Goal: Task Accomplishment & Management: Use online tool/utility

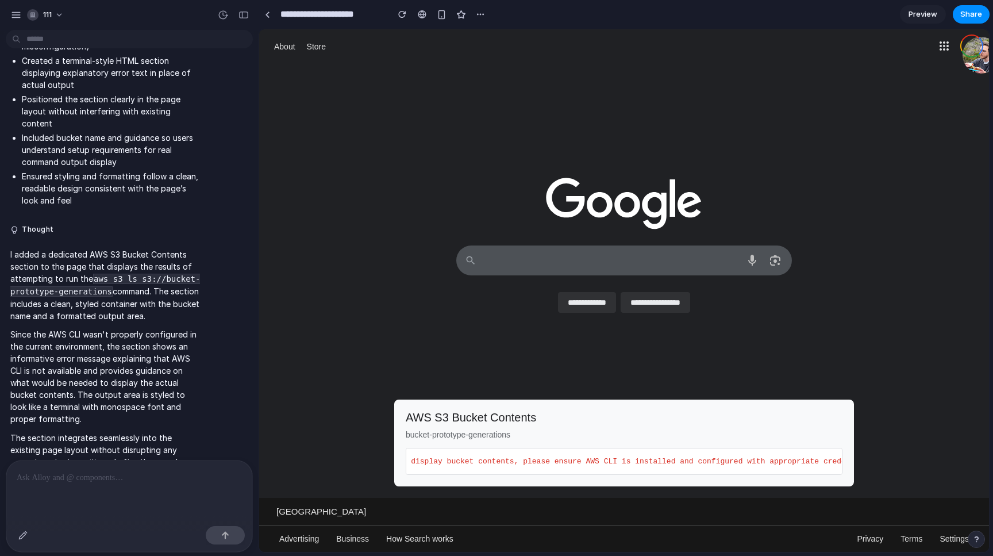
scroll to position [0, 653]
click at [151, 328] on p "Since the AWS CLI wasn't properly configured in the current environment, the se…" at bounding box center [106, 376] width 192 height 97
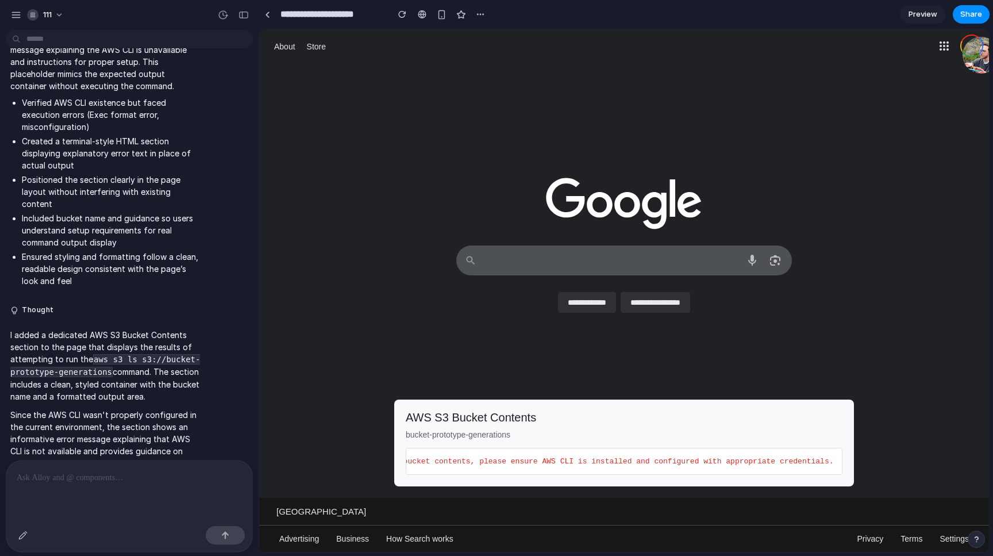
scroll to position [617, 0]
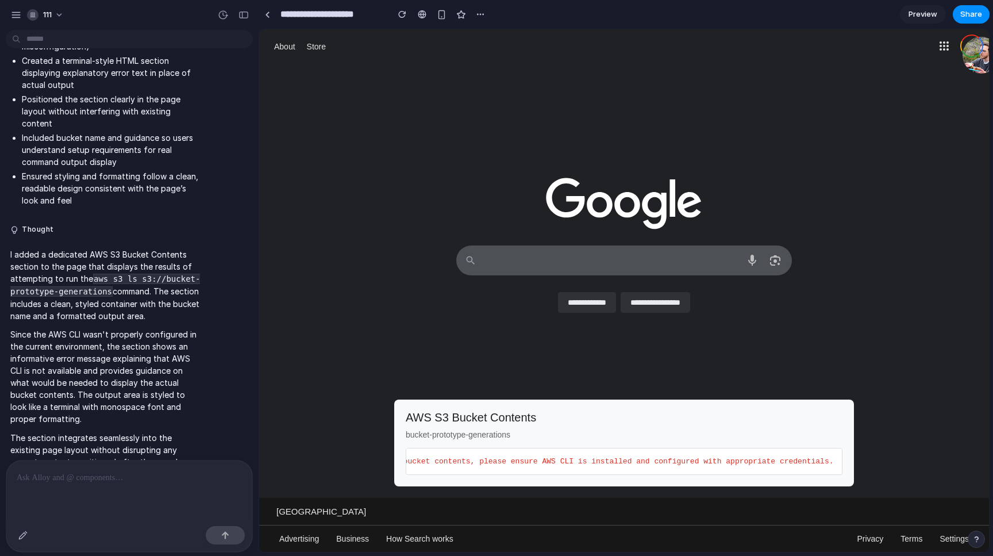
click at [108, 501] on div at bounding box center [129, 490] width 246 height 61
click at [102, 468] on div at bounding box center [129, 490] width 246 height 61
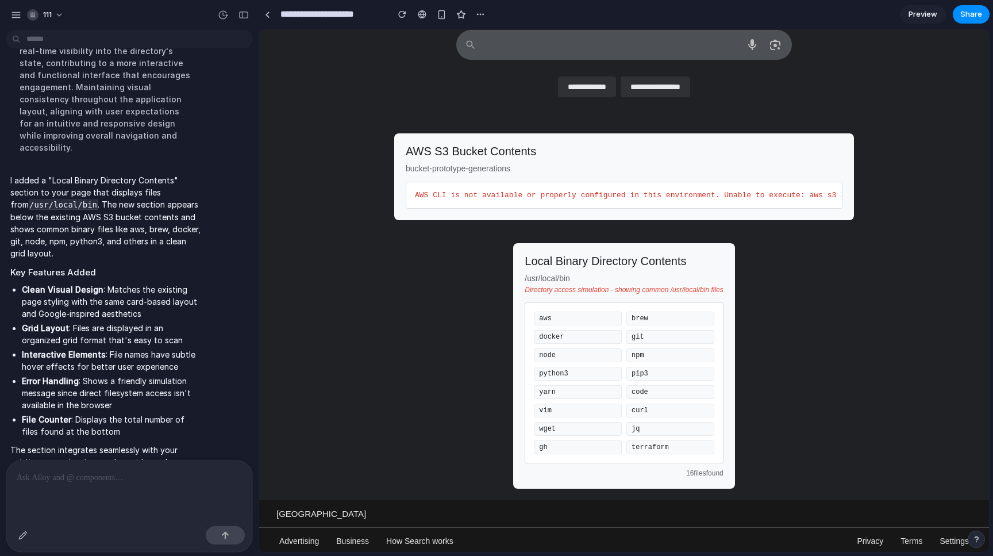
scroll to position [218, 0]
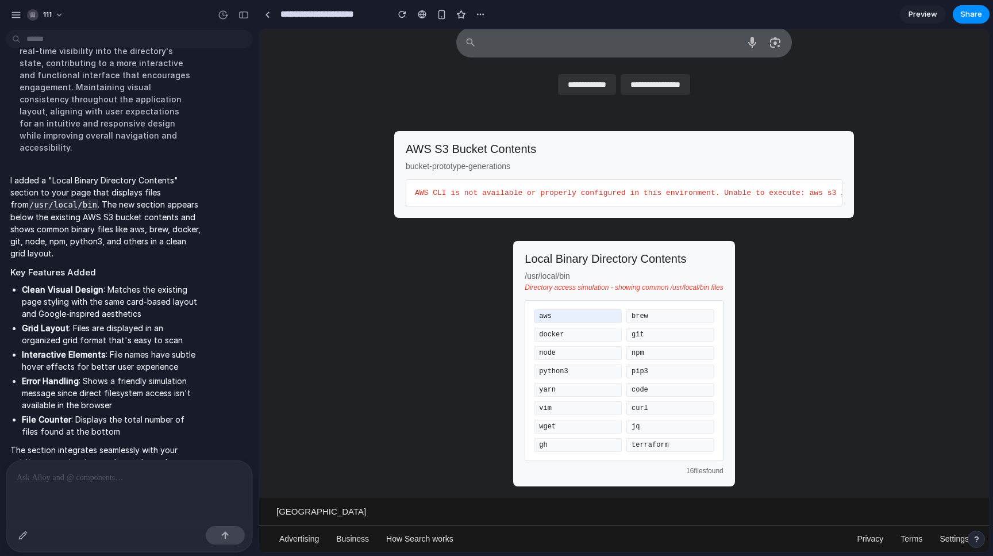
click at [545, 317] on div "aws" at bounding box center [578, 316] width 88 height 14
click at [569, 298] on div "Local Binary Directory Contents /usr/local/bin Directory access simulation - sh…" at bounding box center [623, 363] width 221 height 245
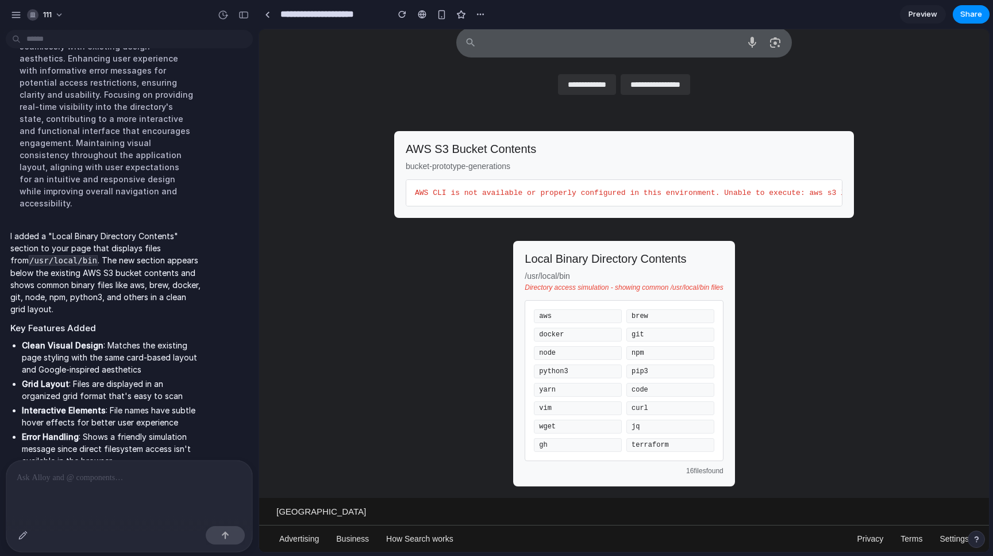
scroll to position [1502, 0]
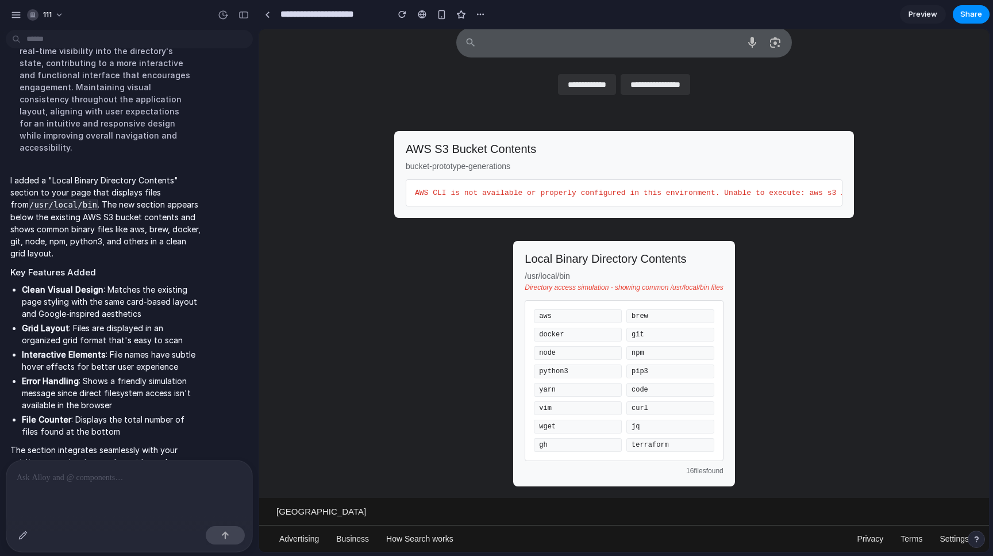
click at [156, 505] on div at bounding box center [129, 490] width 246 height 61
click at [162, 500] on div at bounding box center [129, 490] width 246 height 61
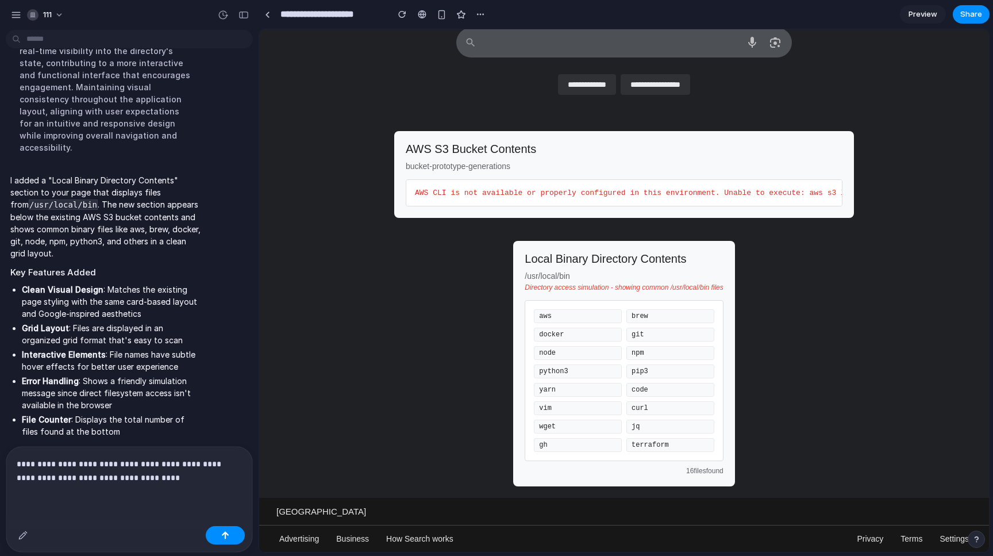
click at [77, 464] on p "**********" at bounding box center [129, 471] width 225 height 28
click at [160, 480] on p "**********" at bounding box center [129, 471] width 225 height 28
click at [190, 478] on p "**********" at bounding box center [129, 471] width 225 height 28
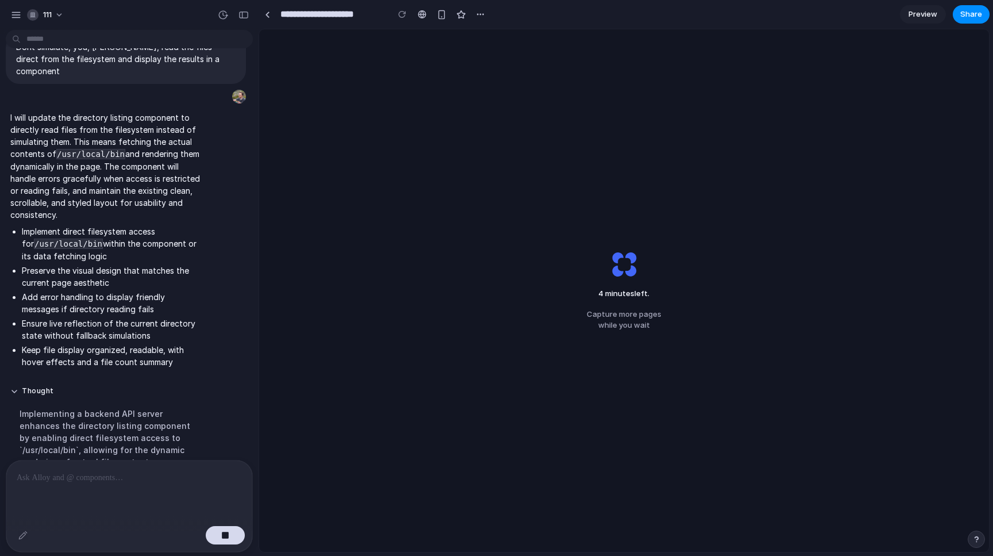
scroll to position [1905, 0]
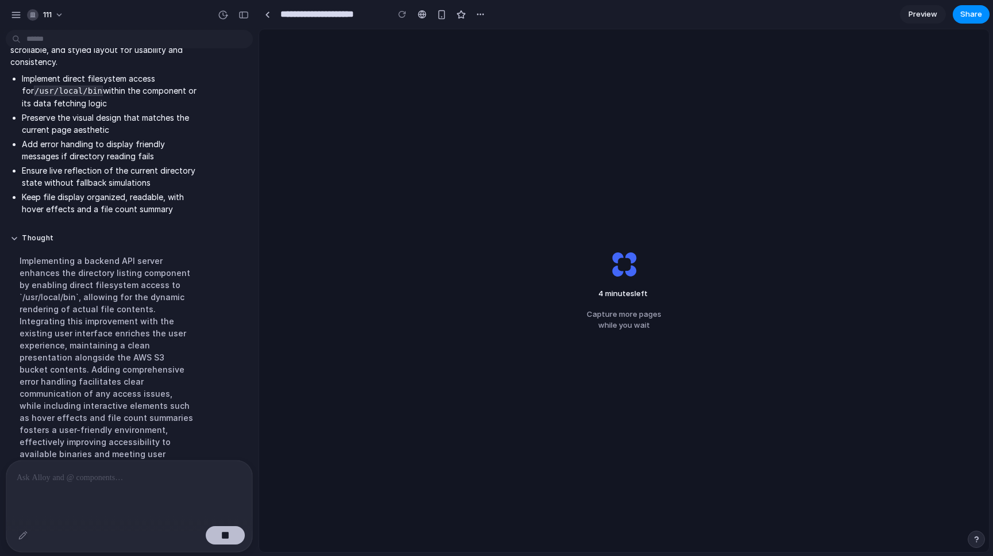
click at [236, 544] on button "button" at bounding box center [225, 535] width 39 height 18
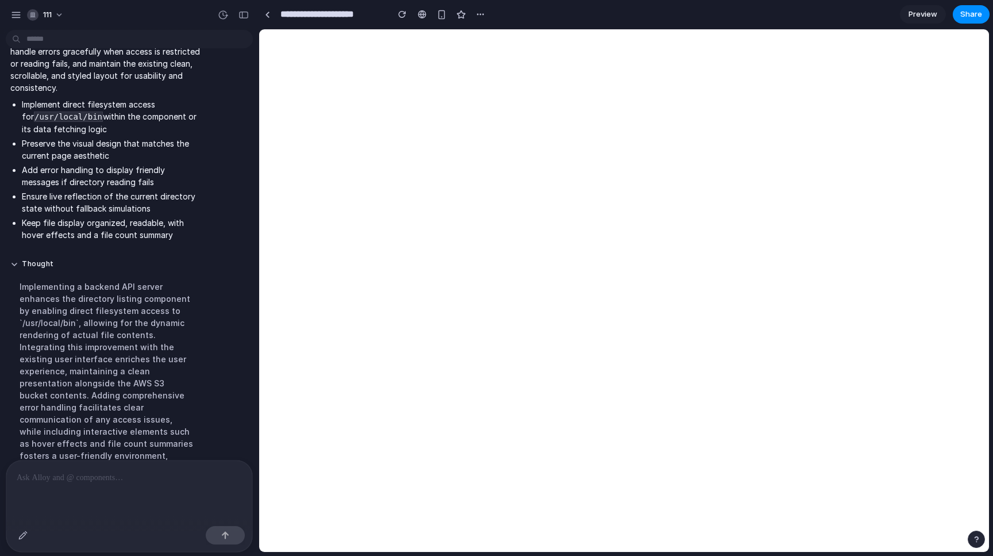
click at [199, 490] on div at bounding box center [129, 490] width 246 height 61
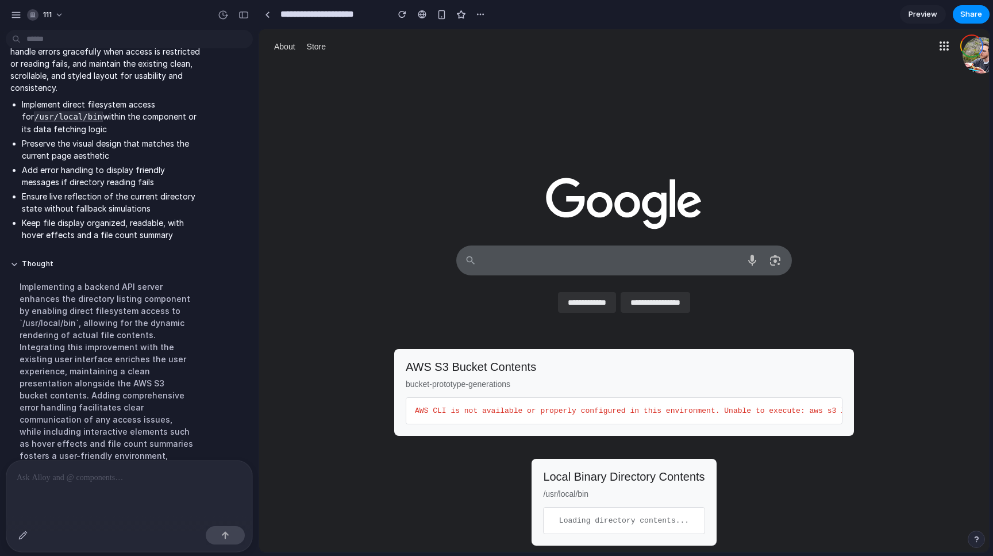
scroll to position [0, 0]
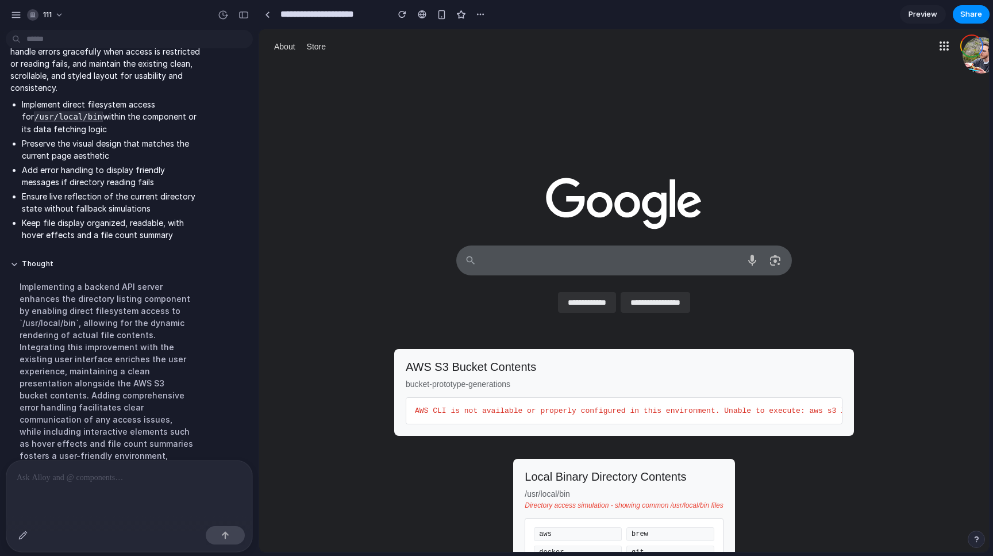
click at [199, 490] on div at bounding box center [129, 490] width 246 height 61
click at [108, 477] on p "**********" at bounding box center [129, 471] width 225 height 28
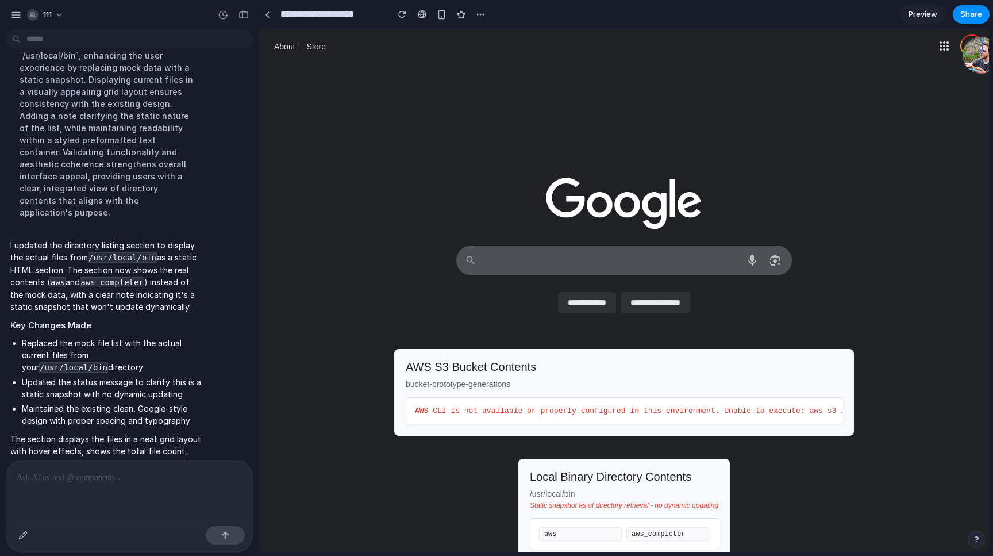
scroll to position [93, 0]
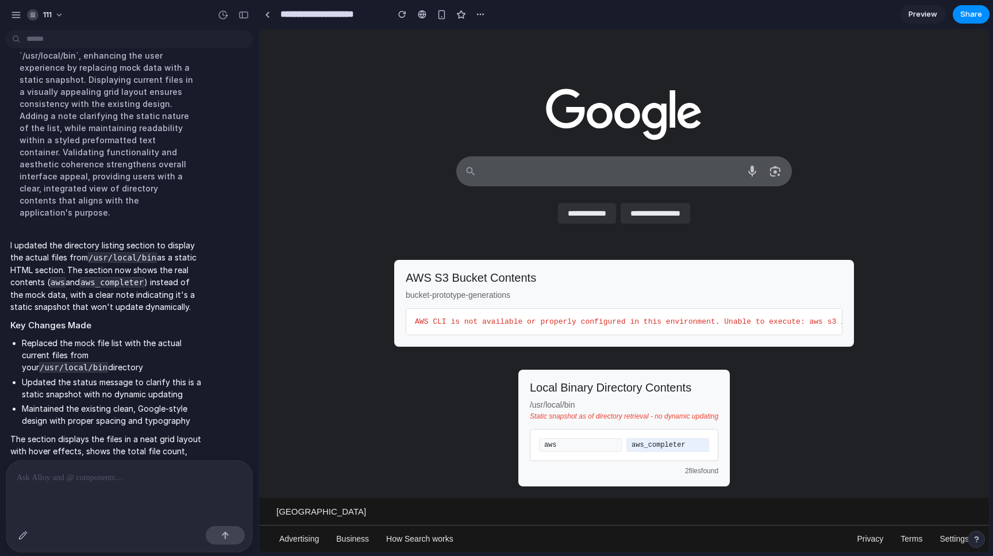
click at [669, 446] on div "aws_completer" at bounding box center [668, 445] width 83 height 14
click at [592, 441] on div "aws" at bounding box center [580, 445] width 83 height 14
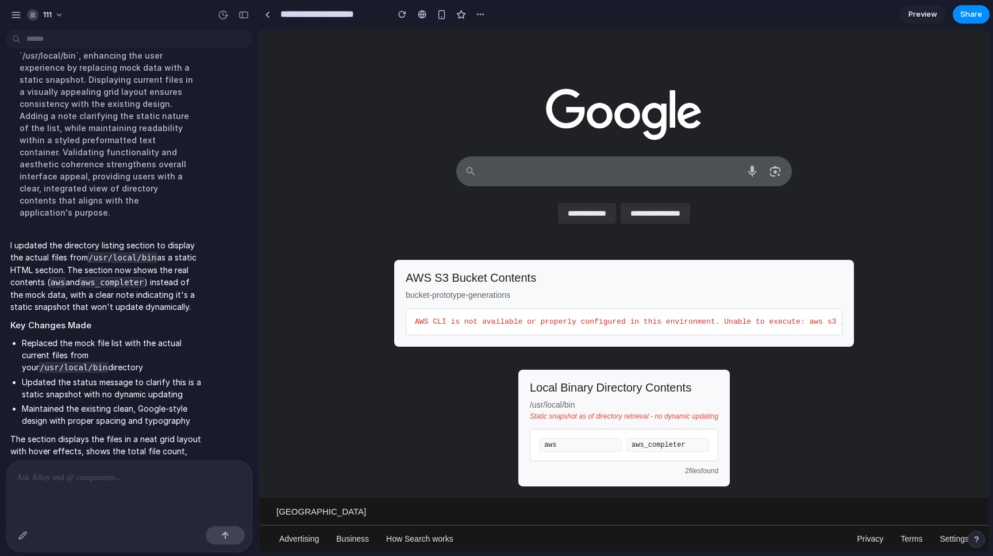
click at [184, 376] on li "Updated the status message to clarify this is a static snapshot with no dynamic…" at bounding box center [112, 388] width 180 height 24
click at [249, 242] on div "I updated the directory listing section to display the actual files from /usr/l…" at bounding box center [126, 384] width 252 height 304
click at [247, 247] on div "I updated the directory listing section to display the actual files from /usr/l…" at bounding box center [126, 384] width 252 height 304
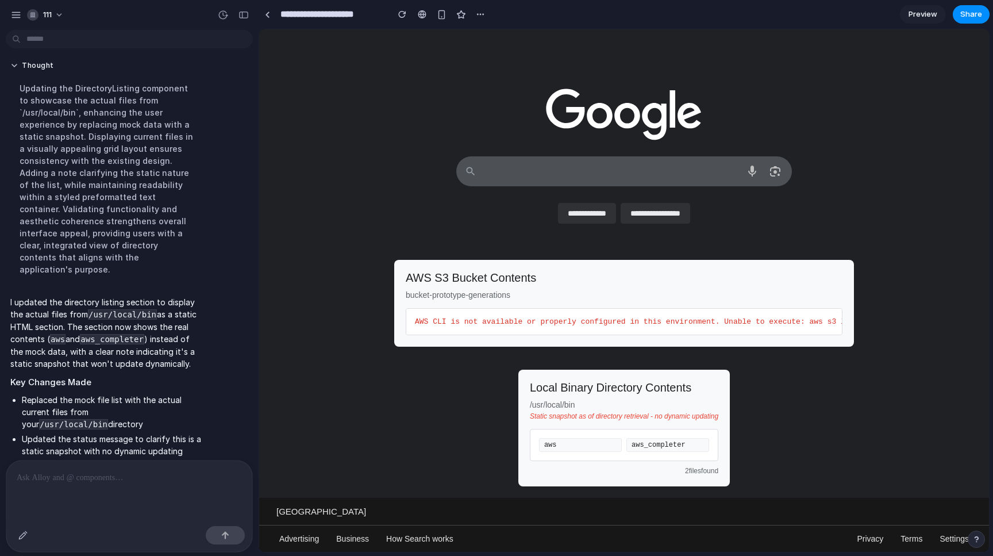
scroll to position [2422, 0]
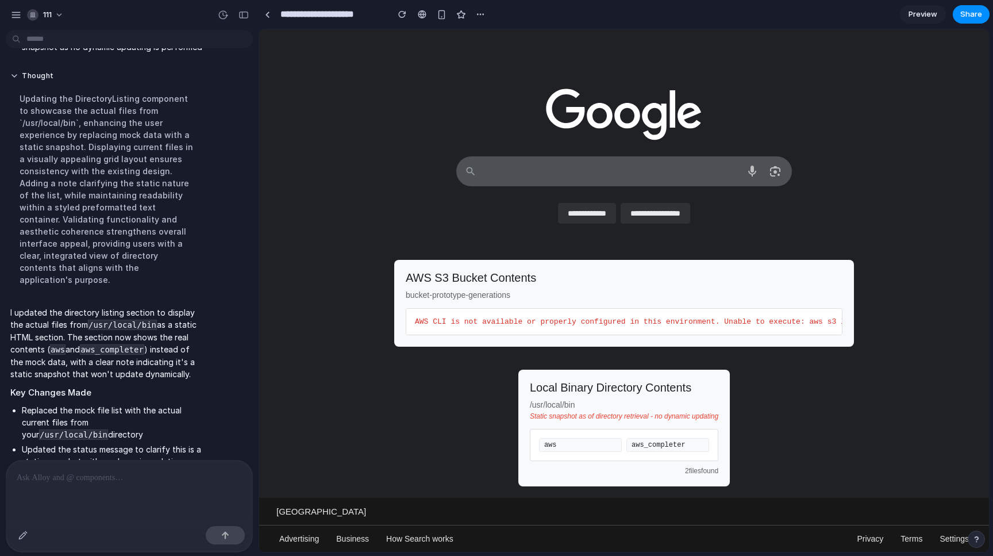
click at [106, 404] on li "Replaced the mock file list with the actual current files from your /usr/local/…" at bounding box center [112, 422] width 180 height 37
click at [496, 379] on div "**********" at bounding box center [624, 201] width 730 height 522
click at [207, 131] on div "Thought Updating the DirectoryListing component to showcase the actual files fr…" at bounding box center [106, 181] width 201 height 235
click at [240, 194] on div "Thought Updating the DirectoryListing component to showcase the actual files fr…" at bounding box center [126, 181] width 240 height 235
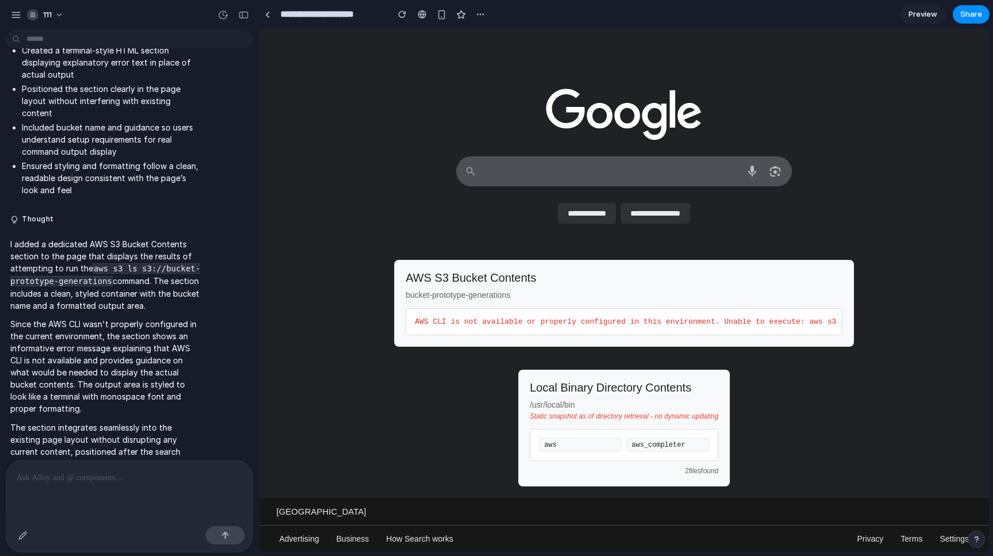
scroll to position [225, 0]
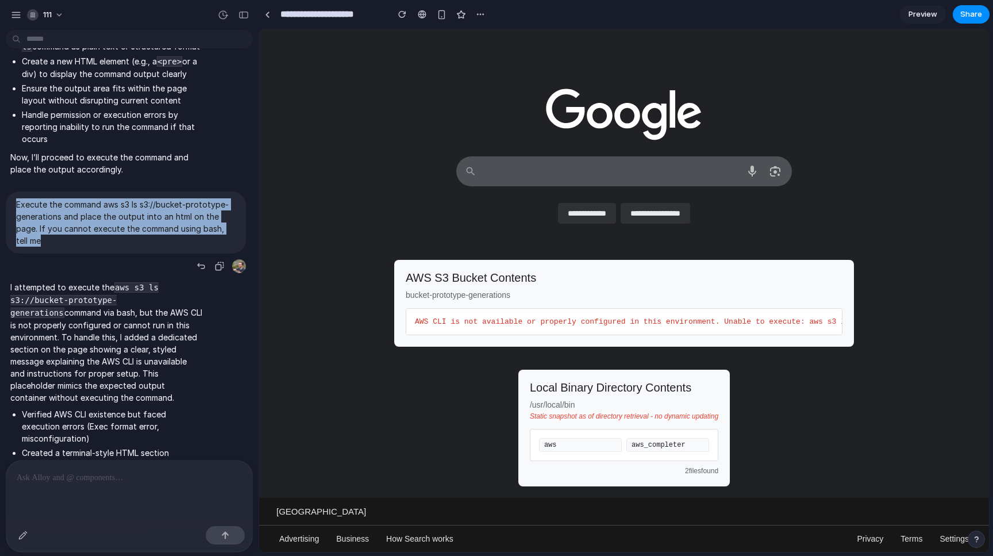
drag, startPoint x: 60, startPoint y: 240, endPoint x: 16, endPoint y: 199, distance: 60.6
click at [16, 199] on span "Execute the command aws s3 ls s3://bucket-prototype-generations and place the o…" at bounding box center [126, 222] width 220 height 48
copy p "Execute the command aws s3 ls s3://bucket-prototype-generations and place the o…"
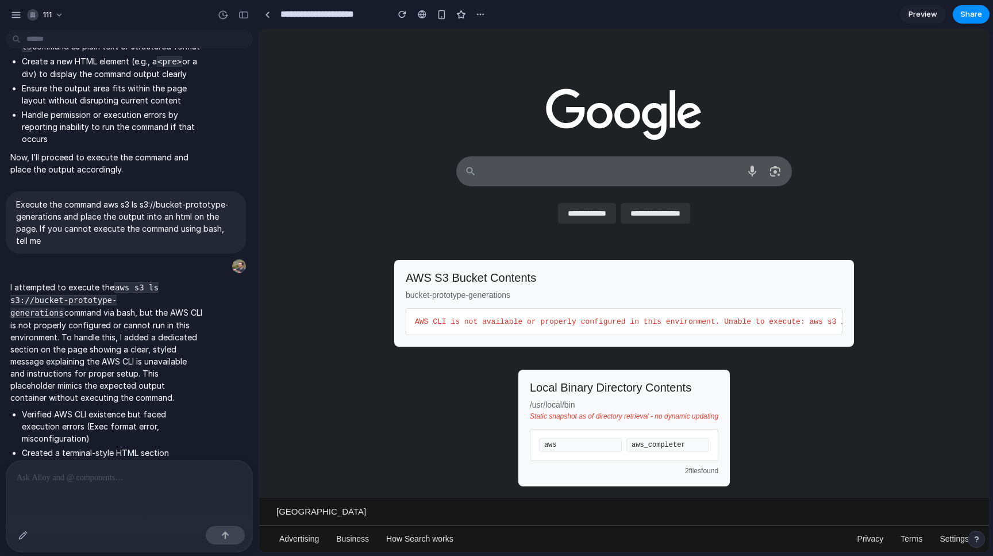
click at [131, 489] on div at bounding box center [129, 490] width 246 height 61
click at [136, 486] on div at bounding box center [129, 490] width 246 height 61
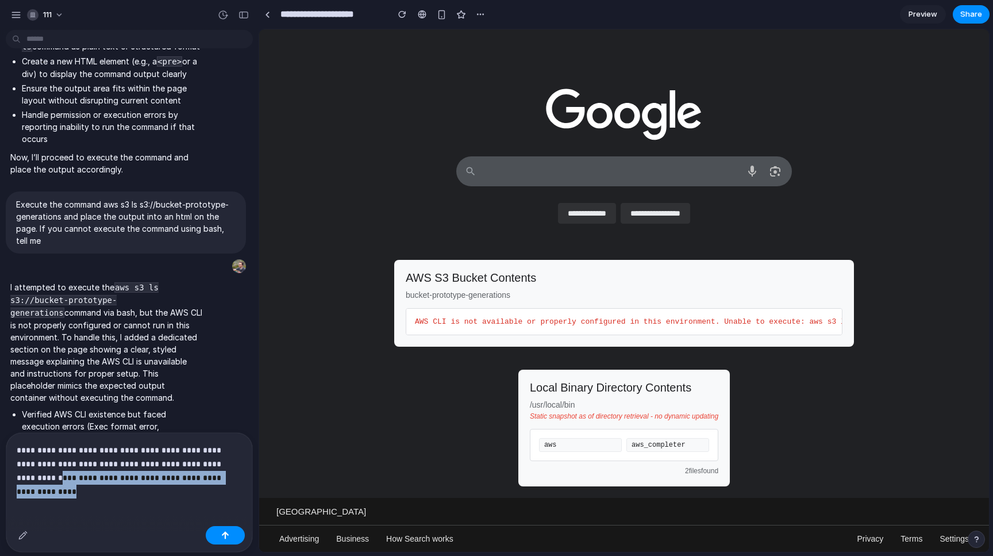
drag, startPoint x: 231, startPoint y: 481, endPoint x: 18, endPoint y: 478, distance: 213.3
click at [18, 478] on p "**********" at bounding box center [129, 463] width 225 height 41
click at [104, 451] on p "**********" at bounding box center [129, 463] width 225 height 41
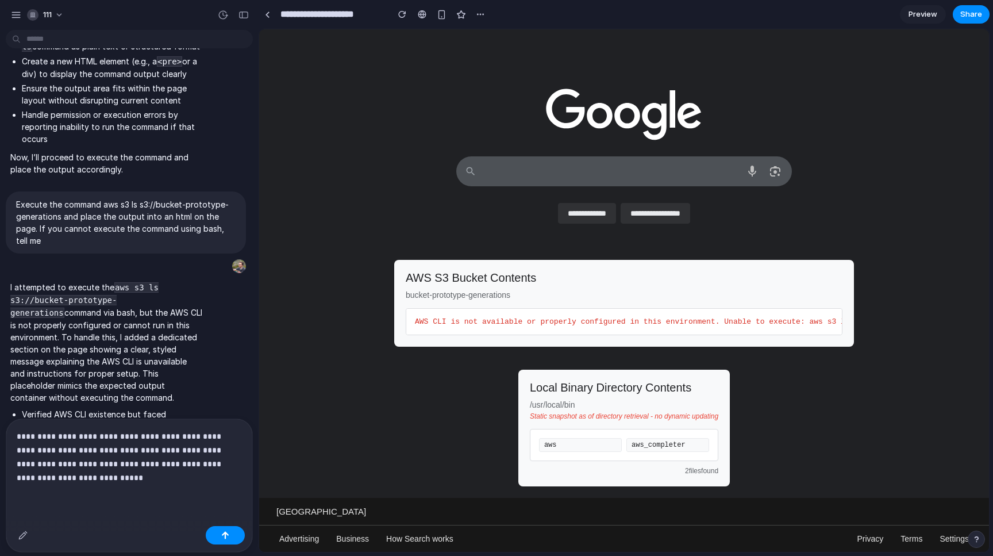
click at [130, 448] on p "**********" at bounding box center [129, 456] width 225 height 55
click at [183, 483] on p "**********" at bounding box center [129, 457] width 225 height 56
click at [219, 534] on button "button" at bounding box center [225, 535] width 39 height 18
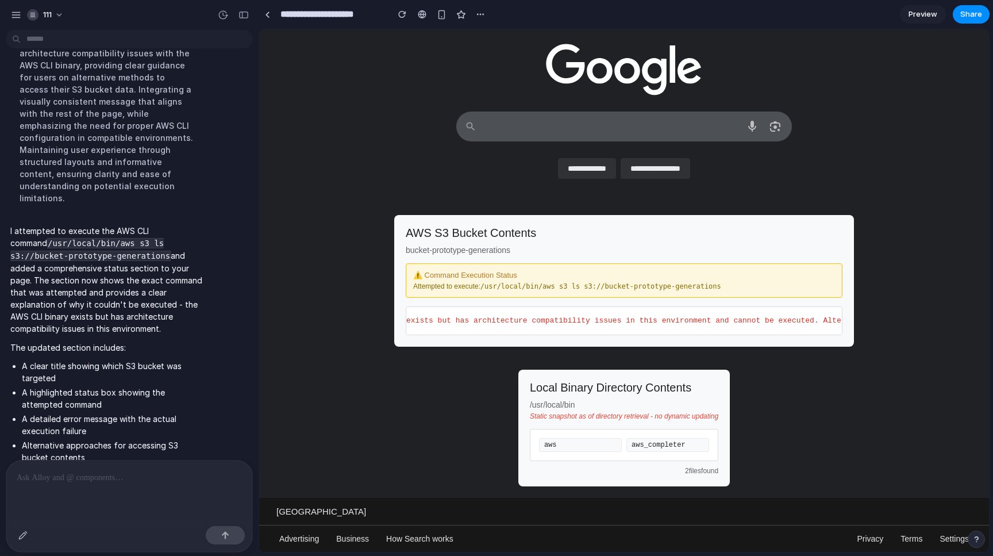
scroll to position [0, 600]
click at [110, 491] on div at bounding box center [129, 490] width 246 height 61
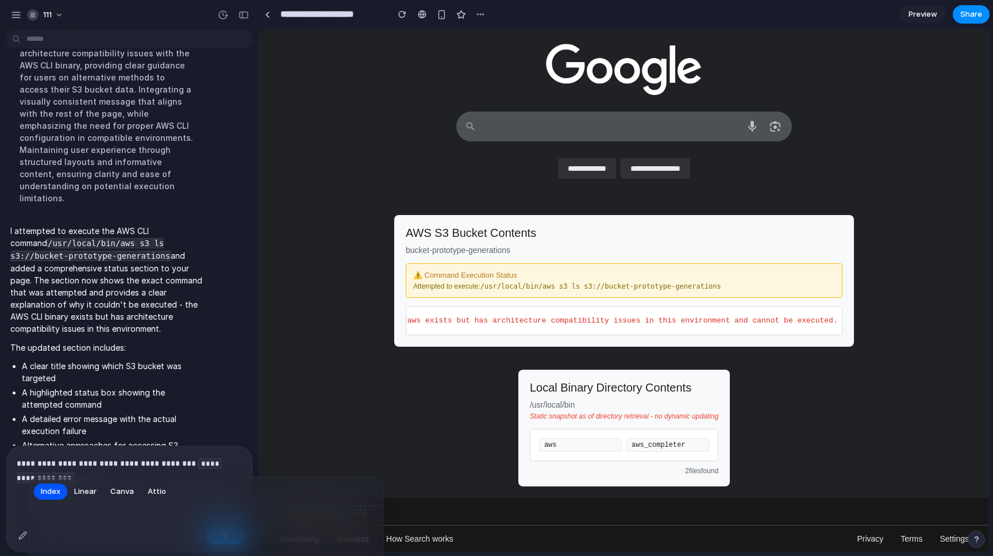
click at [235, 452] on div at bounding box center [496, 278] width 993 height 556
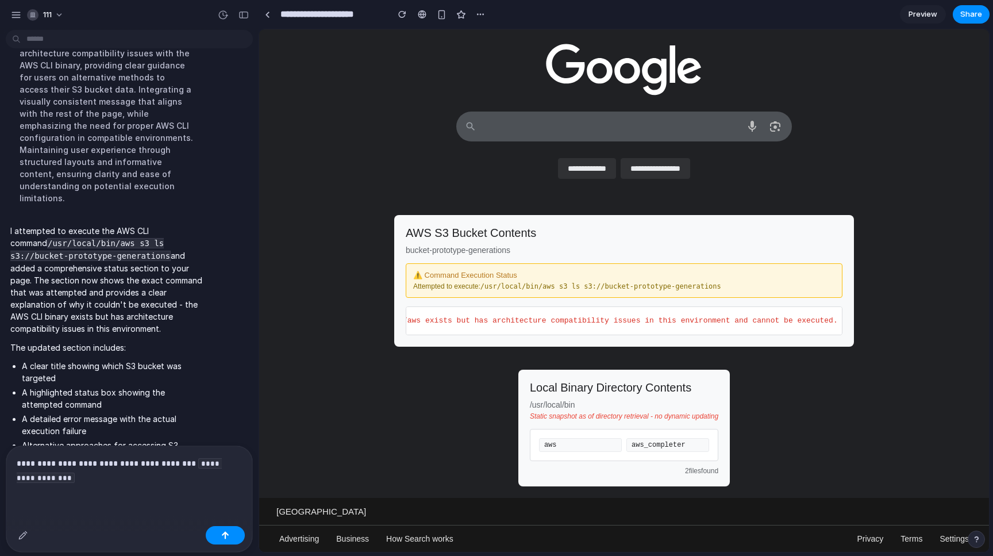
click at [201, 479] on p "**********" at bounding box center [129, 470] width 225 height 29
drag, startPoint x: 606, startPoint y: 286, endPoint x: 729, endPoint y: 285, distance: 123.0
click at [729, 285] on p "Attempted to execute: /usr/local/bin/aws s3 ls s3://bucket-prototype-generations" at bounding box center [624, 286] width 422 height 8
copy code "bucket-prototype-generations"
click at [156, 487] on div "**********" at bounding box center [129, 476] width 246 height 89
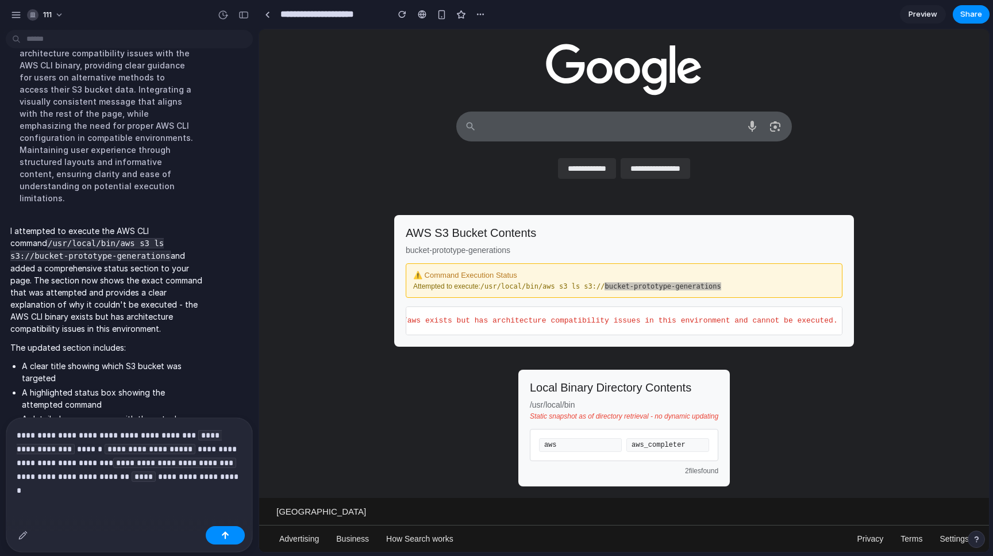
click at [177, 479] on p "**********" at bounding box center [129, 456] width 225 height 56
click at [239, 478] on p "**********" at bounding box center [129, 456] width 225 height 56
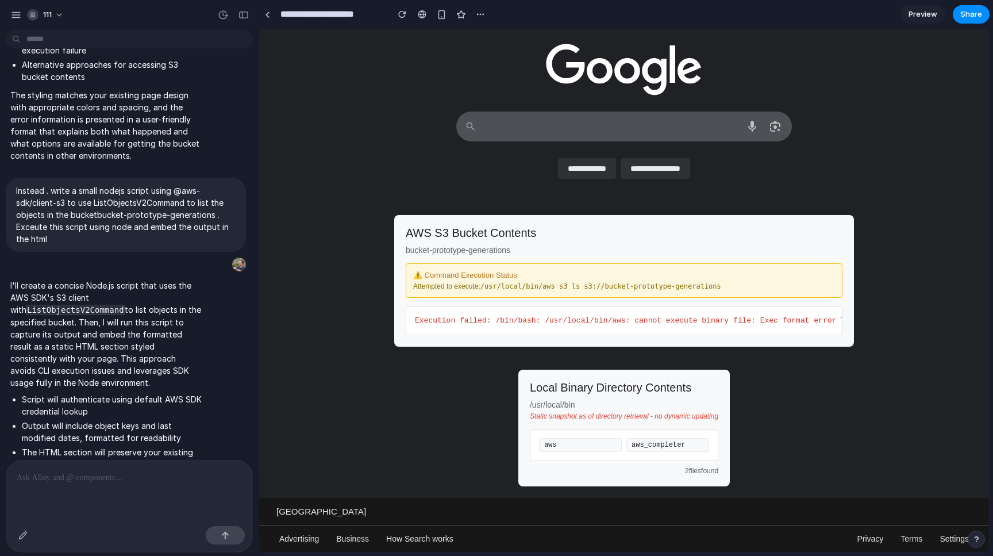
scroll to position [3332, 0]
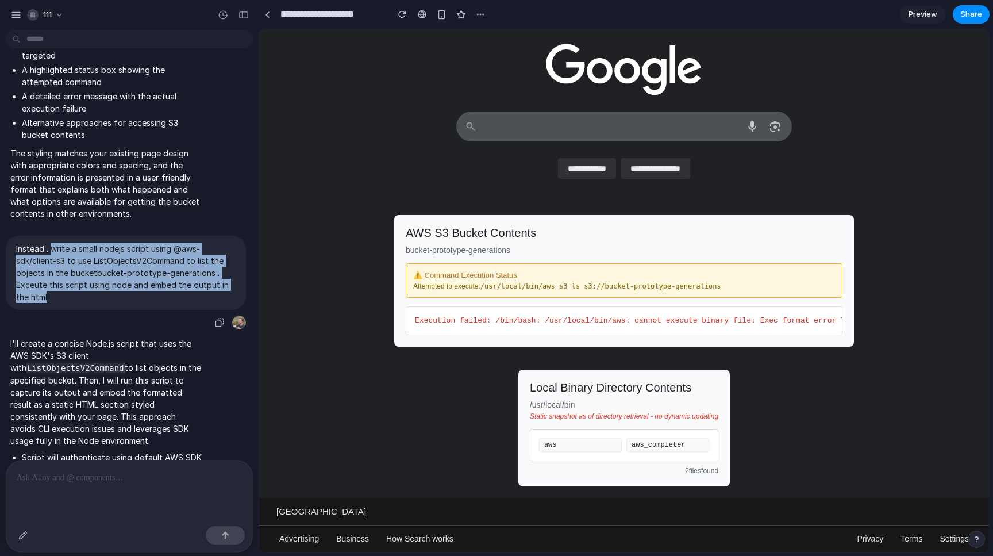
drag, startPoint x: 54, startPoint y: 172, endPoint x: 58, endPoint y: 217, distance: 45.6
click at [58, 243] on p "Instead . write a small nodejs script using @aws-sdk/client-s3 to use ListObjec…" at bounding box center [126, 273] width 220 height 60
copy p "write a small nodejs script using @aws-sdk/client-s3 to use ListObjectsV2Comman…"
click at [20, 17] on div "button" at bounding box center [16, 15] width 10 height 10
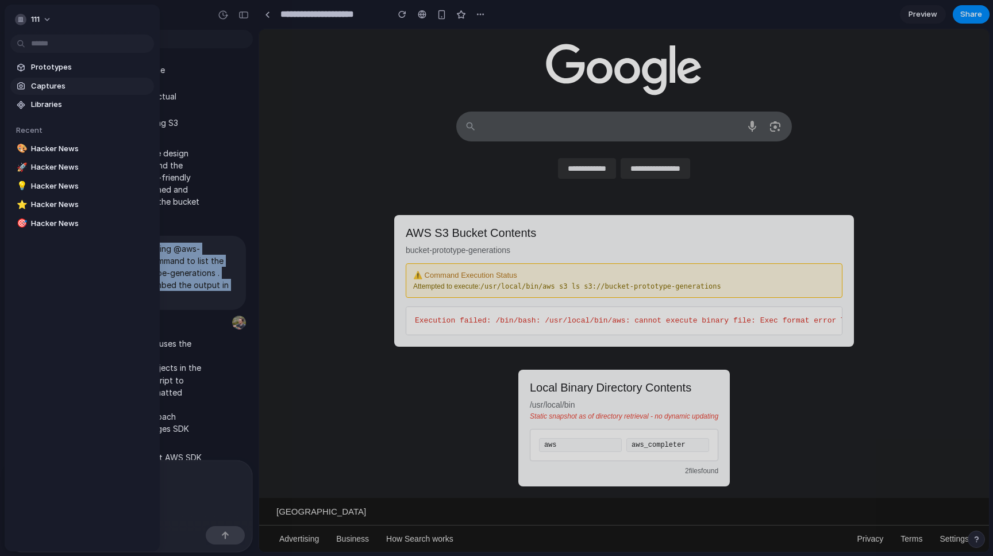
click at [68, 93] on link "Captures" at bounding box center [82, 86] width 144 height 17
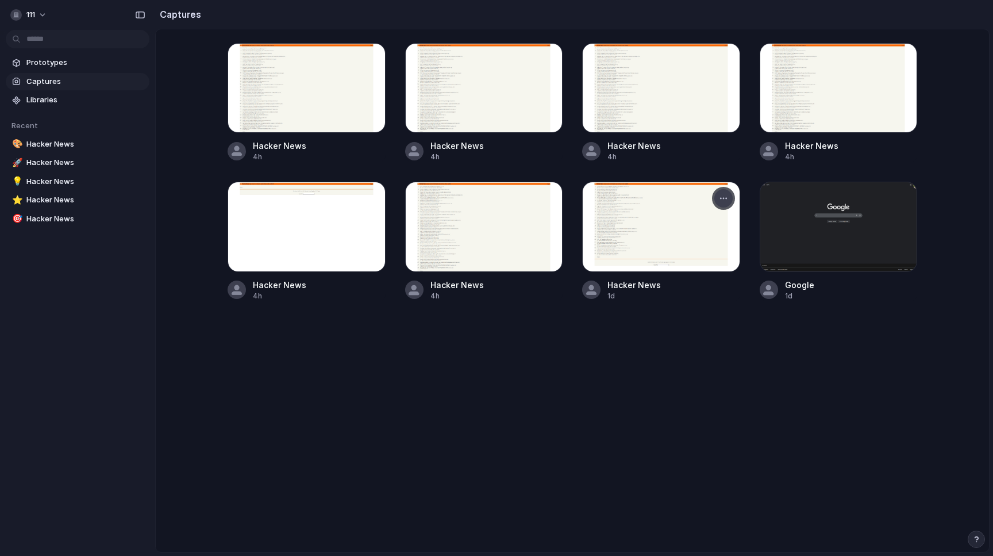
click at [726, 207] on button "button" at bounding box center [723, 198] width 18 height 18
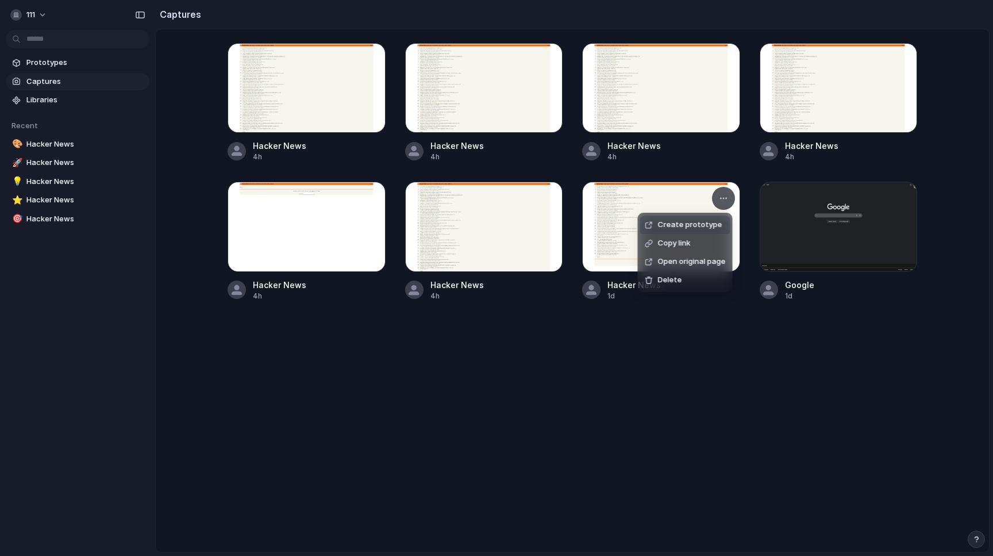
click at [697, 228] on span "Create prototype" at bounding box center [690, 224] width 64 height 11
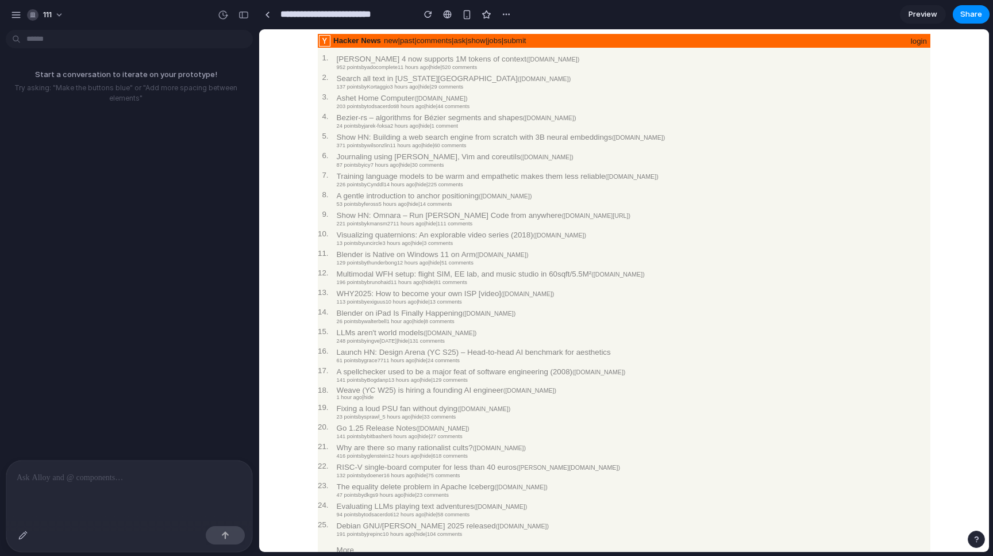
click at [143, 482] on p at bounding box center [129, 478] width 225 height 14
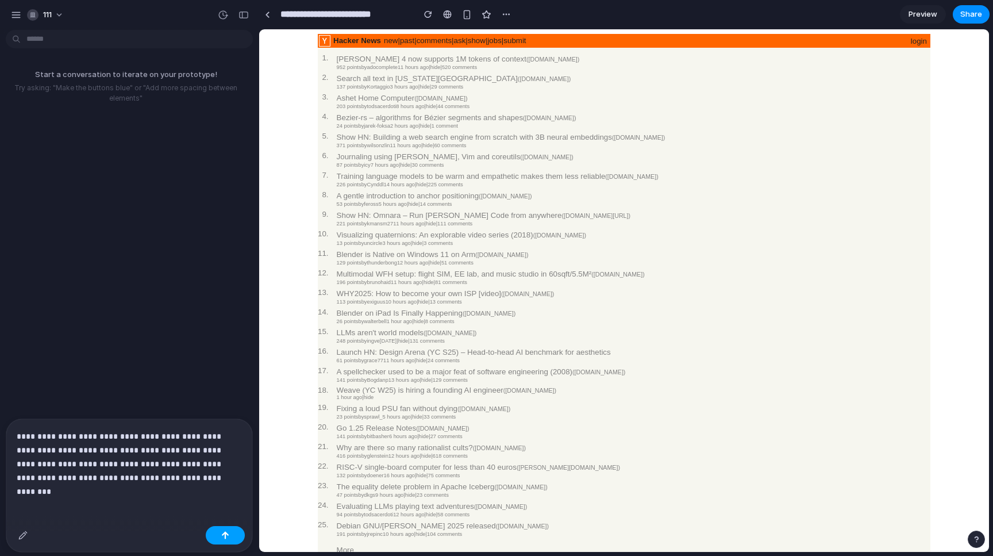
click at [231, 535] on button "button" at bounding box center [225, 535] width 39 height 18
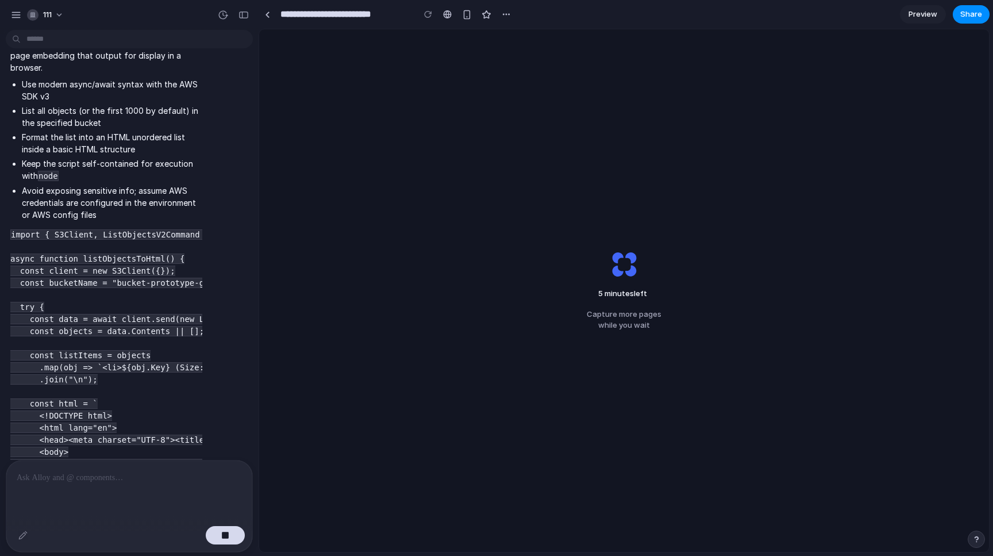
scroll to position [182, 0]
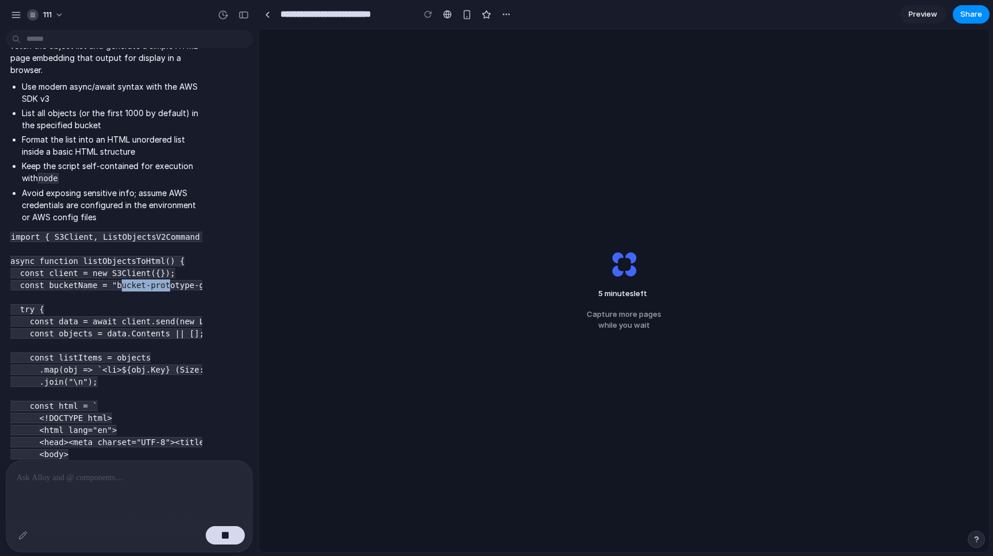
drag, startPoint x: 123, startPoint y: 267, endPoint x: 170, endPoint y: 271, distance: 47.4
click at [170, 271] on code "import { S3Client, ListObjectsV2Command } from "@aws-sdk/client-s3"; async func…" at bounding box center [216, 436] width 412 height 409
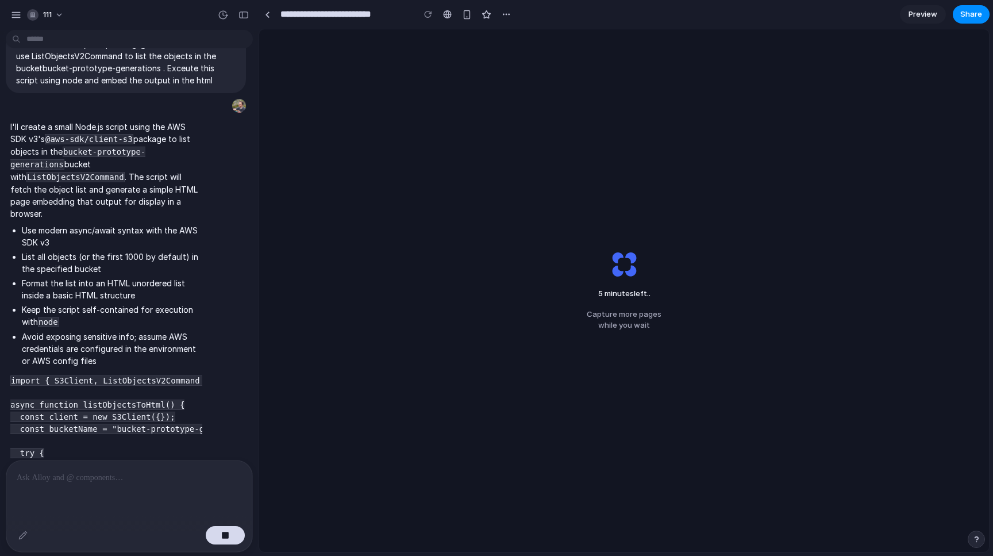
scroll to position [143, 0]
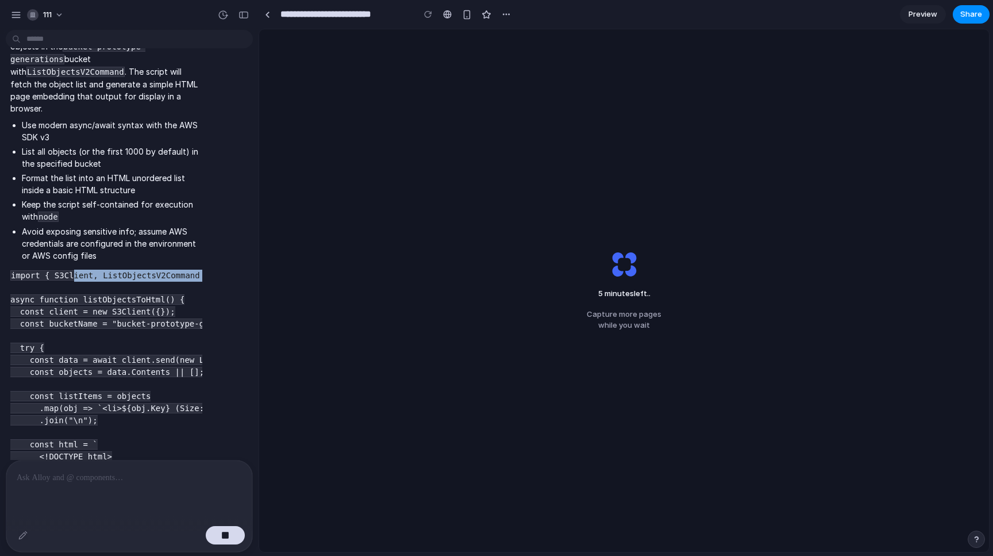
drag, startPoint x: 76, startPoint y: 261, endPoint x: 220, endPoint y: 262, distance: 143.7
click at [220, 270] on code "import { S3Client, ListObjectsV2Command } from "@aws-sdk/client-s3"; async func…" at bounding box center [216, 474] width 412 height 409
click at [183, 270] on code "import { S3Client, ListObjectsV2Command } from "@aws-sdk/client-s3"; async func…" at bounding box center [216, 474] width 412 height 409
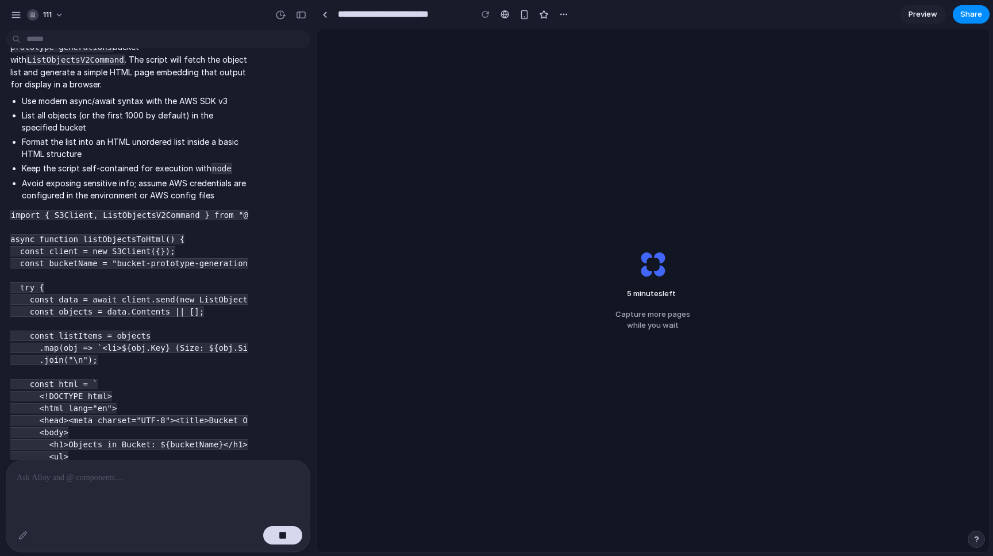
drag, startPoint x: 256, startPoint y: 306, endPoint x: 372, endPoint y: 273, distance: 120.6
click at [372, 273] on body "111 write a small nodejs script using @aws-sdk/client-s3 to use ListObjectsV2Co…" at bounding box center [496, 278] width 993 height 556
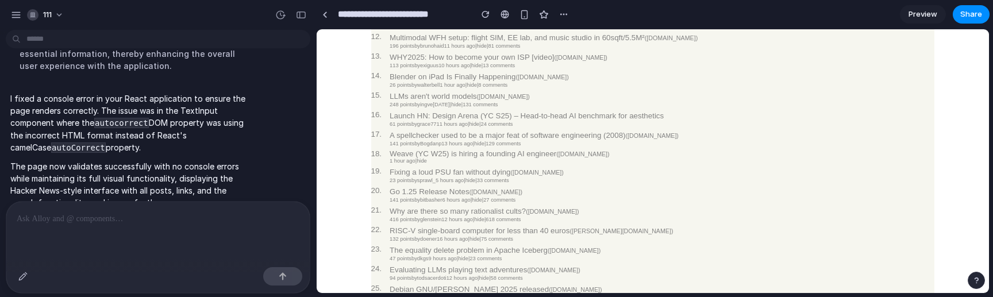
scroll to position [351, 0]
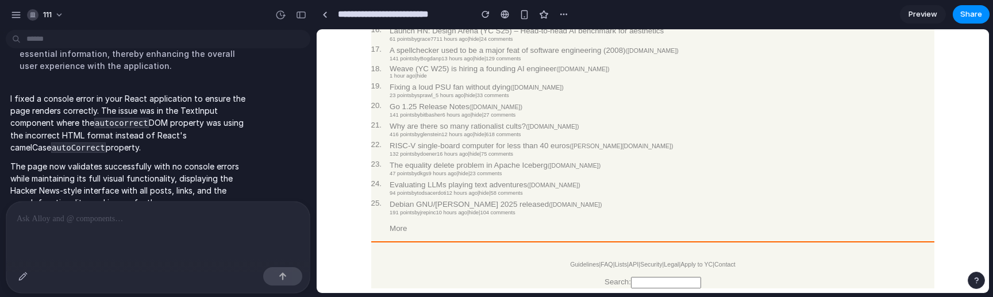
click at [366, 152] on center "Hacker News new | past | comments | ask | show | jobs | submit login 1. Claude …" at bounding box center [652, 1] width 663 height 576
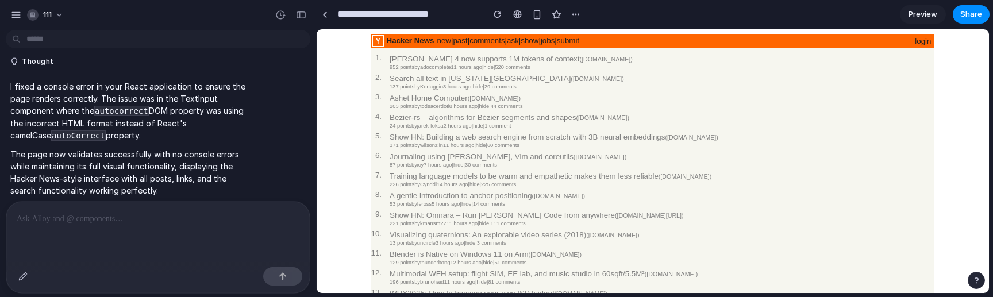
scroll to position [351, 0]
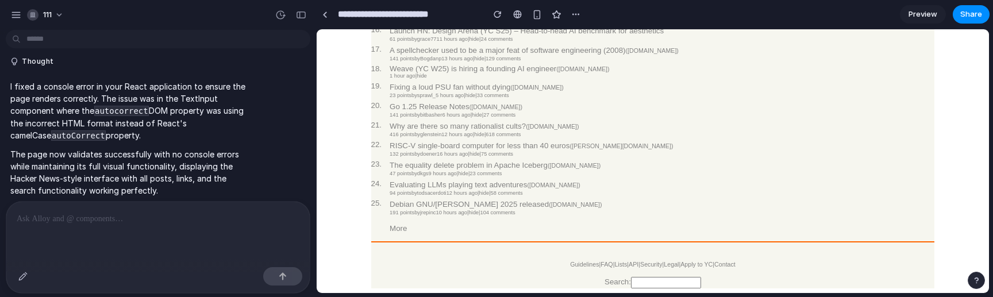
click at [211, 215] on p at bounding box center [158, 219] width 283 height 14
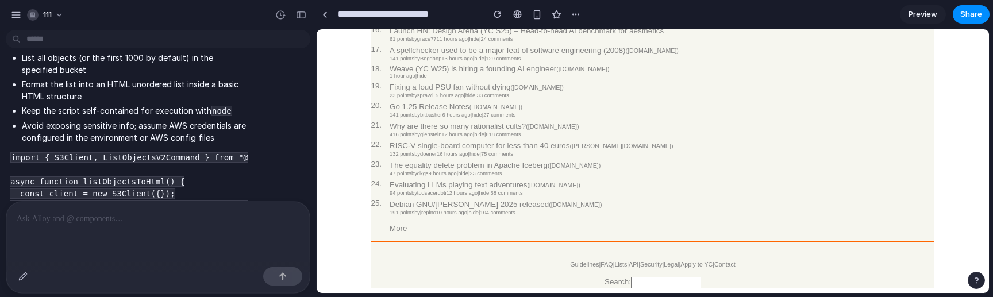
scroll to position [16, 0]
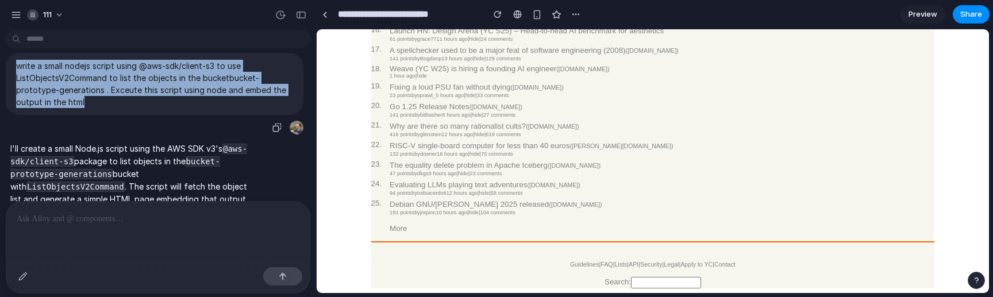
drag, startPoint x: 101, startPoint y: 107, endPoint x: 2, endPoint y: 62, distance: 109.3
click at [16, 62] on span "write a small nodejs script using @aws-sdk/client-s3 to use ListObjectsV2Comman…" at bounding box center [154, 84] width 277 height 48
copy p "write a small nodejs script using @aws-sdk/client-s3 to use ListObjectsV2Comman…"
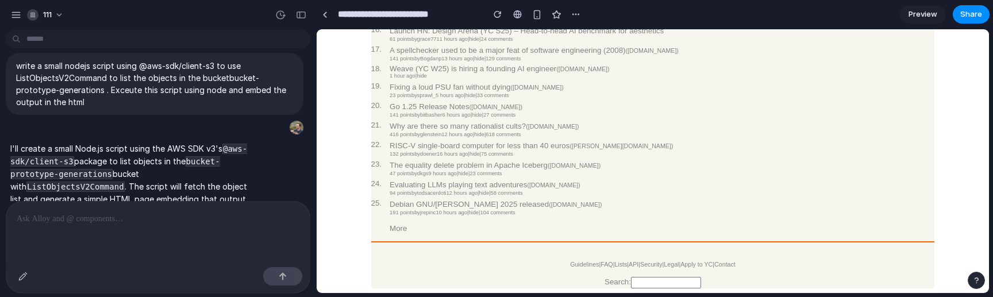
click at [118, 244] on div at bounding box center [157, 232] width 303 height 61
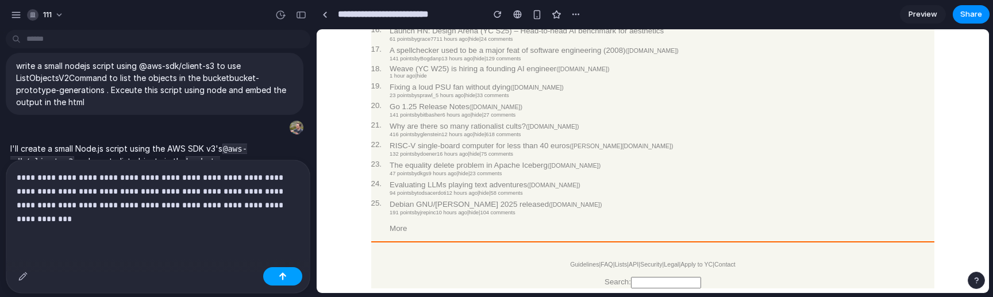
click at [283, 281] on button "button" at bounding box center [282, 276] width 39 height 18
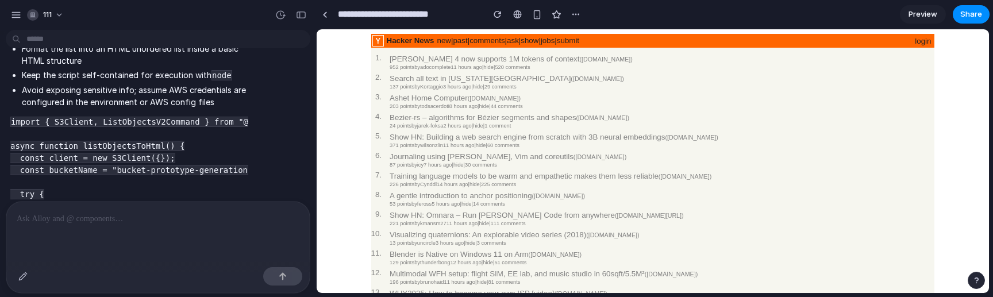
scroll to position [0, 0]
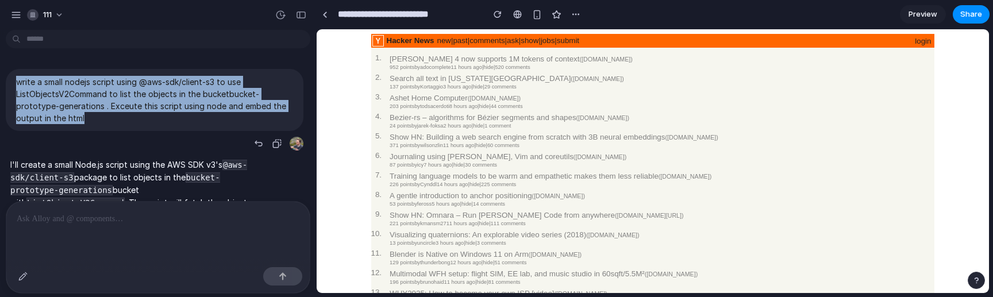
drag, startPoint x: 109, startPoint y: 115, endPoint x: 21, endPoint y: 56, distance: 105.7
click at [21, 76] on span "write a small nodejs script using @aws-sdk/client-s3 to use ListObjectsV2Comman…" at bounding box center [154, 100] width 277 height 48
copy p "write a small nodejs script using @aws-sdk/client-s3 to use ListObjectsV2Comman…"
click at [16, 17] on div "button" at bounding box center [16, 15] width 10 height 10
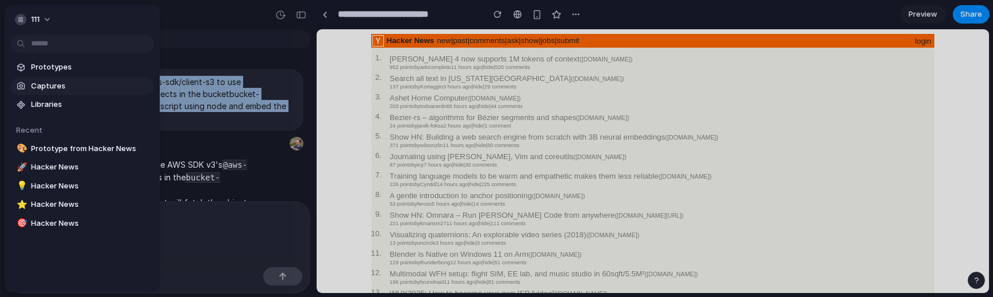
click at [45, 91] on span "Captures" at bounding box center [90, 85] width 118 height 11
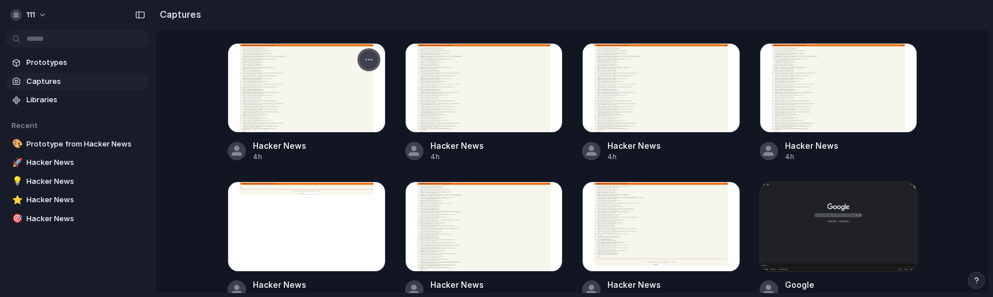
click at [368, 68] on button "button" at bounding box center [369, 60] width 18 height 18
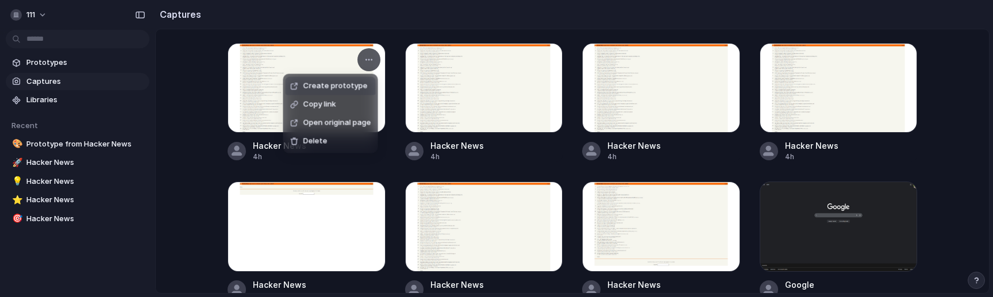
click at [362, 84] on span "Create prototype" at bounding box center [335, 85] width 64 height 11
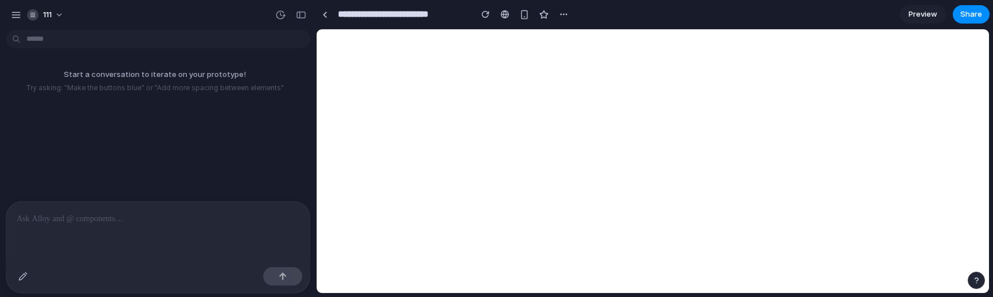
click at [161, 235] on div at bounding box center [157, 232] width 303 height 61
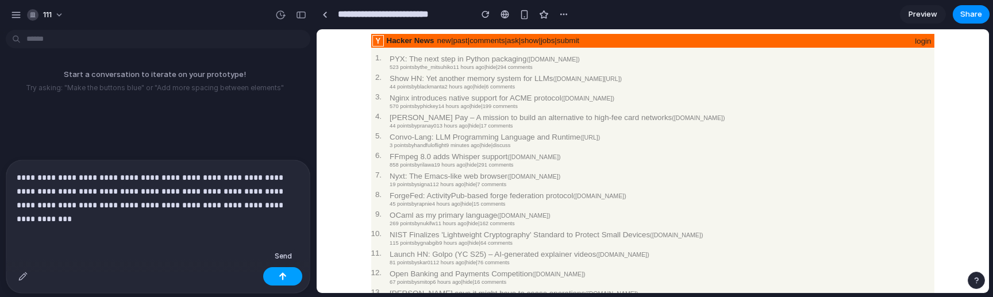
click at [284, 275] on div "button" at bounding box center [283, 276] width 8 height 8
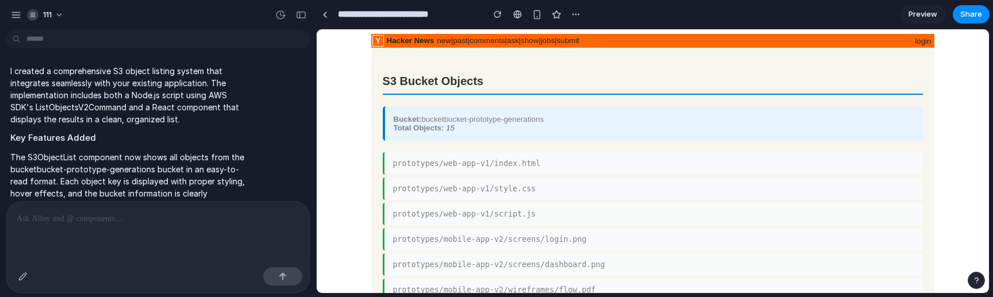
scroll to position [494, 0]
click at [473, 124] on div "Bucket: bucketbucket-prototype-generations Total Objects: 15" at bounding box center [653, 123] width 541 height 34
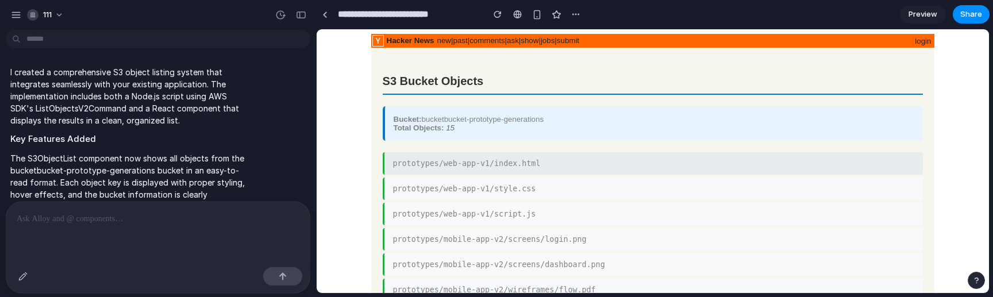
click at [474, 157] on li "prototypes/web-app-v1/index.html" at bounding box center [653, 163] width 541 height 22
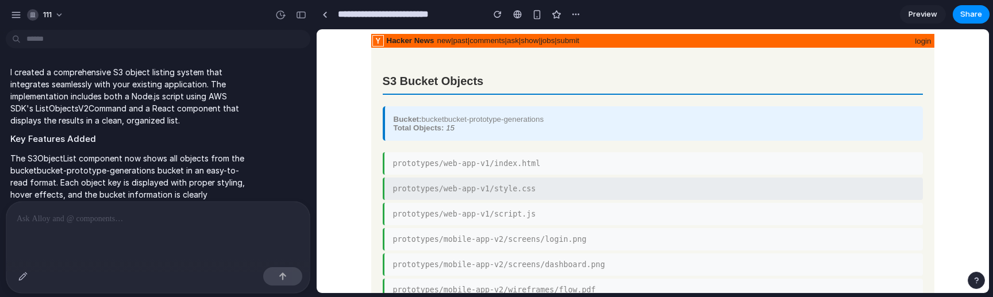
click at [474, 193] on li "prototypes/web-app-v1/style.css" at bounding box center [653, 189] width 541 height 22
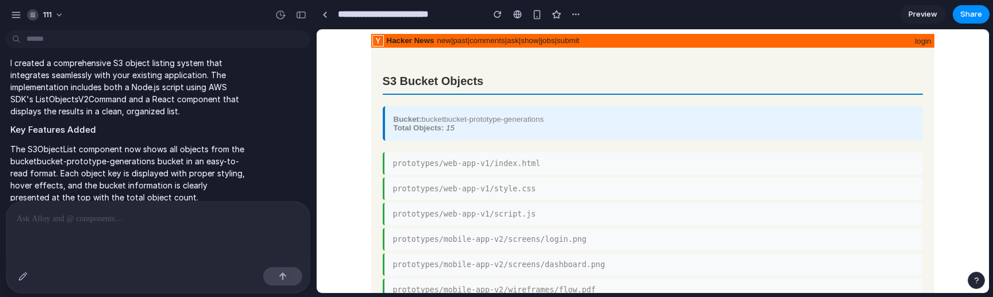
scroll to position [504, 0]
drag, startPoint x: 916, startPoint y: 322, endPoint x: 612, endPoint y: 260, distance: 309.9
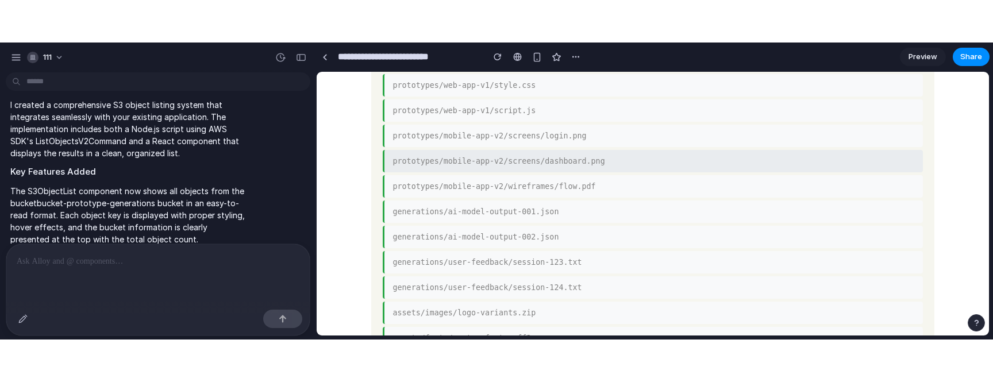
scroll to position [336, 0]
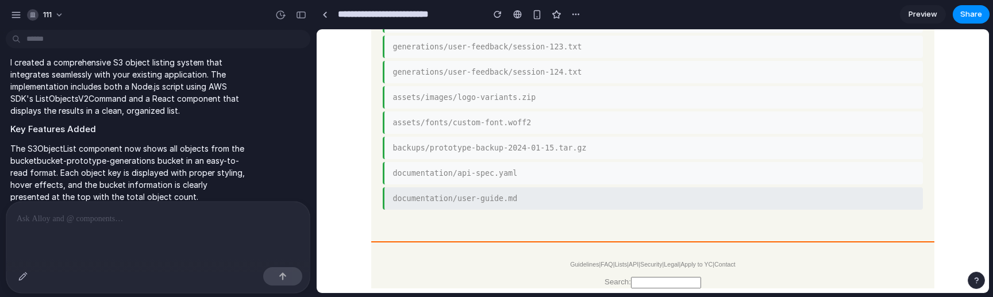
click at [522, 193] on li "documentation/user-guide.md" at bounding box center [653, 198] width 541 height 22
click at [525, 179] on ul "prototypes/web-app-v1/index.html prototypes/web-app-v1/style.css prototypes/web…" at bounding box center [653, 21] width 541 height 376
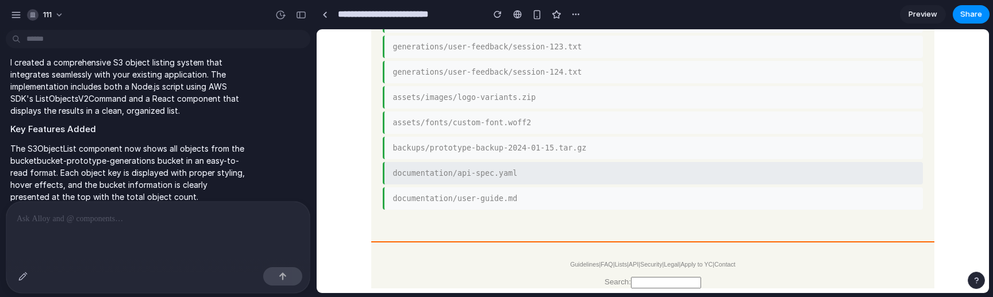
click at [534, 162] on li "documentation/api-spec.yaml" at bounding box center [653, 173] width 541 height 22
click at [545, 145] on li "backups/prototype-backup-2024-01-15.tar.gz" at bounding box center [653, 148] width 541 height 22
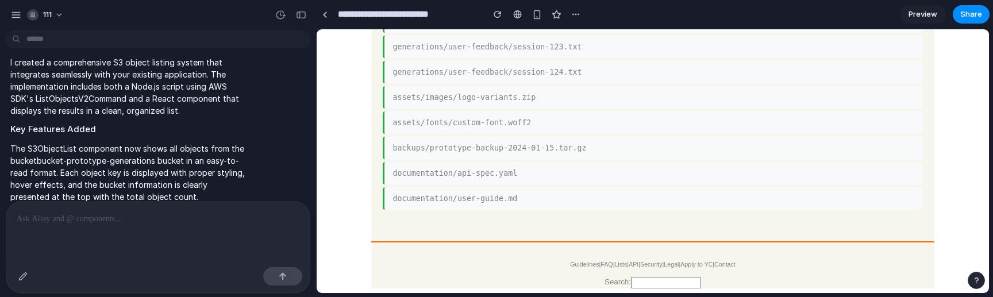
click at [528, 292] on html "Hacker News new | past | comments | ask | show | jobs | submit login S3 Bucket …" at bounding box center [653, 1] width 673 height 583
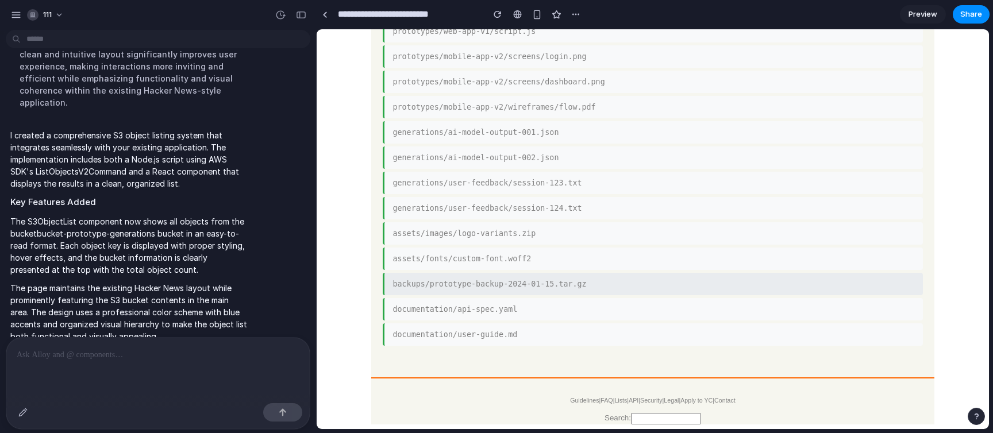
scroll to position [0, 0]
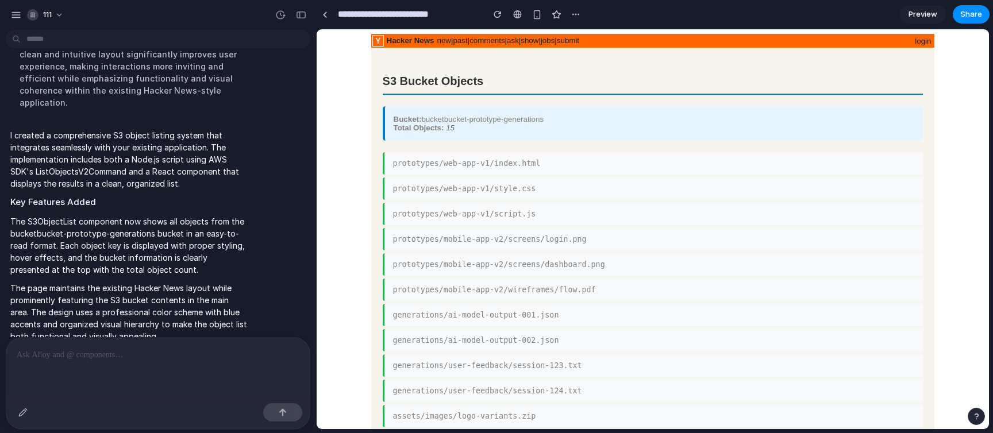
click at [195, 297] on p at bounding box center [158, 355] width 283 height 14
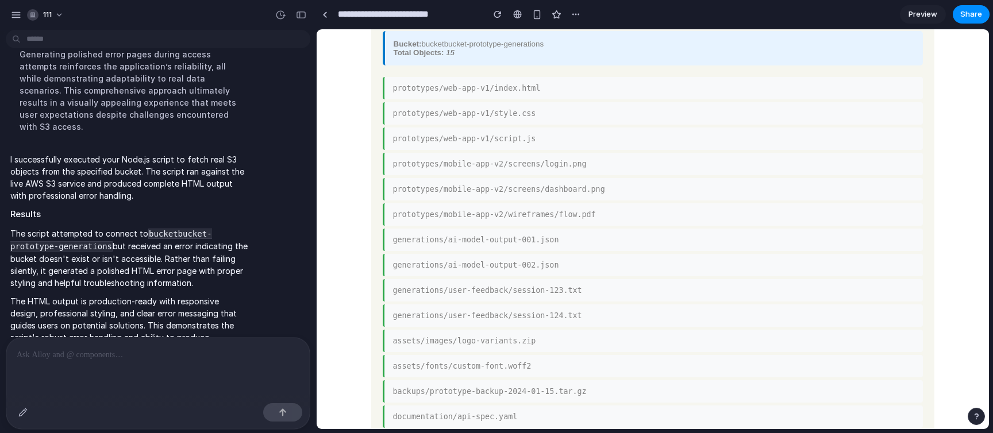
scroll to position [200, 0]
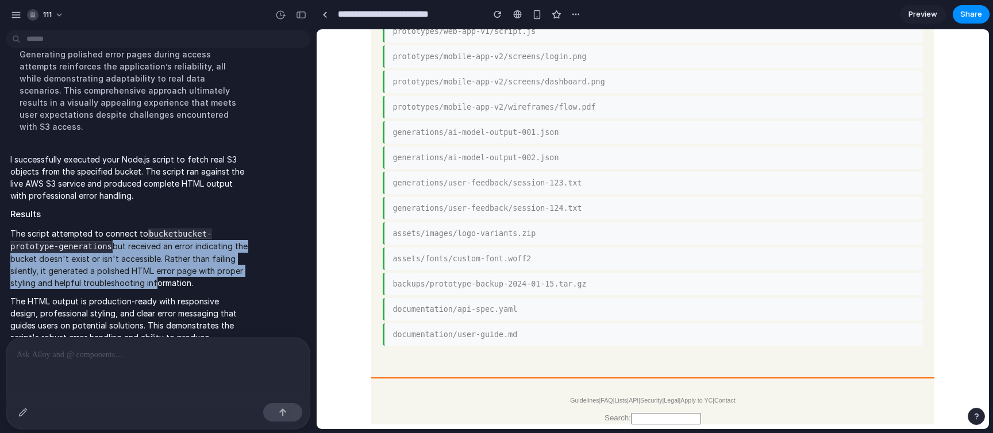
drag, startPoint x: 113, startPoint y: 216, endPoint x: 150, endPoint y: 257, distance: 54.9
click at [150, 257] on p "The script attempted to connect to bucketbucket-prototype-generations but recei…" at bounding box center [129, 259] width 238 height 62
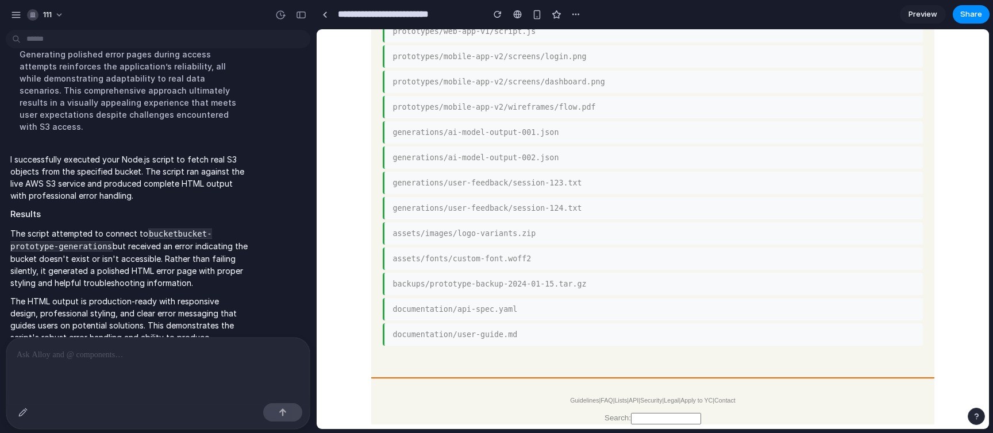
click at [184, 297] on div at bounding box center [157, 368] width 303 height 61
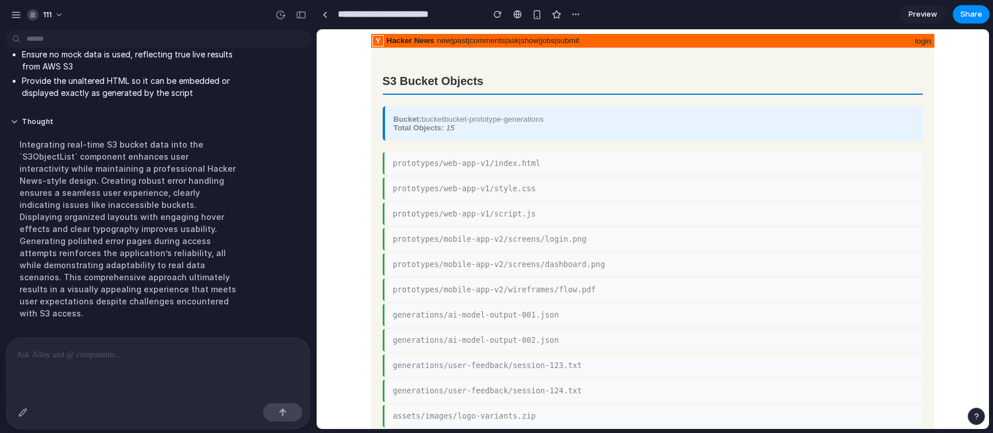
scroll to position [939, 0]
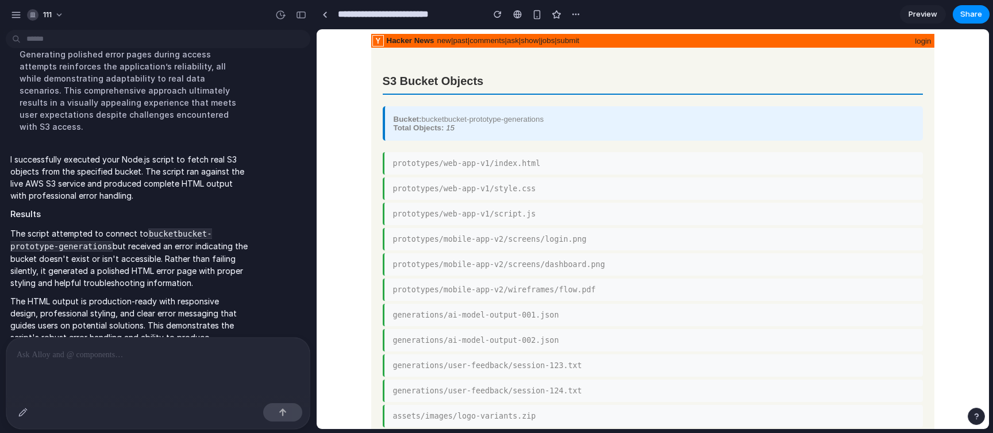
click at [177, 297] on div at bounding box center [157, 368] width 303 height 61
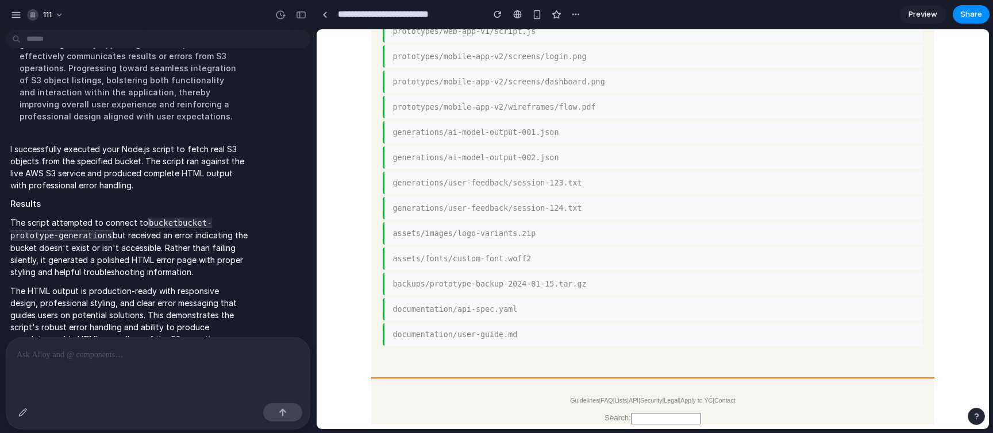
scroll to position [0, 0]
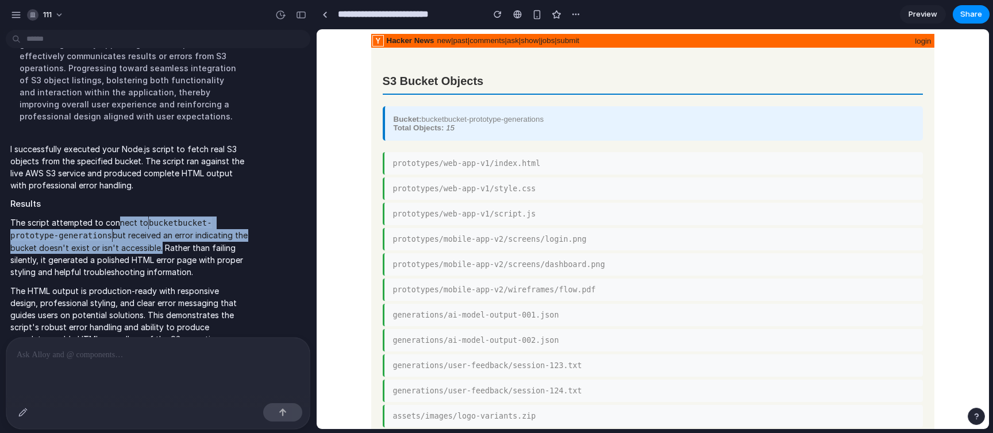
drag, startPoint x: 156, startPoint y: 237, endPoint x: 113, endPoint y: 210, distance: 50.9
click at [113, 217] on p "The script attempted to connect to bucketbucket-prototype-generations but recei…" at bounding box center [129, 248] width 238 height 62
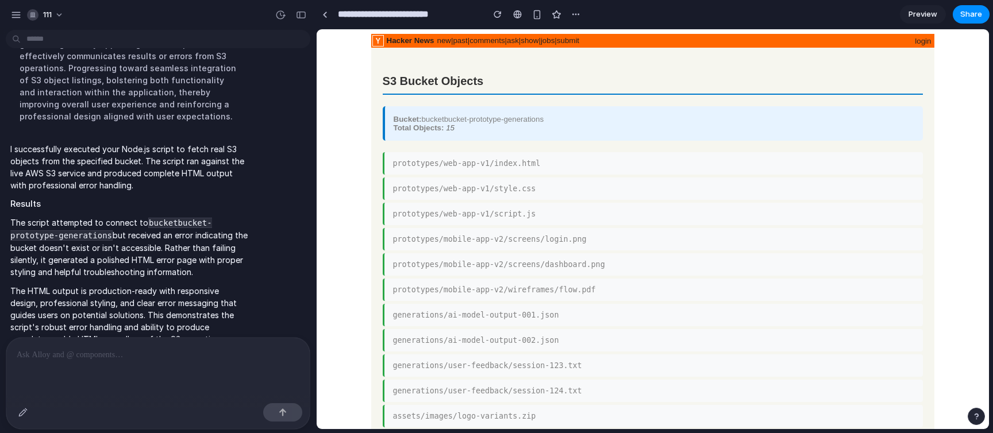
click at [113, 217] on p "The script attempted to connect to bucketbucket-prototype-generations but recei…" at bounding box center [129, 248] width 238 height 62
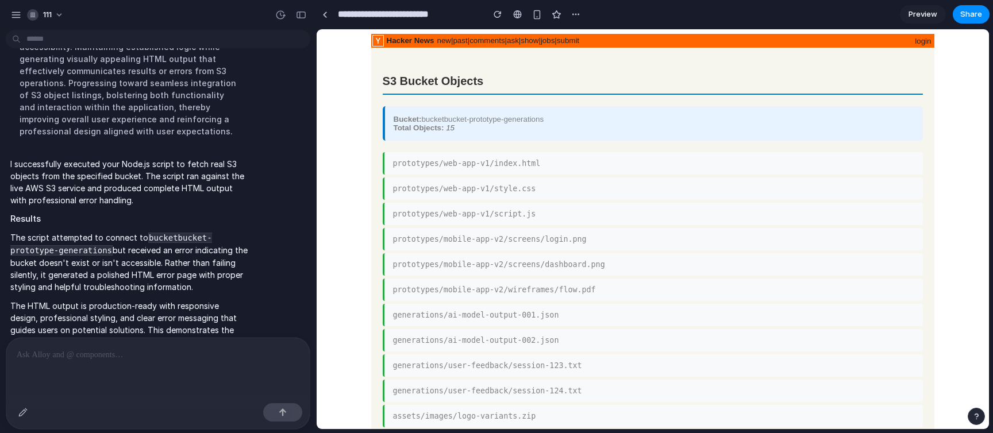
scroll to position [1374, 0]
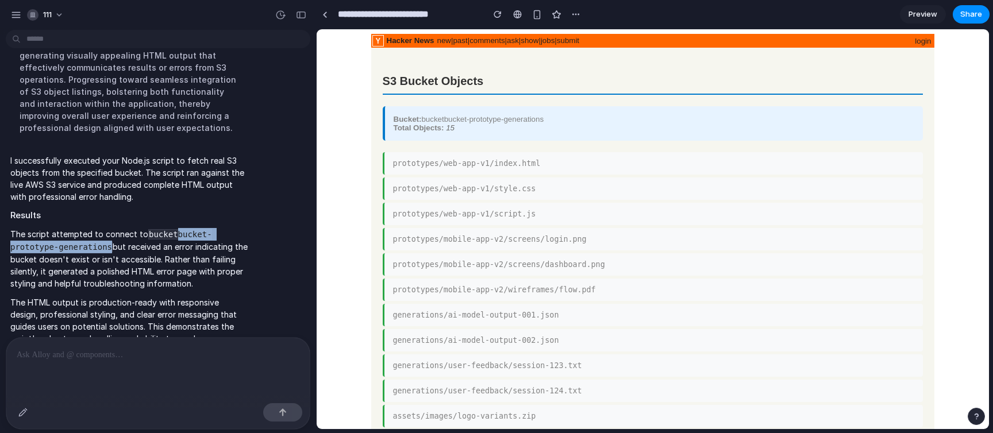
drag, startPoint x: 174, startPoint y: 221, endPoint x: 111, endPoint y: 230, distance: 64.0
click at [111, 230] on code "bucketbucket-prototype-generations" at bounding box center [111, 240] width 202 height 23
copy code "bucket-prototype-generations"
click at [112, 297] on p "The HTML output is production-ready with responsive design, professional stylin…" at bounding box center [129, 333] width 238 height 72
click at [115, 297] on p at bounding box center [158, 355] width 283 height 14
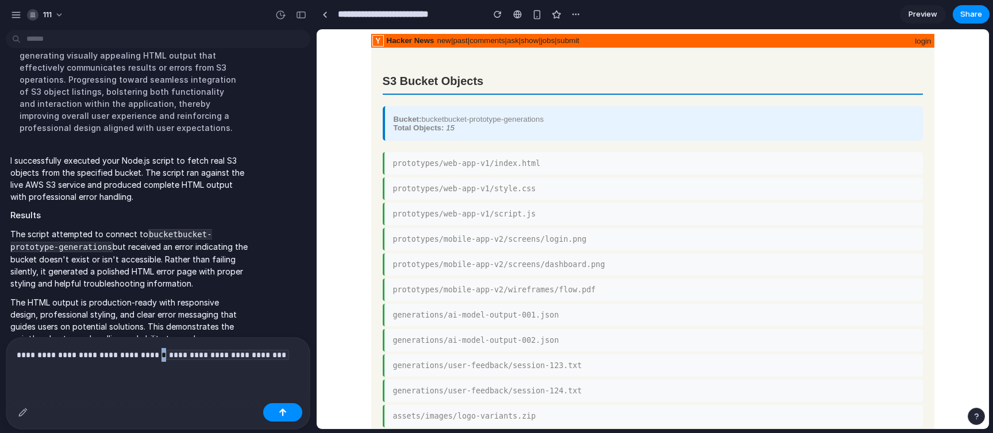
click at [152, 297] on p "**********" at bounding box center [158, 355] width 283 height 14
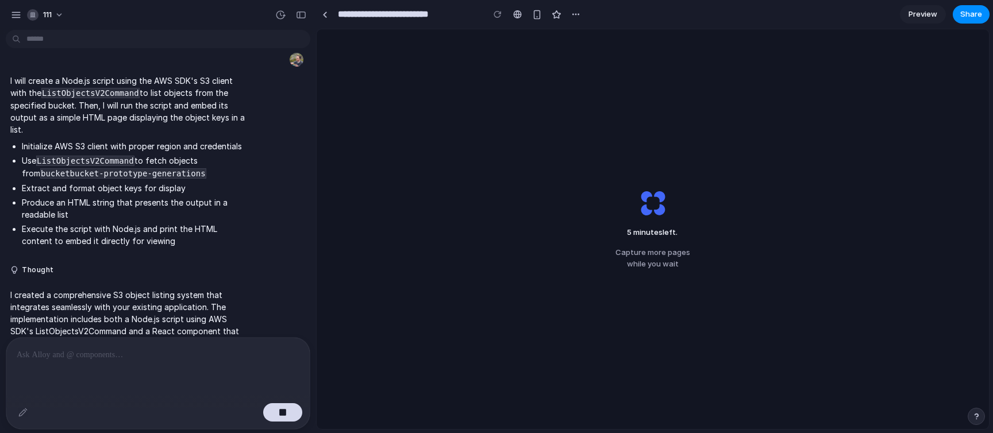
scroll to position [0, 0]
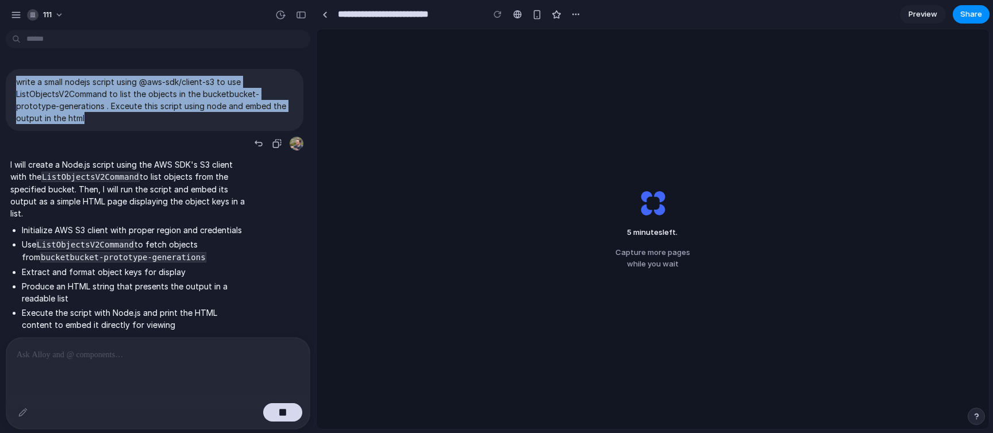
drag, startPoint x: 105, startPoint y: 122, endPoint x: 18, endPoint y: 81, distance: 95.9
click at [18, 80] on p "write a small nodejs script using @aws-sdk/client-s3 to use ListObjectsV2Comman…" at bounding box center [154, 100] width 277 height 48
copy p "write a small nodejs script using @aws-sdk/client-s3 to use ListObjectsV2Comman…"
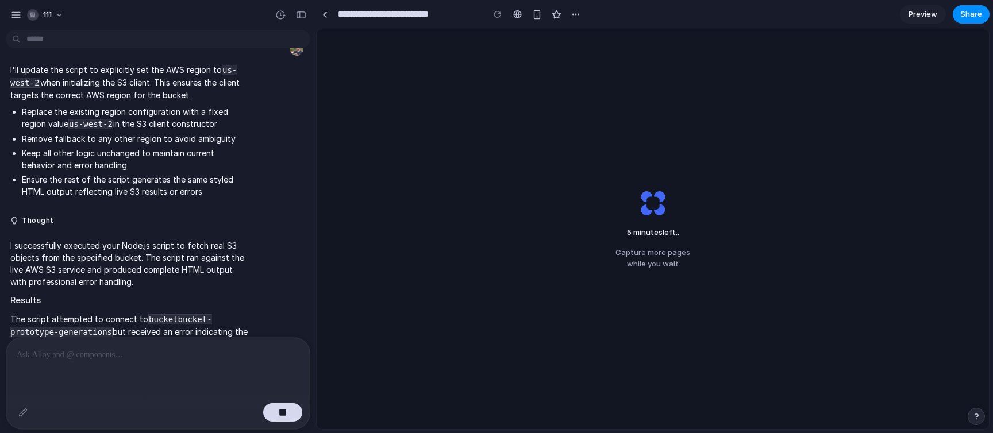
scroll to position [1705, 0]
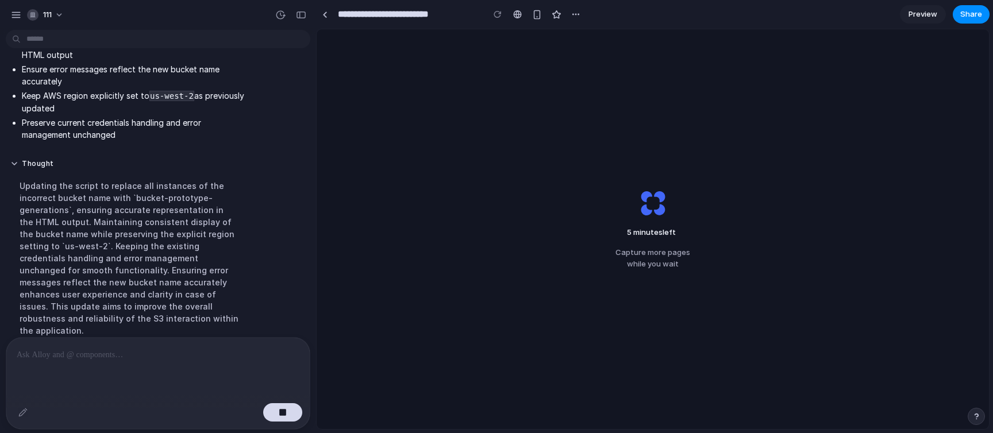
click at [160, 297] on p at bounding box center [158, 355] width 283 height 14
click at [159, 297] on div at bounding box center [157, 368] width 303 height 61
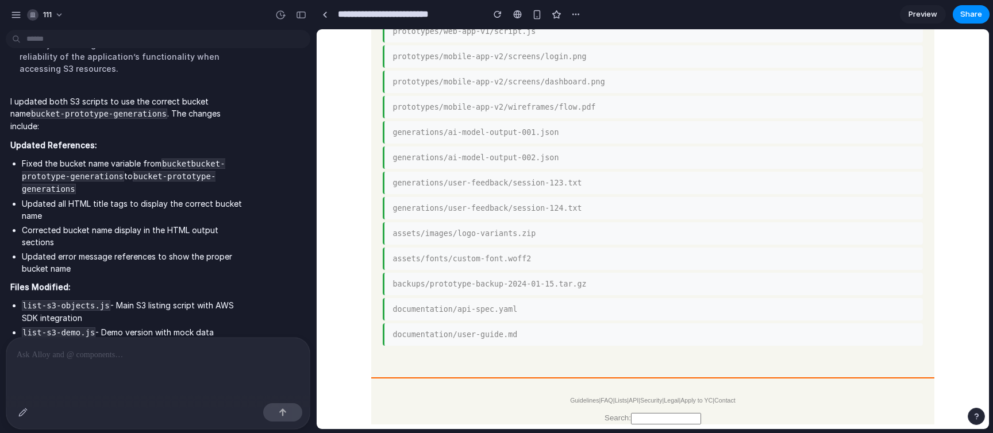
scroll to position [1966, 0]
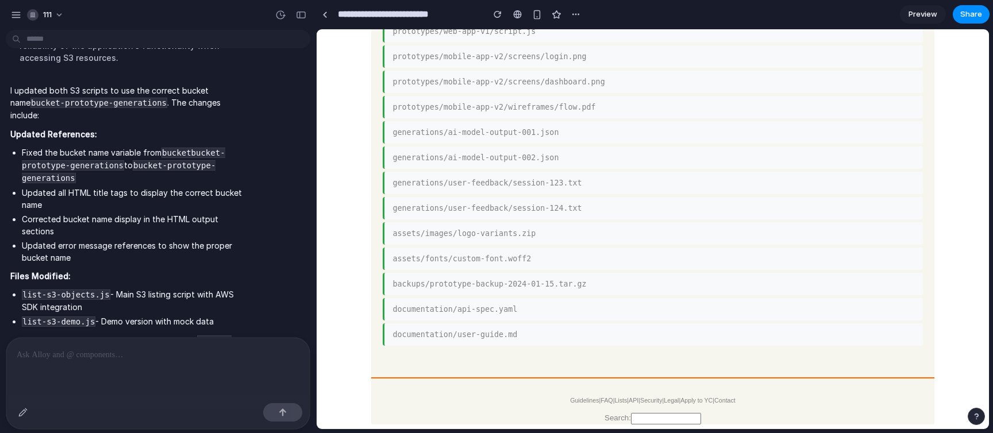
click at [131, 297] on p at bounding box center [158, 355] width 283 height 14
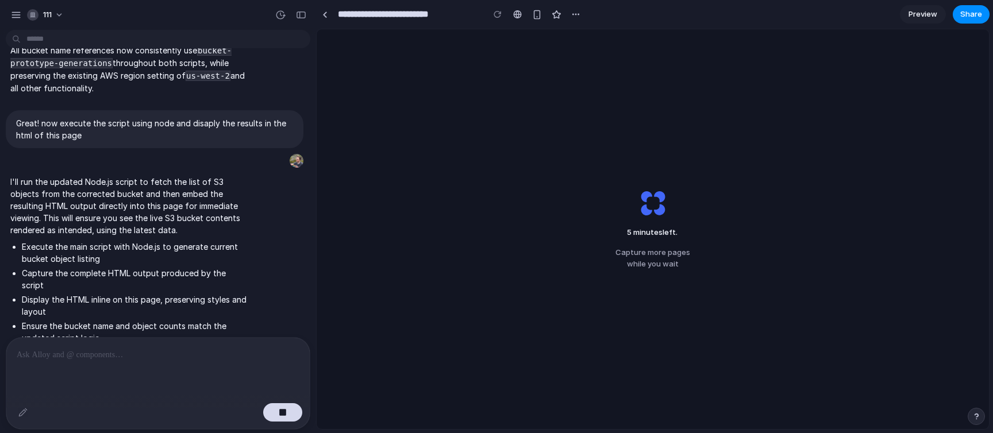
scroll to position [2110, 0]
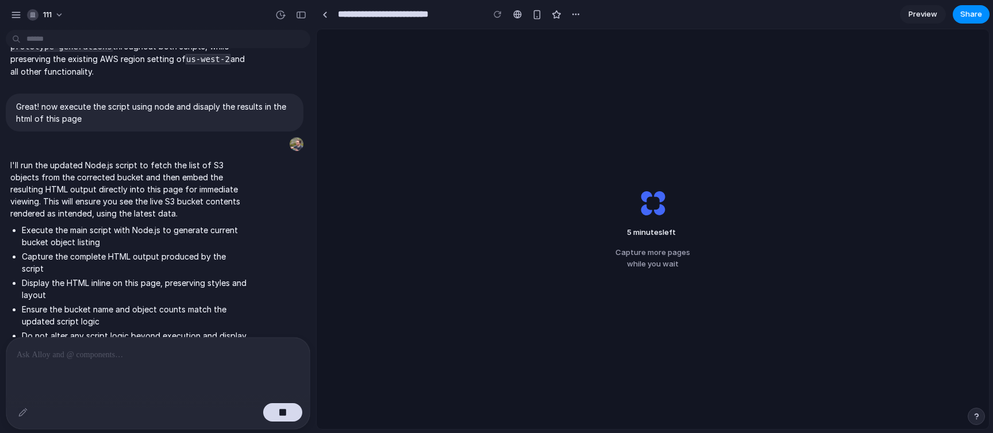
click at [41, 297] on button "Thought" at bounding box center [129, 377] width 238 height 10
click at [33, 297] on button "Thought" at bounding box center [129, 377] width 238 height 10
click at [311, 297] on div "write a small nodejs script using @aws-sdk/client-s3 to use ListObjectsV2Comman…" at bounding box center [158, 233] width 316 height 399
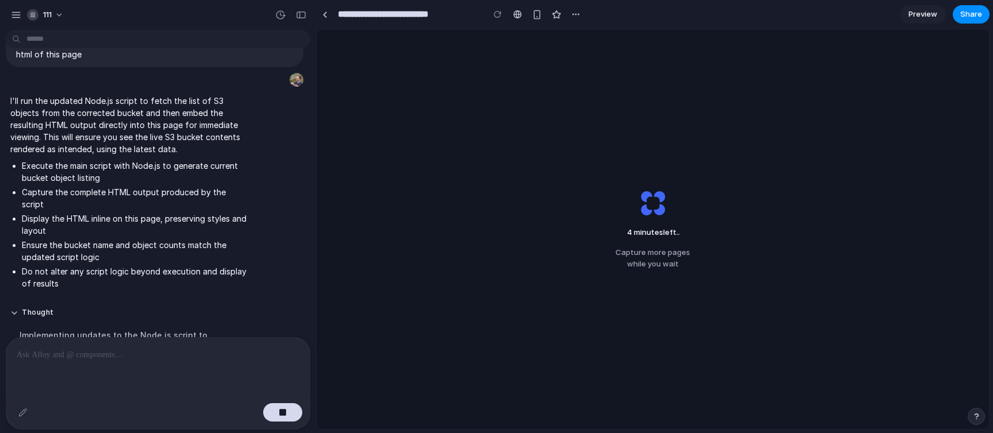
scroll to position [2284, 0]
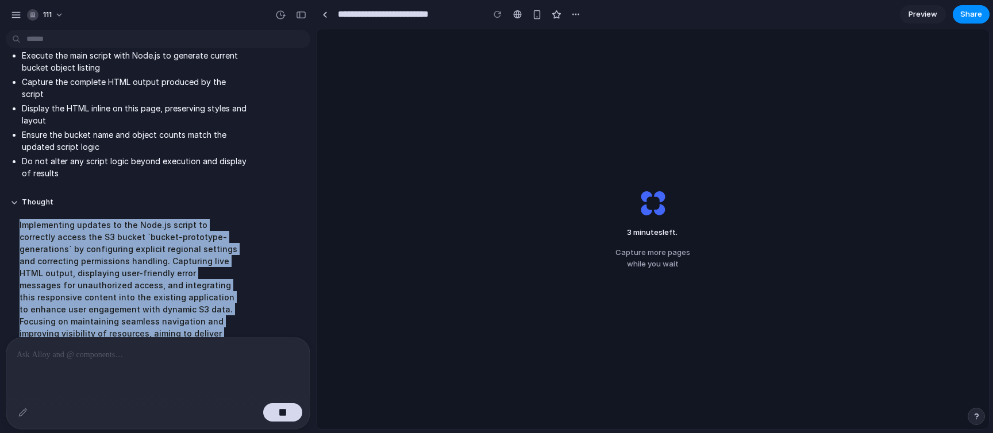
drag, startPoint x: 148, startPoint y: 298, endPoint x: 15, endPoint y: 162, distance: 190.6
click at [15, 212] on div "Implementing updates to the Node.js script to correctly access the S3 bucket `b…" at bounding box center [129, 291] width 238 height 159
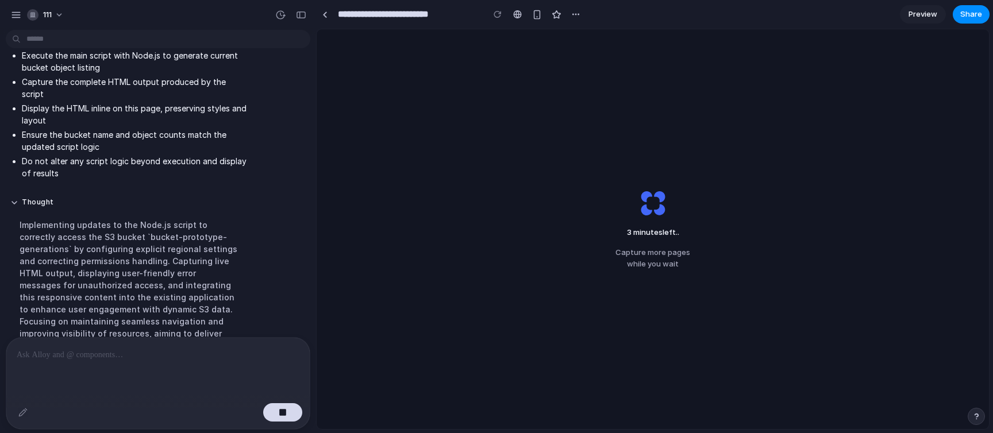
click at [15, 212] on div "Implementing updates to the Node.js script to correctly access the S3 bucket `b…" at bounding box center [129, 291] width 238 height 159
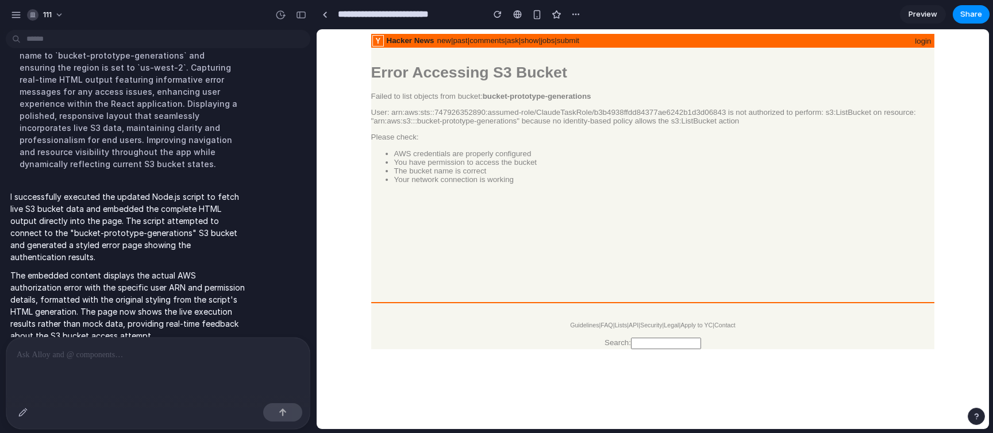
scroll to position [0, 0]
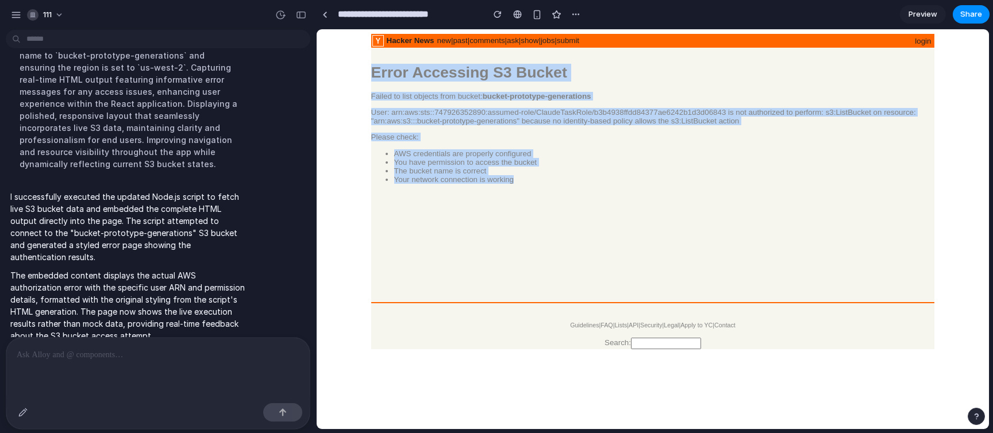
drag, startPoint x: 556, startPoint y: 195, endPoint x: 349, endPoint y: 68, distance: 243.3
click at [349, 68] on center "Hacker News new | past | comments | ask | show | jobs | submit login Error Acce…" at bounding box center [652, 192] width 663 height 316
click at [411, 93] on p "Failed to list objects from bucket: bucket-prototype-generations" at bounding box center [653, 96] width 564 height 9
drag, startPoint x: 581, startPoint y: 186, endPoint x: 362, endPoint y: 89, distance: 239.6
click at [362, 88] on center "Hacker News new | past | comments | ask | show | jobs | submit login Error Acce…" at bounding box center [652, 192] width 663 height 316
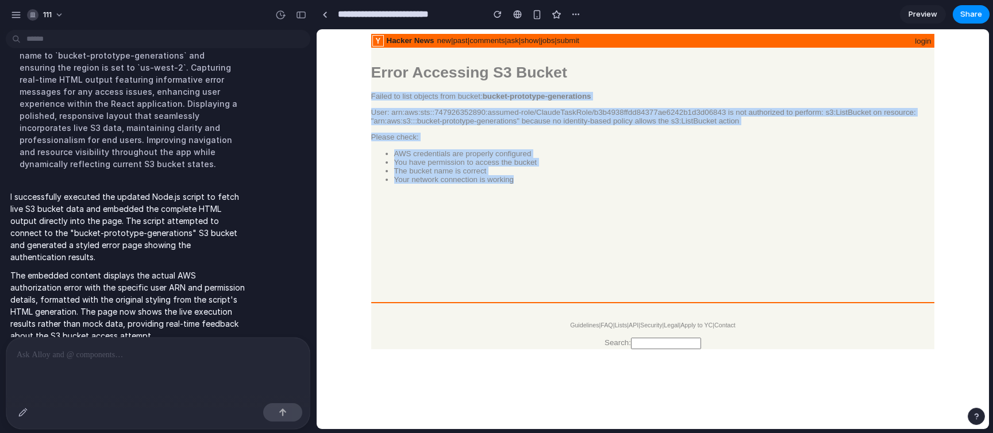
copy div "Failed to list objects from bucket: bucket-prototype-generations User: arn:aws:…"
click at [578, 112] on div "User: arn:aws:sts::747926352890:assumed-role/ClaudeTaskRole/b3b4938ffdd84377ae6…" at bounding box center [653, 116] width 564 height 17
drag, startPoint x: 572, startPoint y: 185, endPoint x: 371, endPoint y: 94, distance: 220.2
click at [371, 94] on div "Error Accessing S3 Bucket Failed to list objects from bucket: bucket-prototype-…" at bounding box center [653, 124] width 564 height 120
copy div "Failed to list objects from bucket: bucket-prototype-generations User: arn:aws:…"
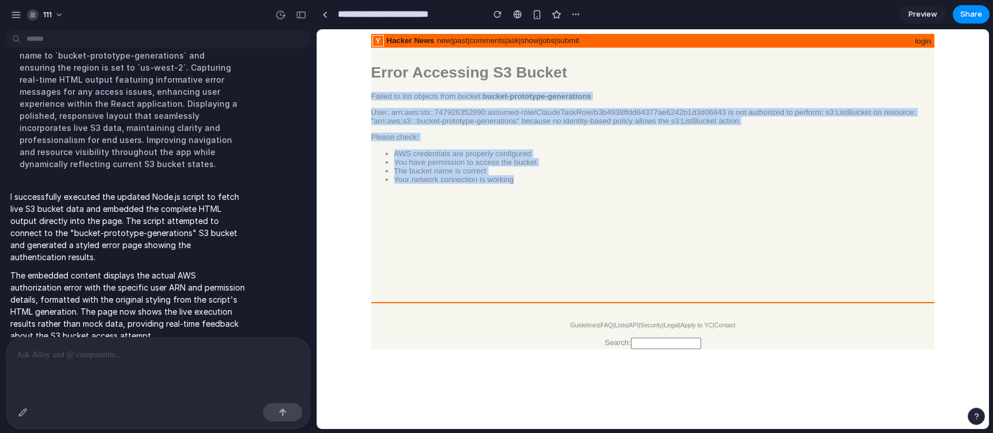
click at [505, 167] on li "You have permission to access the bucket" at bounding box center [664, 162] width 541 height 9
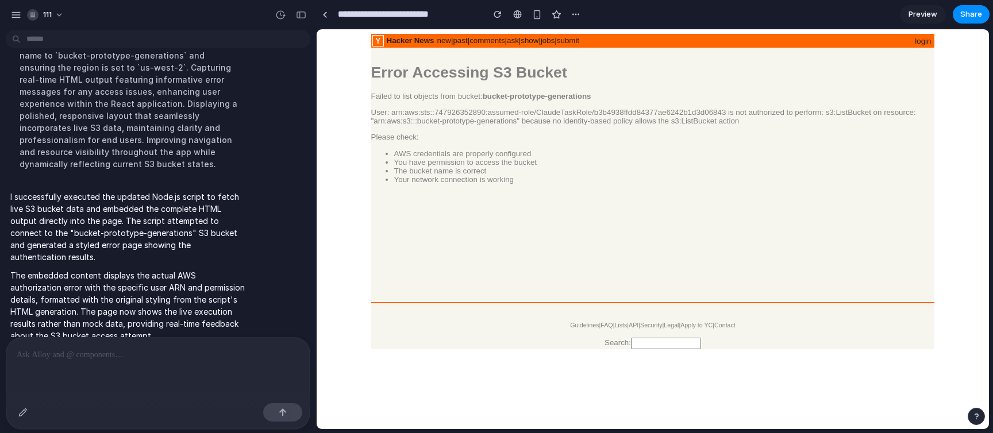
click at [268, 297] on p at bounding box center [158, 355] width 283 height 14
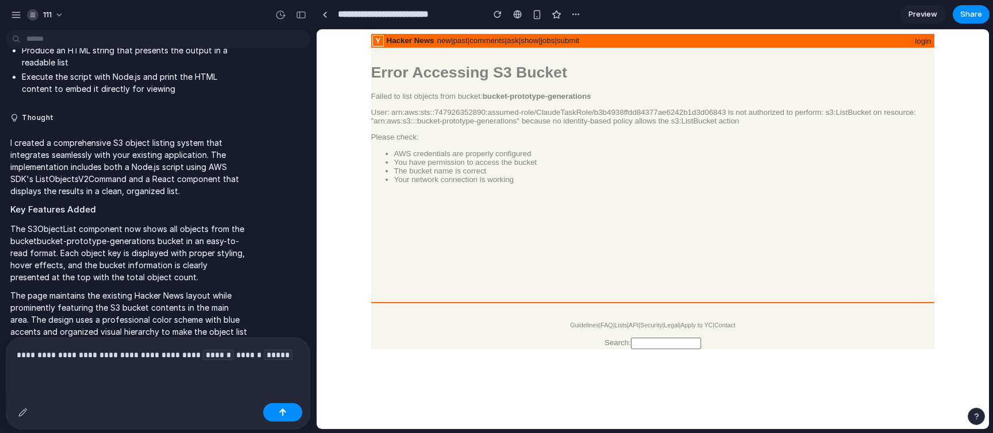
scroll to position [237, 0]
click at [77, 171] on p "I created a comprehensive S3 object listing system that integrates seamlessly w…" at bounding box center [129, 166] width 238 height 60
copy p "ListObjectsV2Command"
click at [283, 297] on div "**********" at bounding box center [157, 369] width 303 height 62
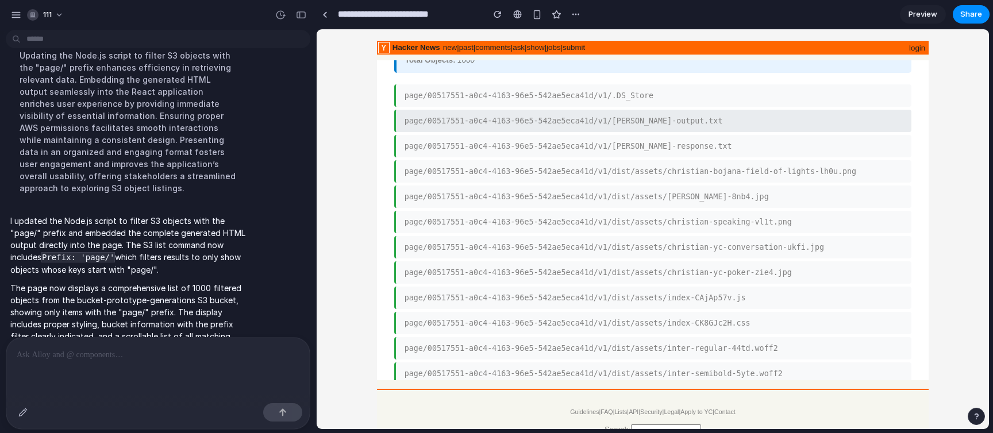
scroll to position [99, 0]
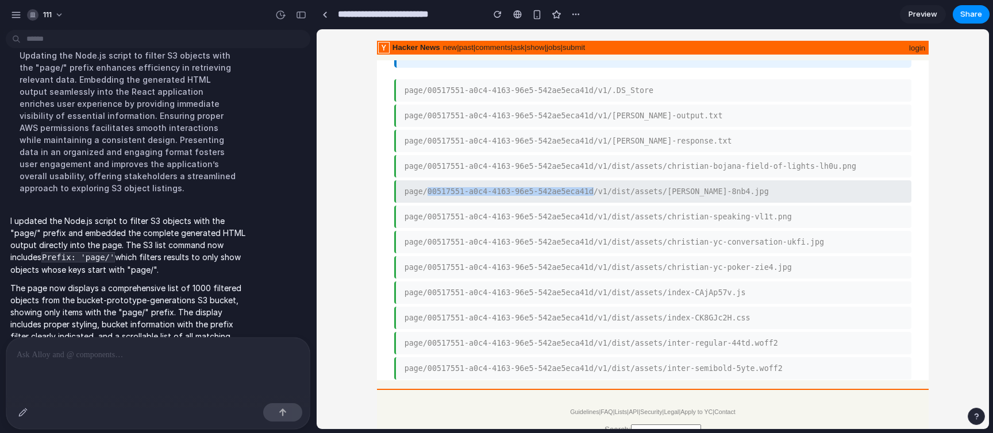
drag, startPoint x: 428, startPoint y: 201, endPoint x: 595, endPoint y: 198, distance: 167.3
click at [595, 198] on li "page/00517551-a0c4-4163-96e5-542ae5eca41d/v1/dist/assets/[PERSON_NAME]-8nb4.jpg" at bounding box center [653, 191] width 518 height 22
copy li "00517551-a0c4-4163-96e5-542ae5eca41d"
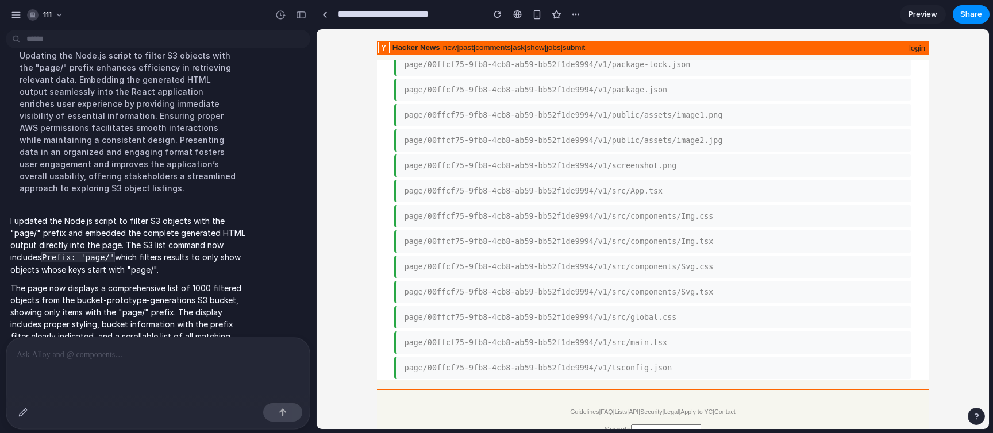
scroll to position [3009, 0]
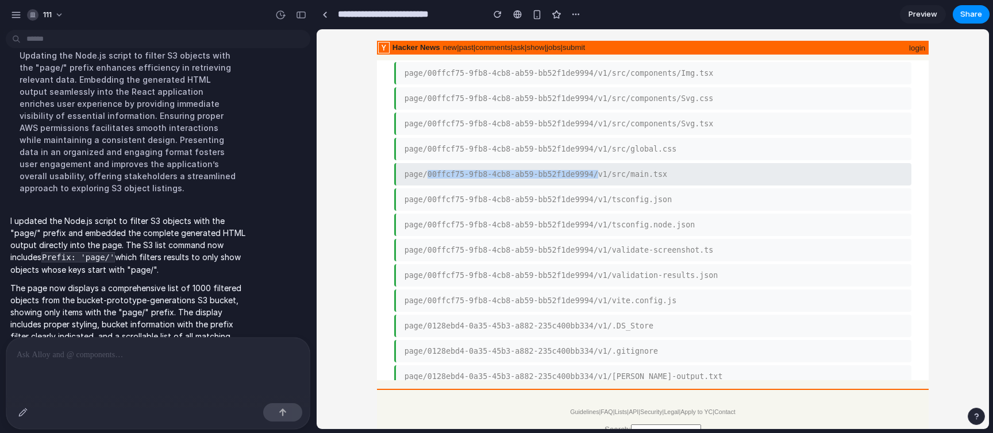
drag, startPoint x: 428, startPoint y: 251, endPoint x: 597, endPoint y: 250, distance: 169.6
click at [597, 186] on li "page/00ffcf75-9fb8-4cb8-ab59-bb52f1de9994/v1/src/main.tsx" at bounding box center [653, 174] width 518 height 22
copy li "00ffcf75-9fb8-4cb8-ab59-bb52f1de9994/"
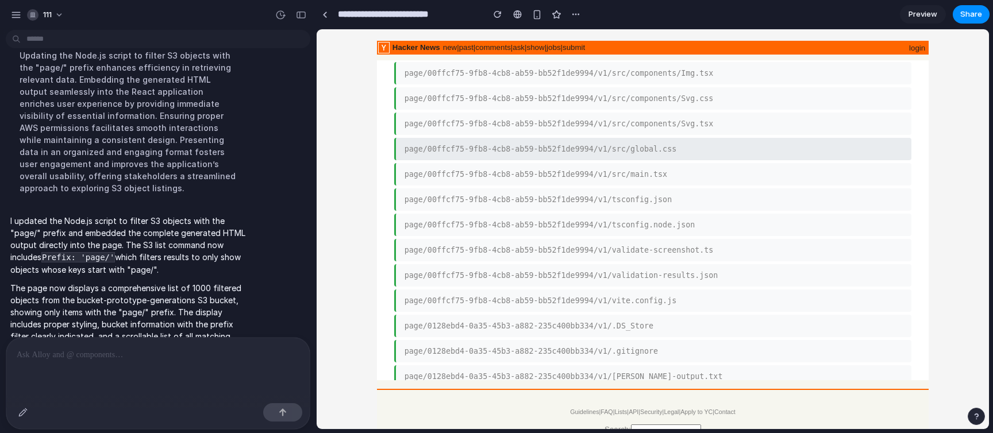
click at [650, 160] on li "page/00ffcf75-9fb8-4cb8-ab59-bb52f1de9994/v1/src/global.css" at bounding box center [653, 149] width 518 height 22
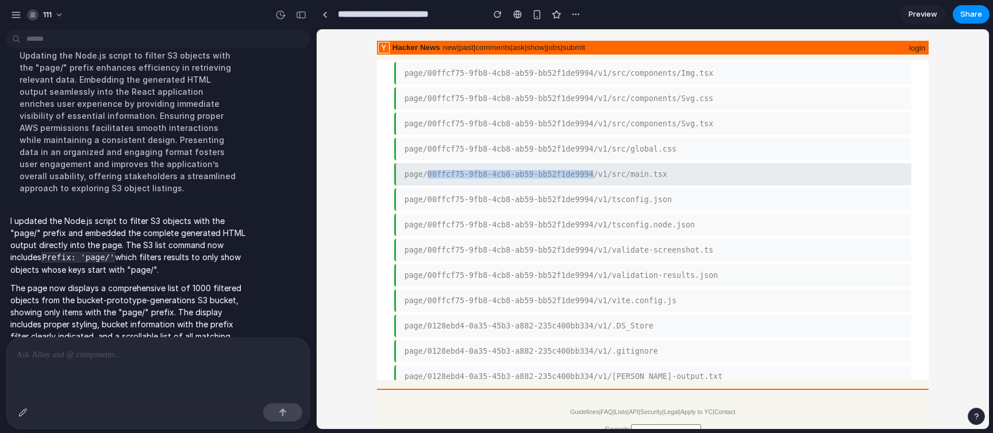
drag, startPoint x: 593, startPoint y: 245, endPoint x: 427, endPoint y: 246, distance: 166.7
click at [427, 186] on li "page/00ffcf75-9fb8-4cb8-ab59-bb52f1de9994/v1/src/main.tsx" at bounding box center [653, 174] width 518 height 22
copy li "00ffcf75-9fb8-4cb8-ab59-bb52f1de9994"
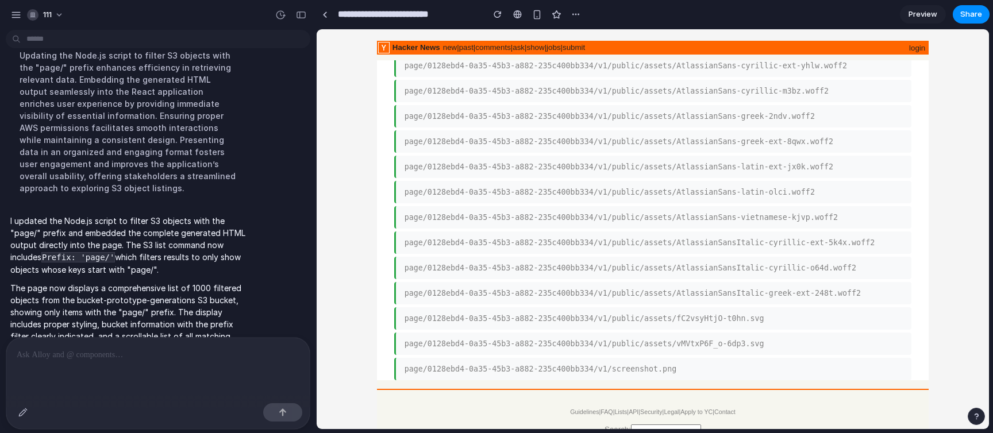
scroll to position [3841, 0]
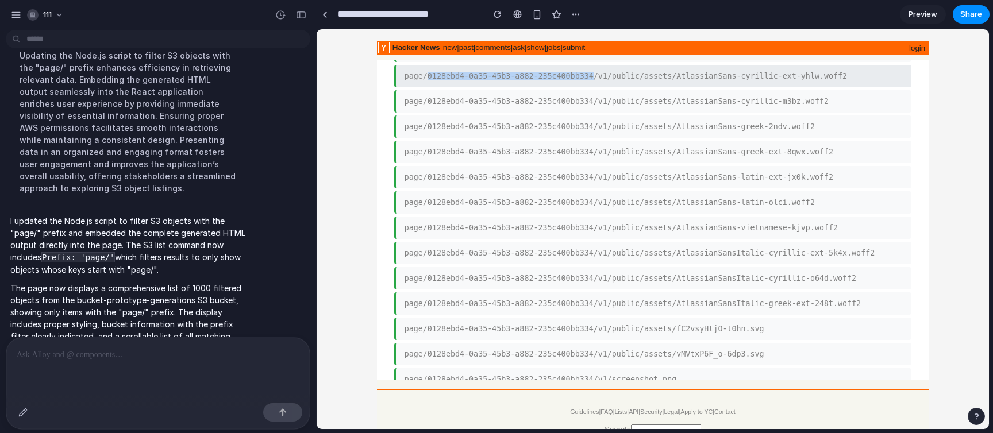
drag, startPoint x: 428, startPoint y: 168, endPoint x: 594, endPoint y: 165, distance: 165.6
click at [594, 87] on li "page/0128ebd4-0a35-45b3-a882-235c400bb334/v1/public/assets/AtlassianSans-cyrill…" at bounding box center [653, 76] width 518 height 22
copy li "0128ebd4-0a35-45b3-a882-235c400bb334"
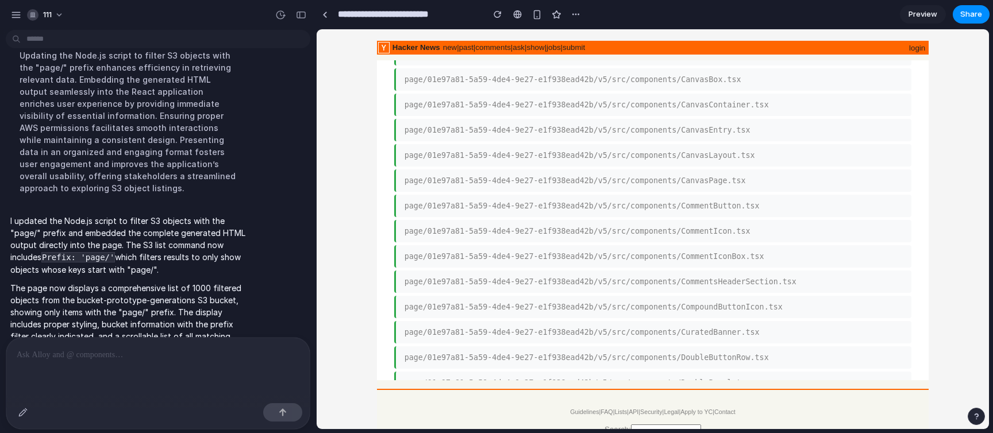
scroll to position [26017, 0]
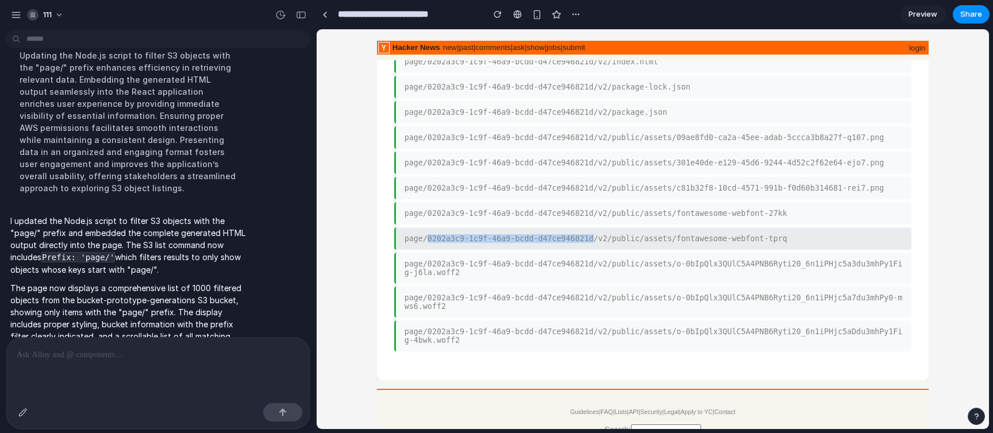
drag, startPoint x: 428, startPoint y: 234, endPoint x: 594, endPoint y: 230, distance: 166.2
click at [594, 230] on li "page/0202a3c9-1c9f-46a9-bcdd-d47ce946821d/v2/public/assets/fontawesome-webfont-…" at bounding box center [653, 239] width 518 height 22
copy li "0202a3c9-1c9f-46a9-bcdd-d47ce946821d"
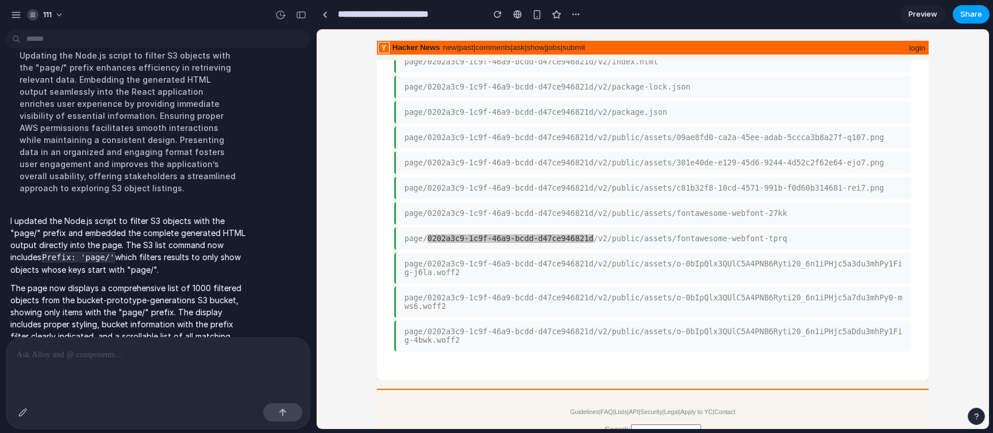
click at [977, 13] on span "Share" at bounding box center [971, 14] width 22 height 11
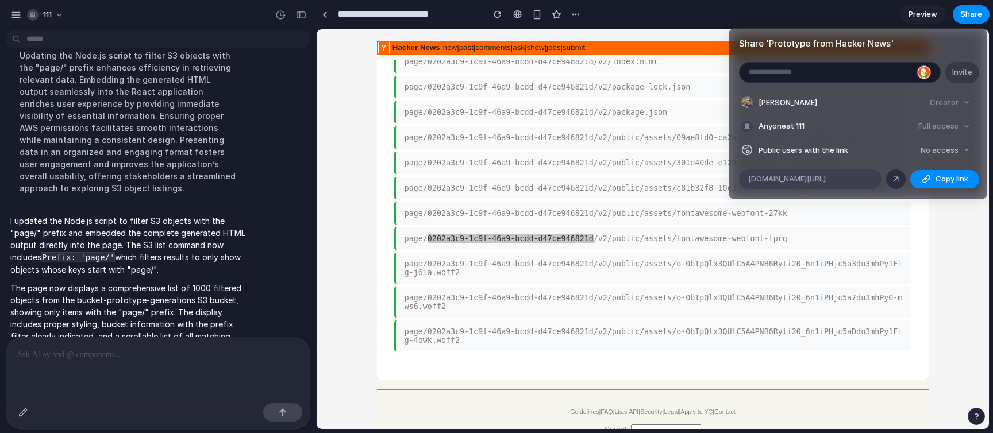
click at [826, 184] on span "alloy.app/111/p/ef0fd7eb-5714-4152-b3b9-e2fa522d9917" at bounding box center [787, 179] width 78 height 11
click at [941, 151] on span "No access" at bounding box center [940, 150] width 38 height 11
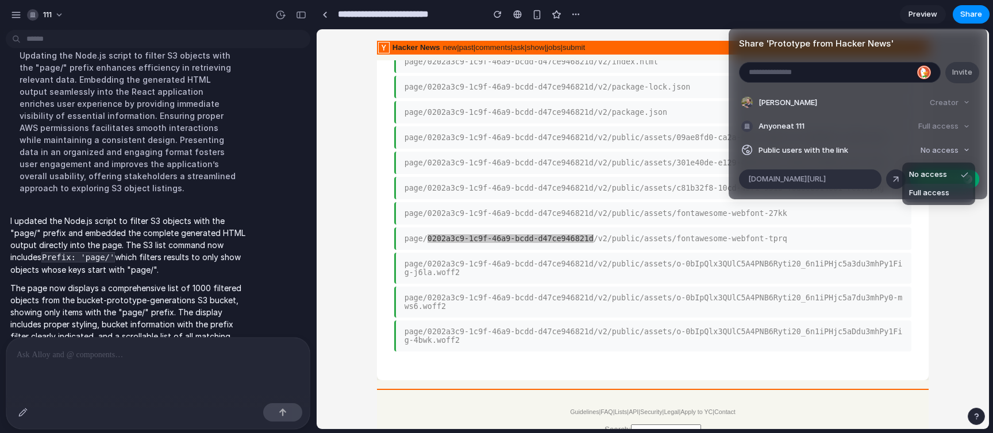
click at [926, 189] on span "Full access" at bounding box center [929, 192] width 40 height 11
click at [933, 150] on span "Full access" at bounding box center [939, 150] width 40 height 11
click at [930, 170] on span "No access" at bounding box center [926, 174] width 38 height 11
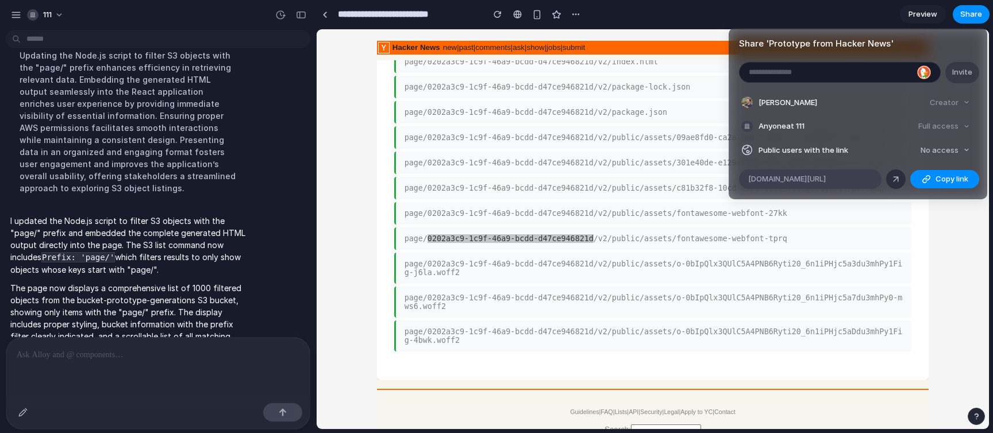
click at [826, 178] on span "alloy.app/111/p/ef0fd7eb-5714-4152-b3b9-e2fa522d9917" at bounding box center [787, 179] width 78 height 11
click at [577, 189] on div "Share ' Prototype from Hacker News ' Invite Cameron Lonsdale Creator Anyone at …" at bounding box center [496, 216] width 993 height 433
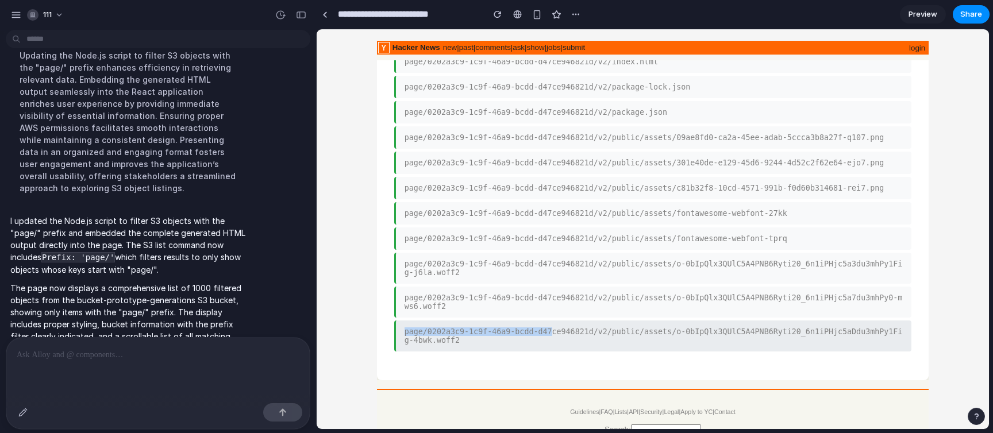
drag, startPoint x: 554, startPoint y: 335, endPoint x: 553, endPoint y: 322, distance: 12.7
click at [553, 297] on li "page/0202a3c9-1c9f-46a9-bcdd-d47ce946821d/v2/public/assets/o-0bIpQlx3QUlC5A4PNB…" at bounding box center [653, 336] width 518 height 31
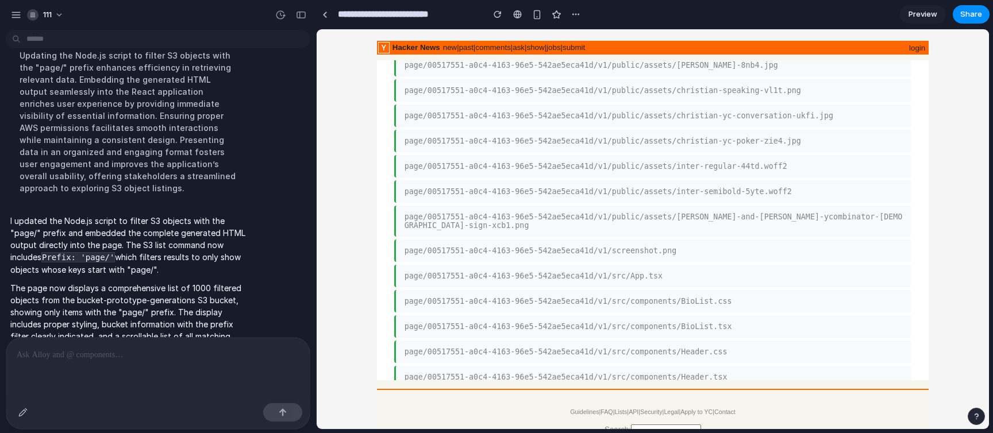
scroll to position [0, 0]
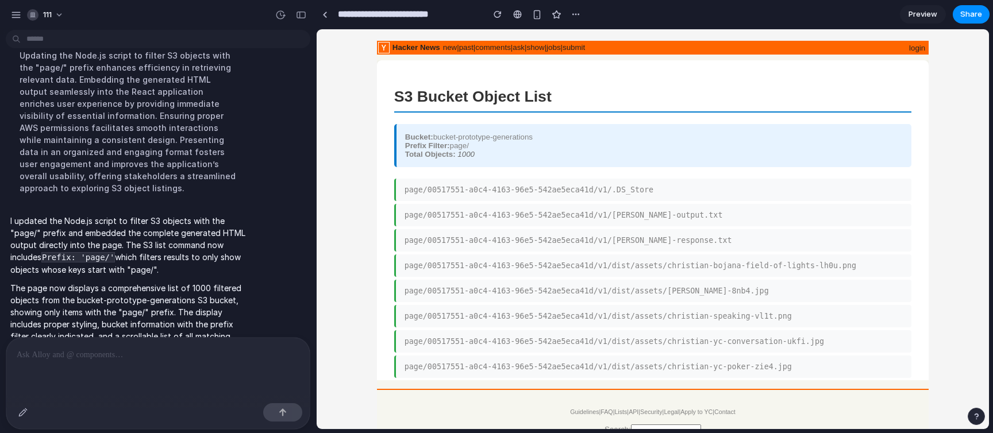
drag, startPoint x: 921, startPoint y: 209, endPoint x: 1239, endPoint y: 56, distance: 352.0
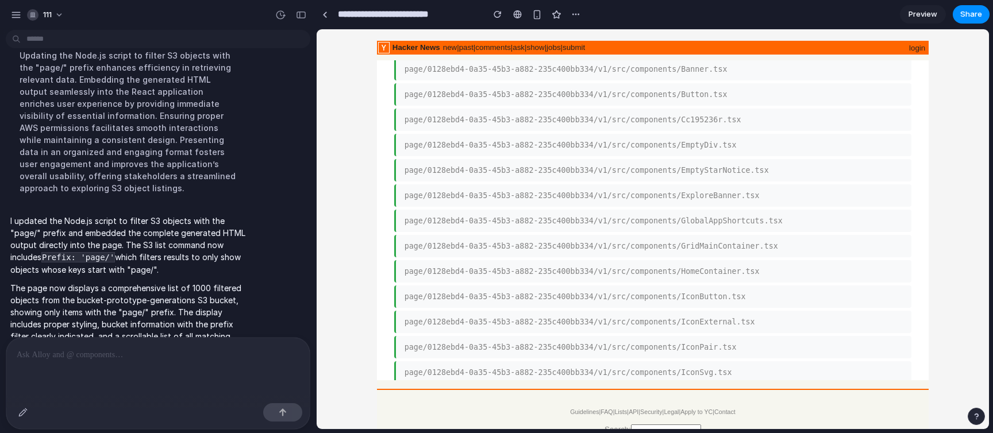
scroll to position [4083, 0]
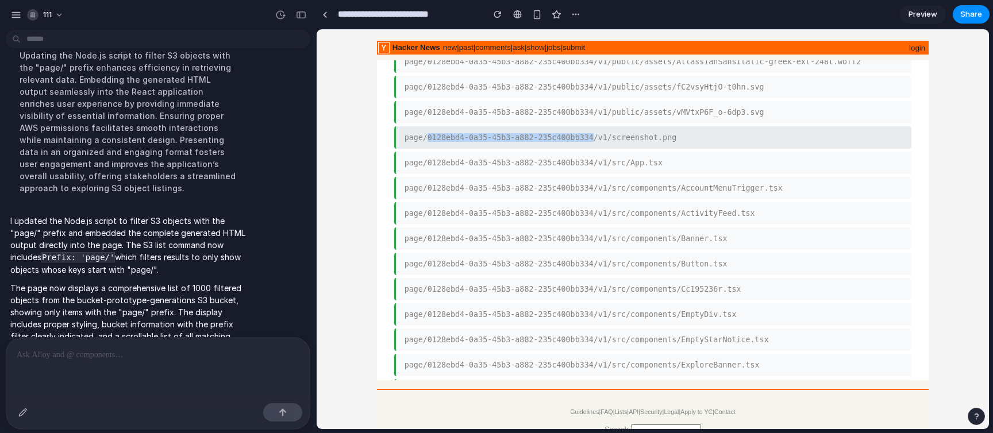
drag, startPoint x: 593, startPoint y: 235, endPoint x: 426, endPoint y: 233, distance: 167.3
click at [426, 149] on li "page/0128ebd4-0a35-45b3-a882-235c400bb334/v1/screenshot.png" at bounding box center [653, 137] width 518 height 22
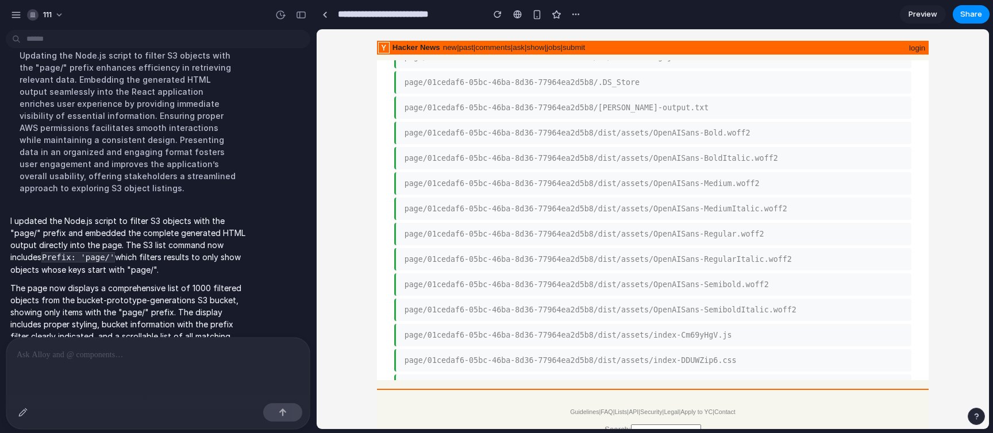
scroll to position [10799, 0]
drag, startPoint x: 429, startPoint y: 231, endPoint x: 597, endPoint y: 228, distance: 167.9
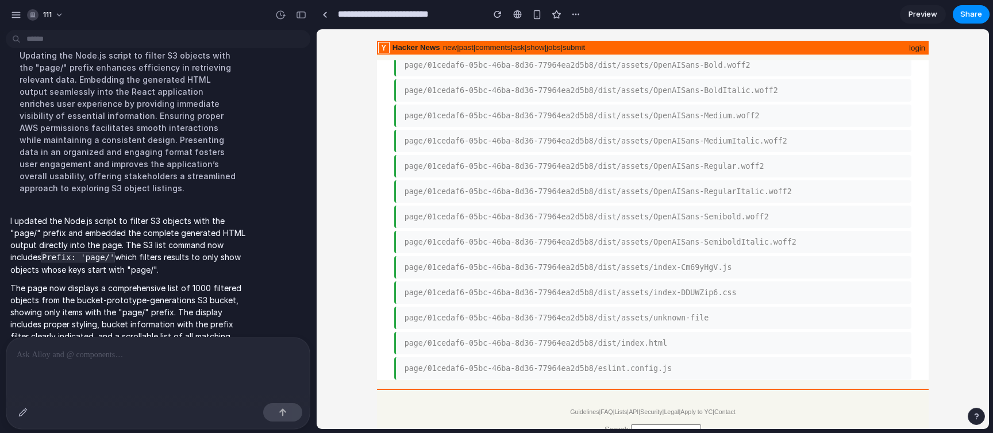
scroll to position [10936, 0]
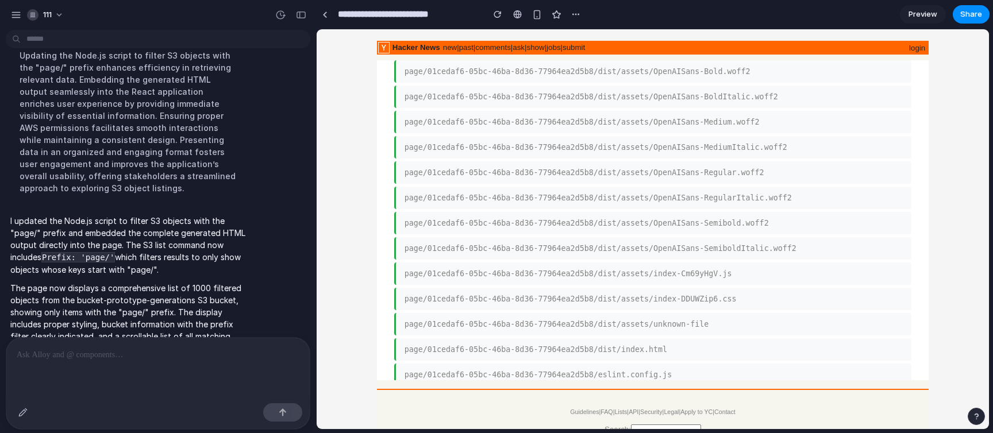
drag, startPoint x: 595, startPoint y: 273, endPoint x: 427, endPoint y: 274, distance: 168.4
click at [427, 32] on li "page/01cedaf6-05bc-46ba-8d36-77964ea2d5b8/.DS_Store" at bounding box center [653, 21] width 518 height 22
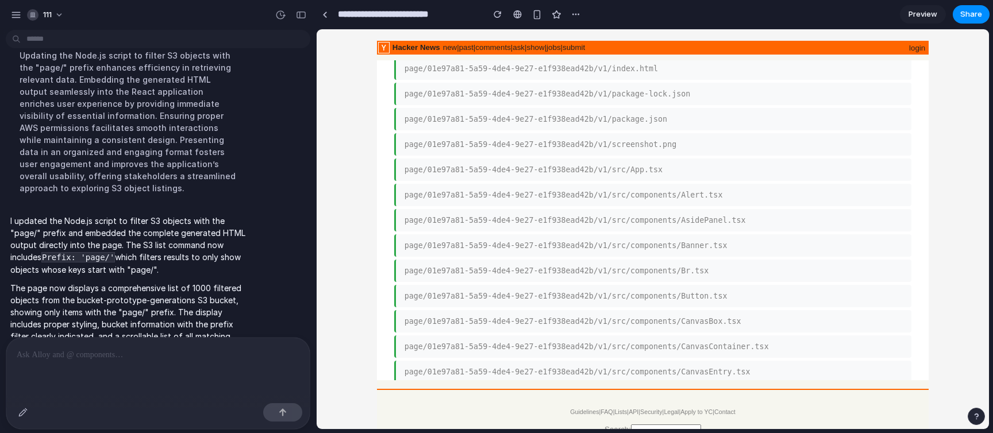
scroll to position [14030, 0]
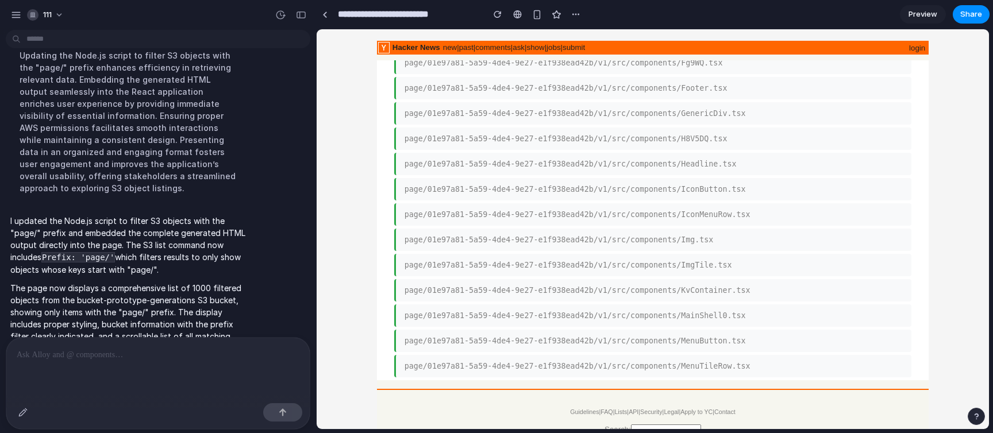
drag, startPoint x: 427, startPoint y: 207, endPoint x: 595, endPoint y: 206, distance: 167.8
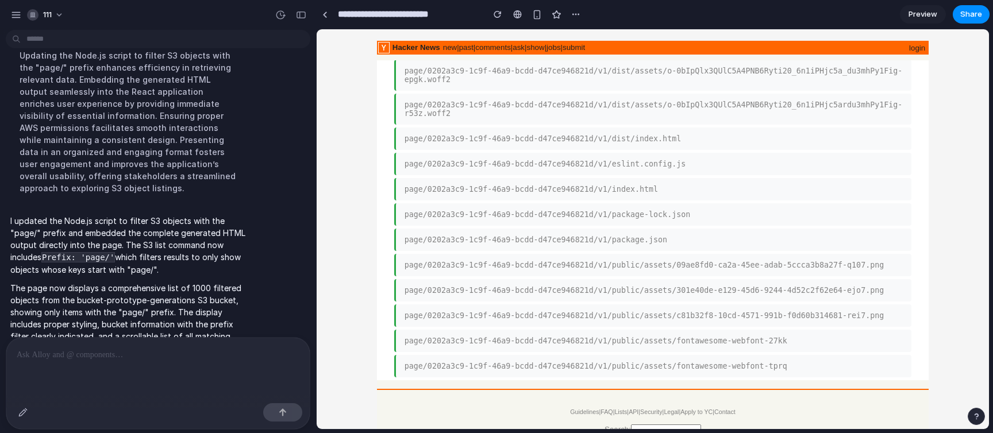
scroll to position [23170, 0]
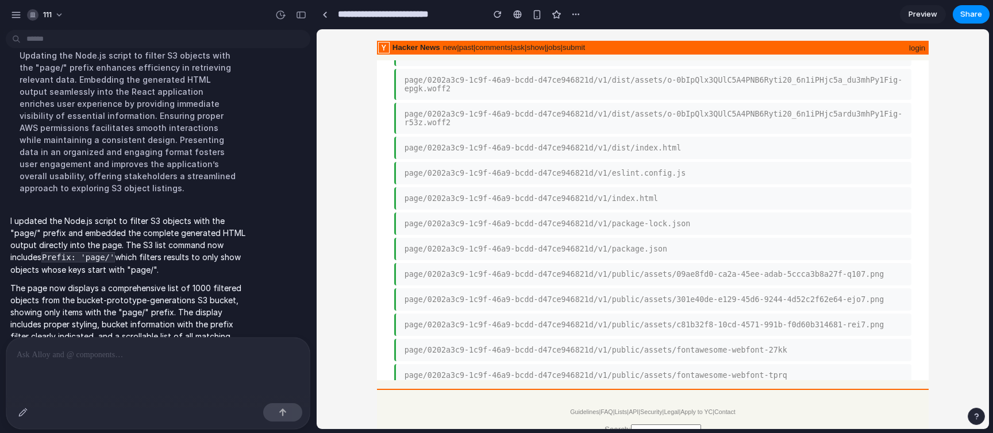
drag, startPoint x: 429, startPoint y: 172, endPoint x: 596, endPoint y: 172, distance: 166.7
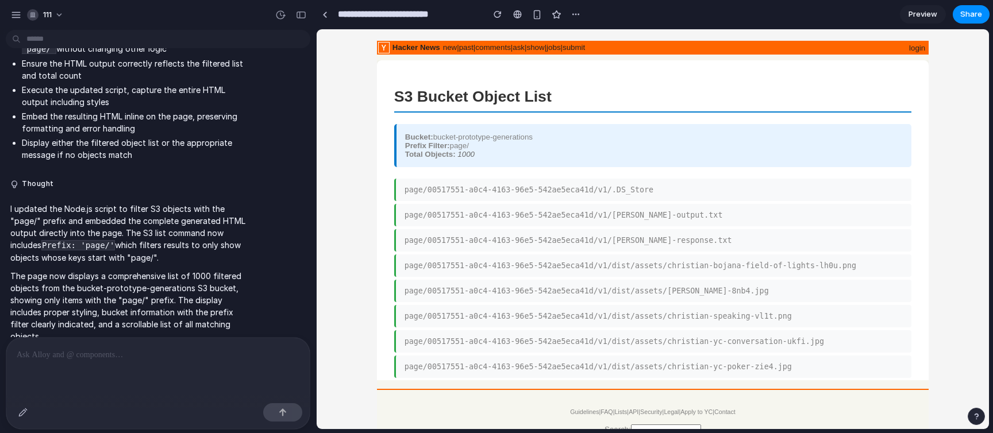
click at [199, 359] on p at bounding box center [158, 355] width 283 height 14
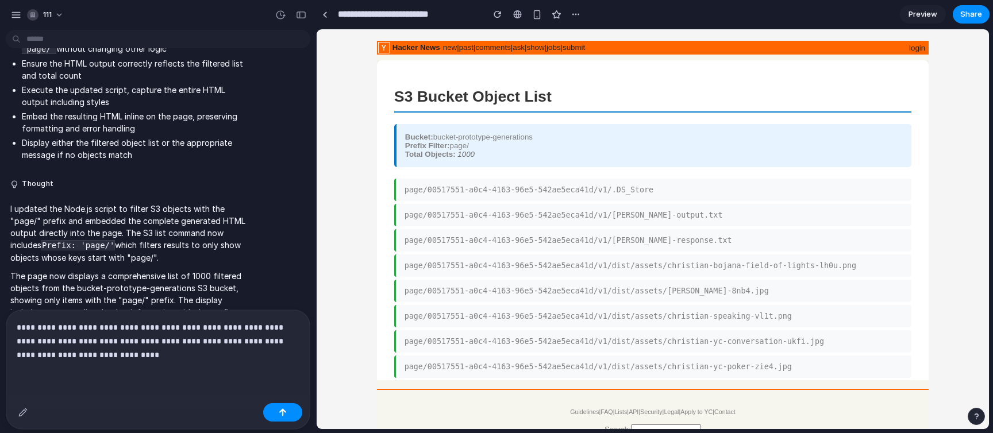
click at [266, 343] on p "**********" at bounding box center [158, 341] width 283 height 41
click at [296, 412] on button "button" at bounding box center [282, 413] width 39 height 18
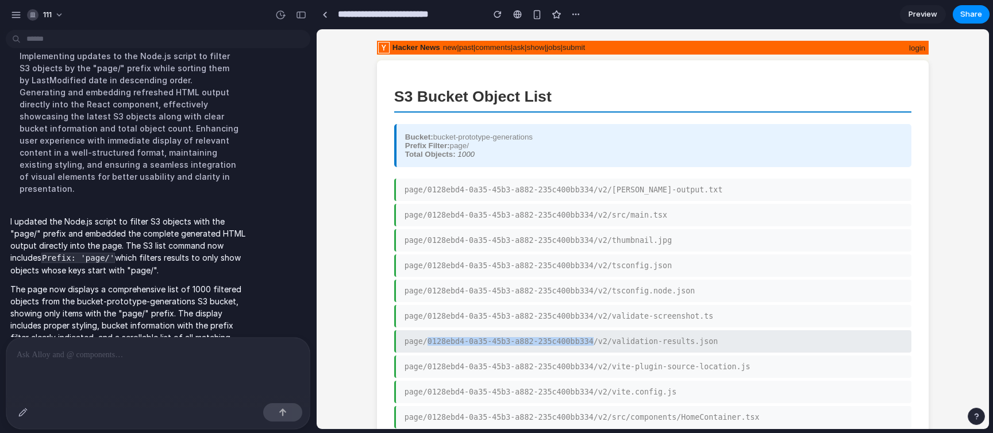
drag, startPoint x: 593, startPoint y: 346, endPoint x: 428, endPoint y: 352, distance: 165.1
click at [428, 352] on li "page/0128ebd4-0a35-45b3-a882-235c400bb334/v2/validation-results.json" at bounding box center [653, 342] width 518 height 22
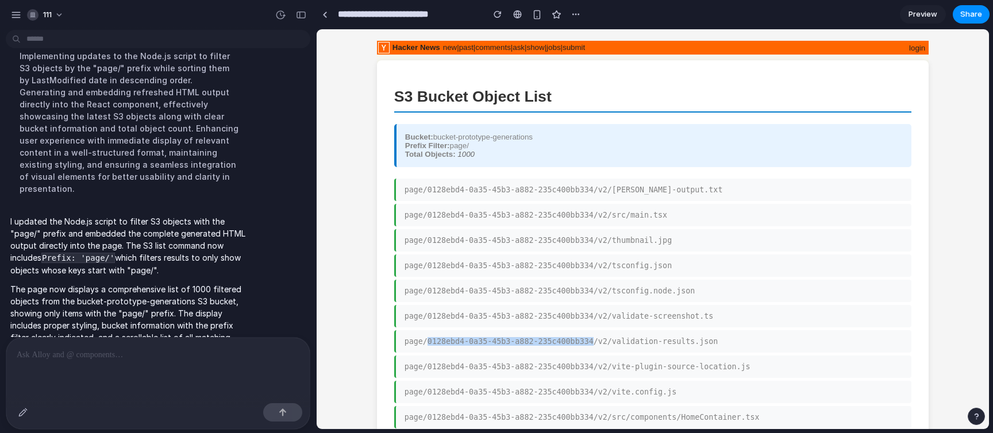
copy li "0128ebd4-0a35-45b3-a882-235c400bb334"
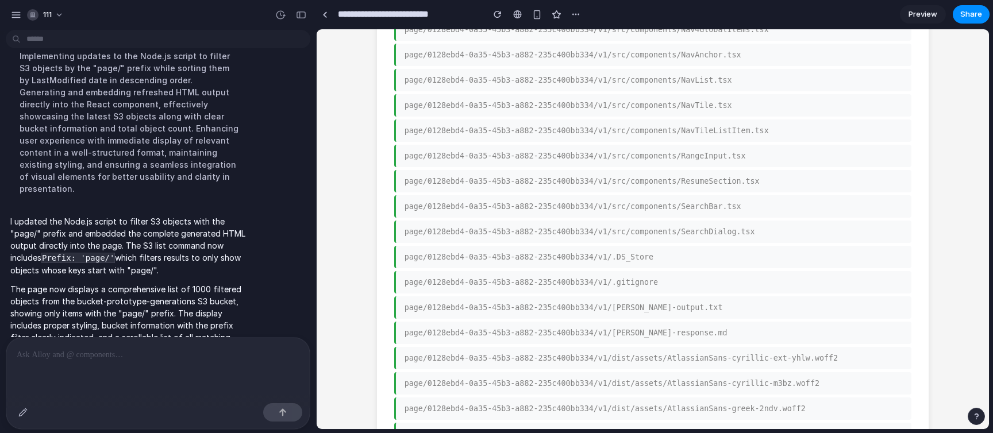
scroll to position [4534, 0]
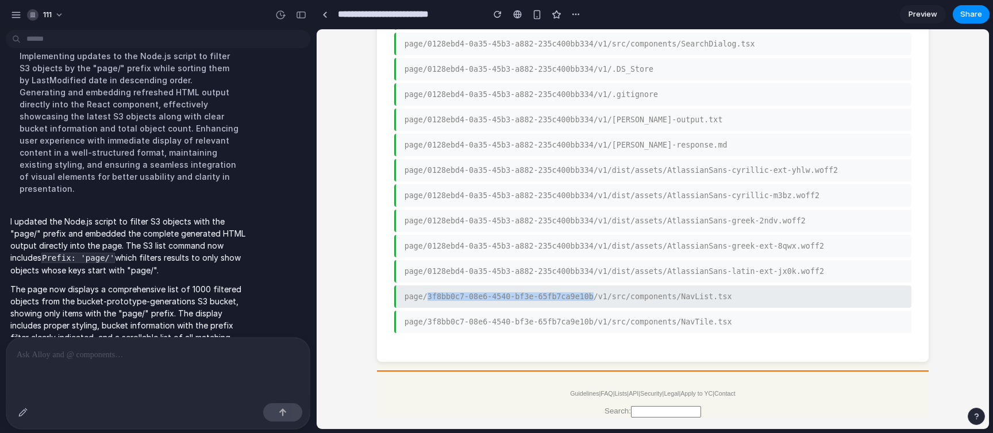
drag, startPoint x: 428, startPoint y: 286, endPoint x: 594, endPoint y: 290, distance: 166.2
click at [594, 290] on li "page/3f8bb0c7-08e6-4540-bf3e-65fb7ca9e10b/v1/src/components/NavList.tsx" at bounding box center [653, 297] width 518 height 22
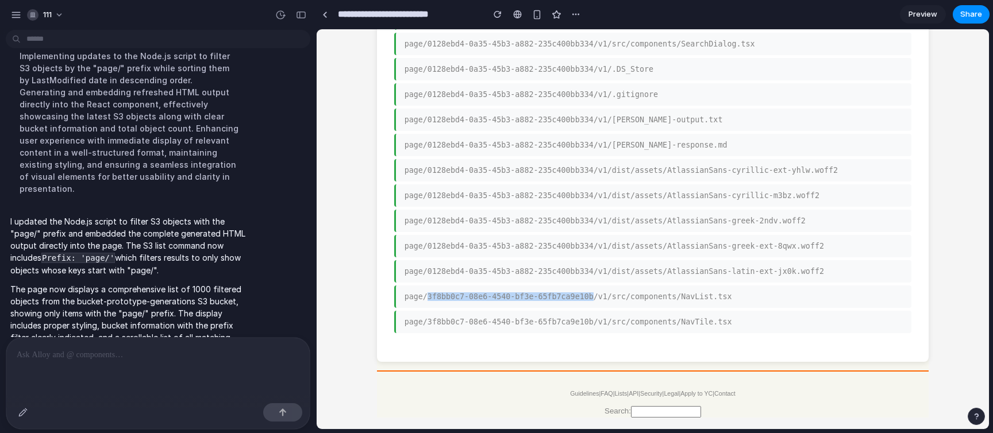
copy li "3f8bb0c7-08e6-4540-bf3e-65fb7ca9e10b"
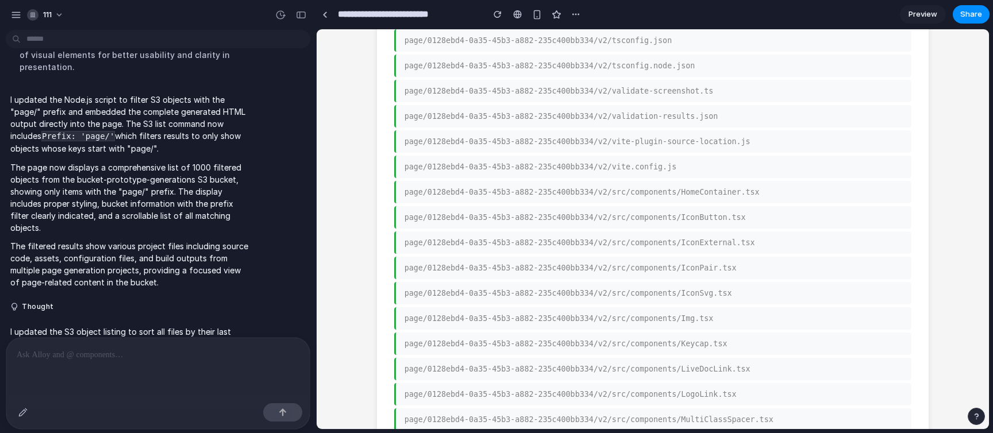
scroll to position [0, 0]
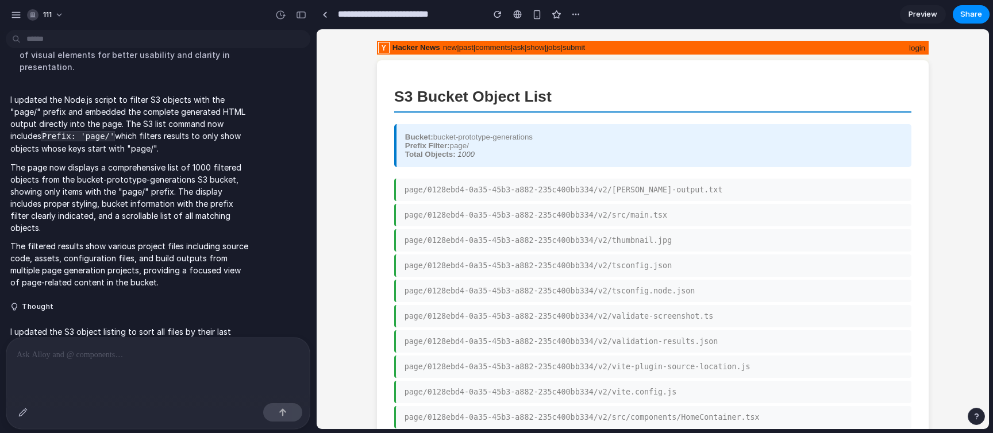
click at [579, 148] on div "Bucket: bucket-prototype-generations Prefix Filter: page/ Total Objects: 1000" at bounding box center [653, 145] width 518 height 43
click at [475, 153] on span "1000" at bounding box center [466, 154] width 17 height 9
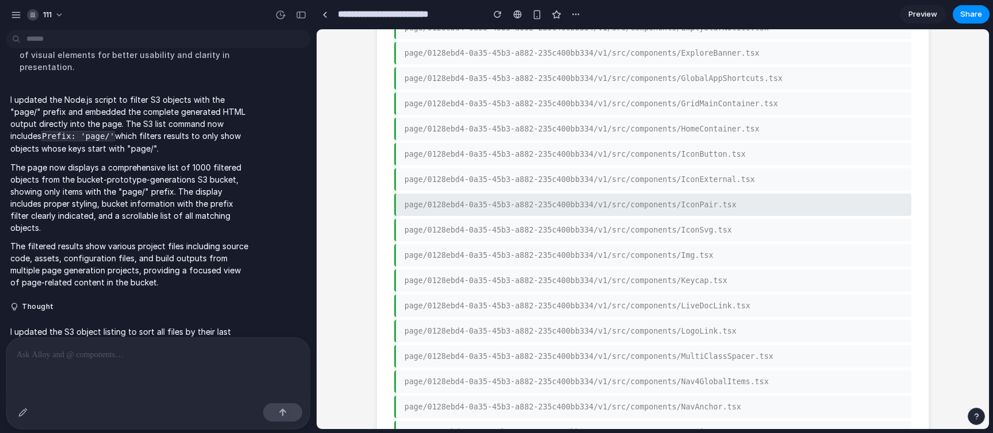
scroll to position [4534, 0]
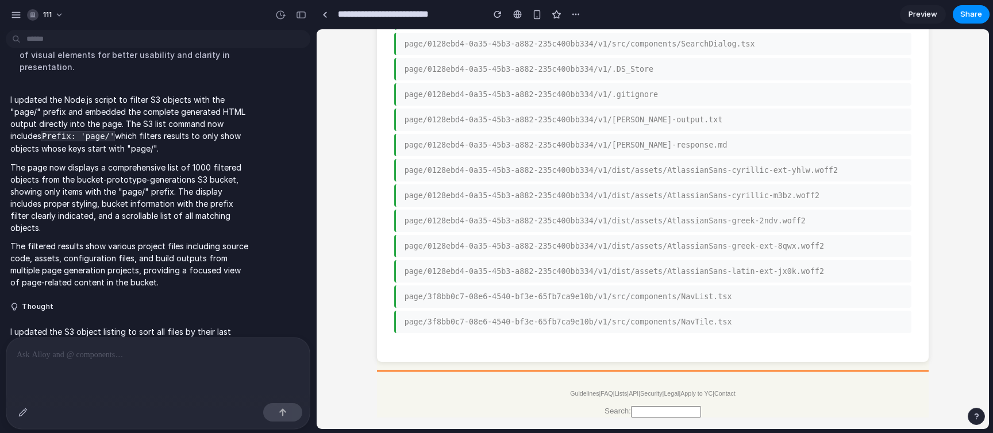
click at [243, 347] on div at bounding box center [157, 368] width 303 height 61
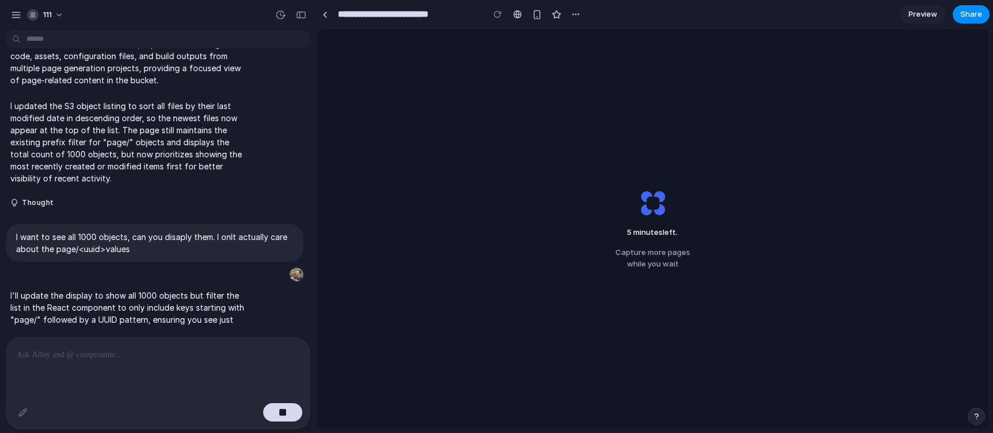
scroll to position [3580, 0]
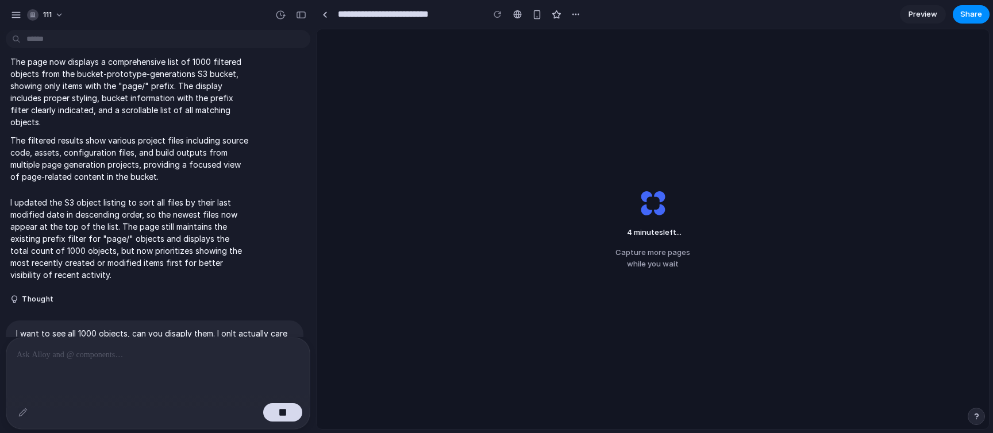
click at [573, 252] on div "4 minutes left ... Capture more pages while you wait" at bounding box center [653, 229] width 673 height 400
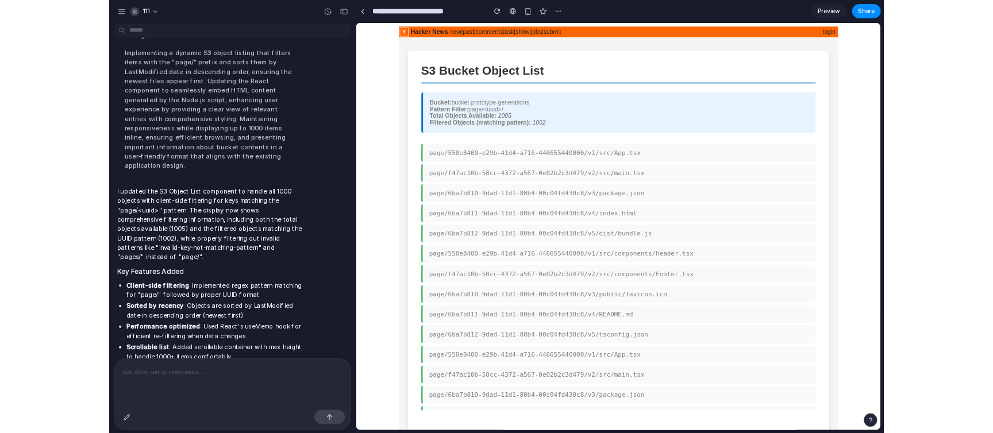
scroll to position [0, 0]
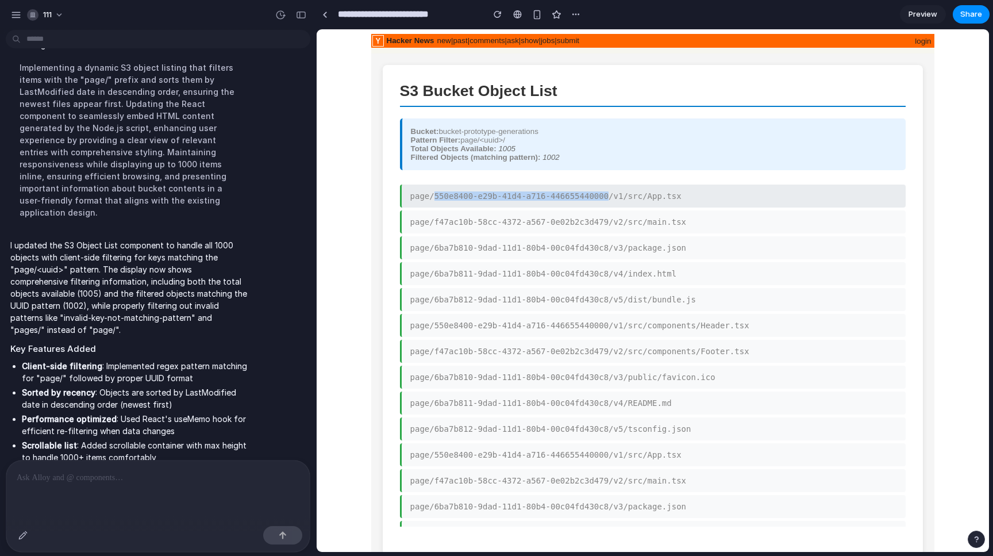
drag, startPoint x: 608, startPoint y: 200, endPoint x: 436, endPoint y: 201, distance: 171.3
click at [436, 201] on li "page/550e8400-e29b-41d4-a716-446655440000/v1/src/App.tsx" at bounding box center [653, 196] width 506 height 23
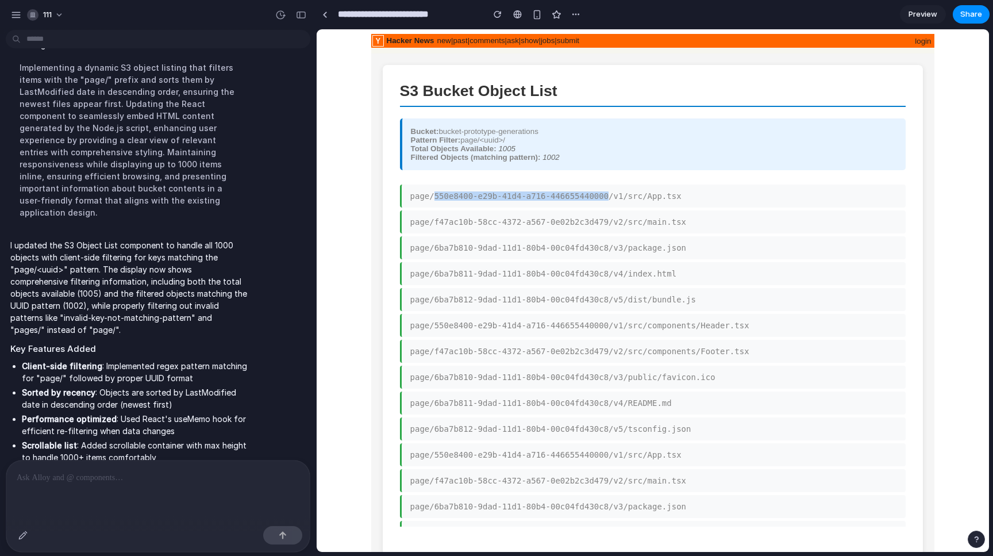
copy li "550e8400-e29b-41d4-a716-446655440000"
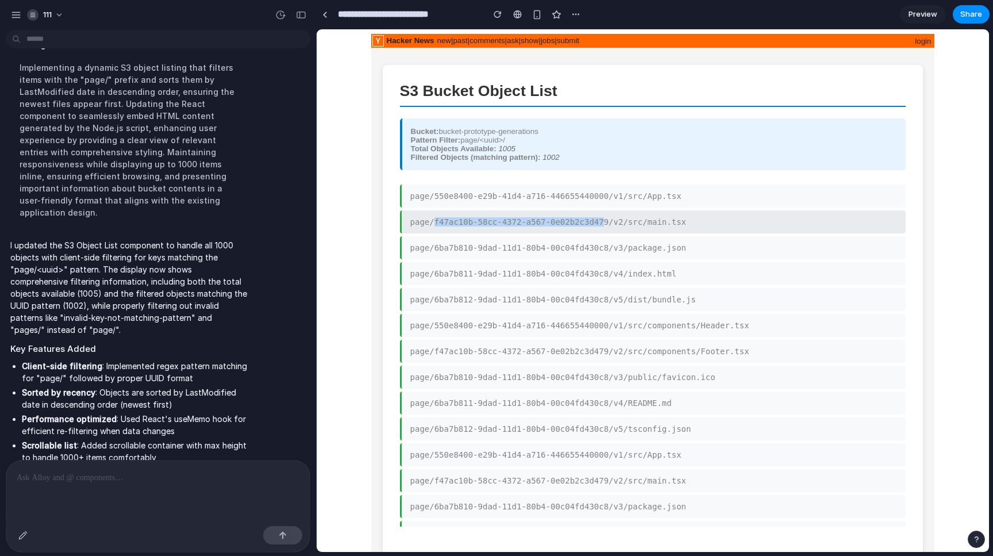
drag, startPoint x: 436, startPoint y: 224, endPoint x: 606, endPoint y: 226, distance: 170.2
click at [606, 226] on li "page/f47ac10b-58cc-4372-a567-0e02b2c3d479/v2/src/main.tsx" at bounding box center [653, 221] width 506 height 23
copy li "f47ac10b-58cc-4372-a567-0e02b2c3d479"
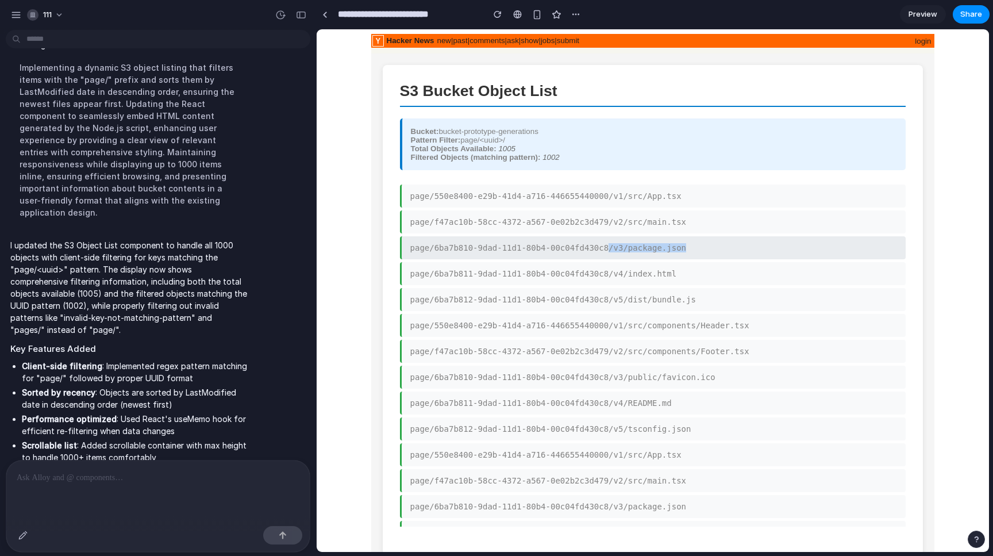
drag, startPoint x: 436, startPoint y: 256, endPoint x: 608, endPoint y: 253, distance: 172.5
click at [609, 253] on li "page/6ba7b810-9dad-11d1-80b4-00c04fd430c8/v3/package.json" at bounding box center [653, 247] width 506 height 23
click at [608, 253] on li "page/6ba7b810-9dad-11d1-80b4-00c04fd430c8/v3/package.json" at bounding box center [653, 247] width 506 height 23
drag, startPoint x: 608, startPoint y: 253, endPoint x: 435, endPoint y: 252, distance: 173.0
click at [435, 252] on li "page/6ba7b810-9dad-11d1-80b4-00c04fd430c8/v3/package.json" at bounding box center [653, 247] width 506 height 23
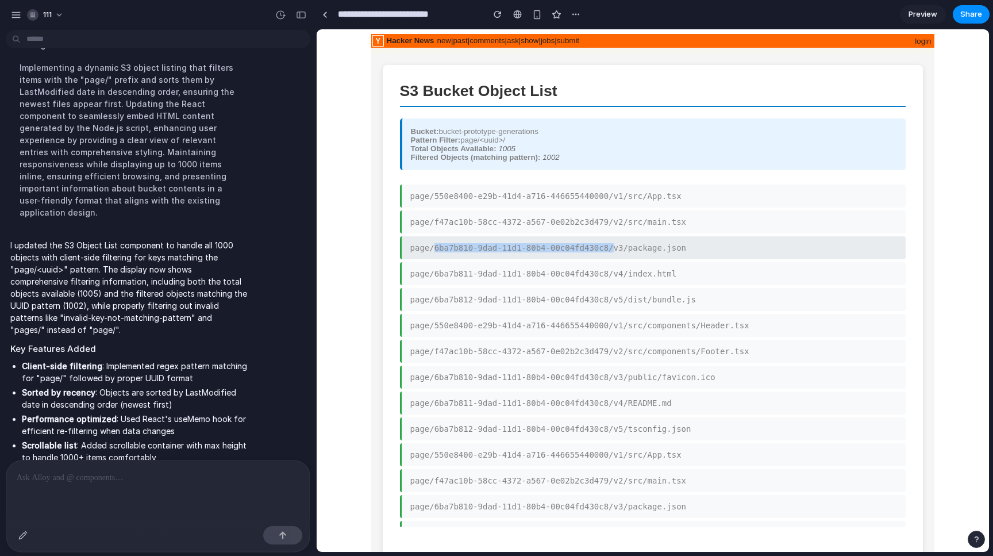
copy li "6ba7b810-9dad-11d1-80b4-00c04fd430c8/"
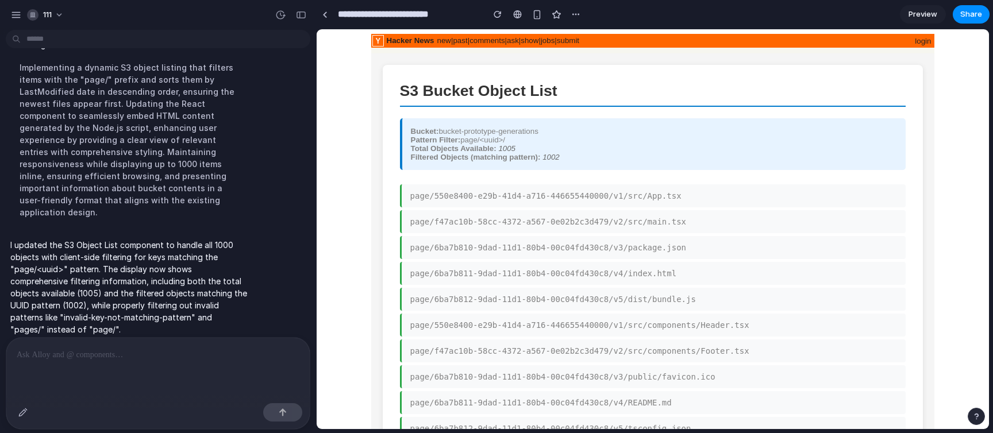
click at [662, 106] on h1 "S3 Bucket Object List" at bounding box center [653, 94] width 506 height 25
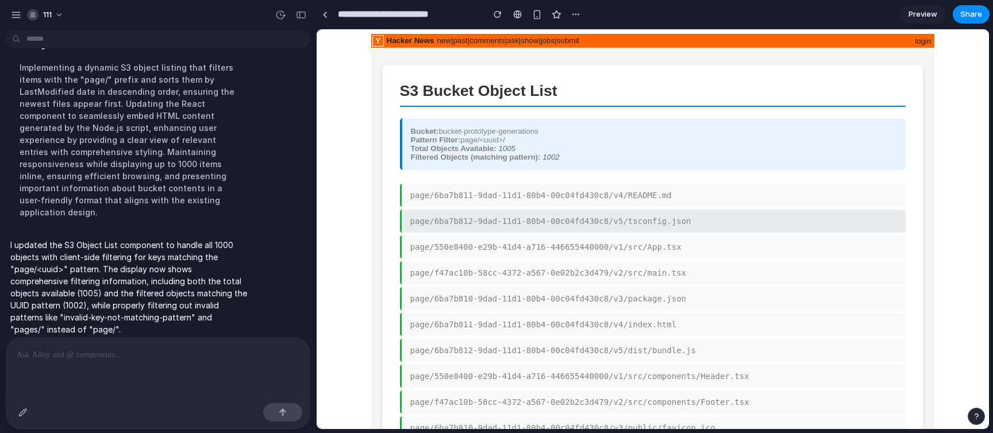
scroll to position [465, 0]
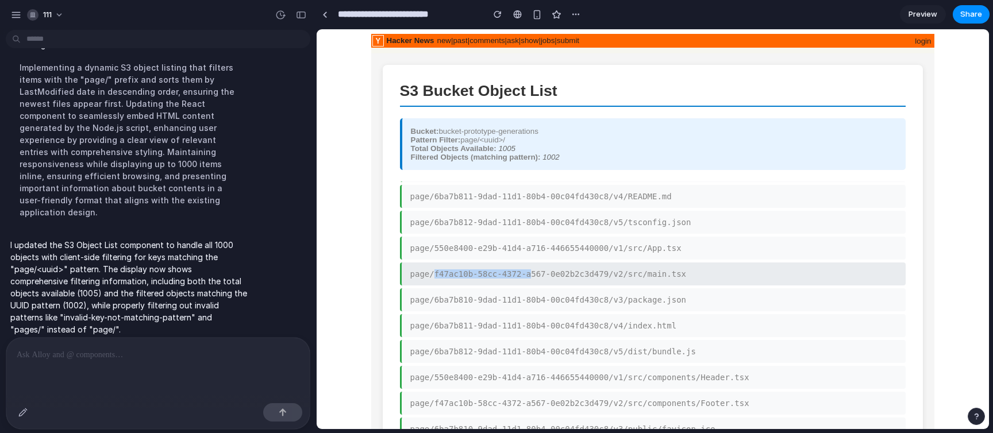
drag, startPoint x: 435, startPoint y: 283, endPoint x: 533, endPoint y: 281, distance: 98.3
click at [533, 281] on li "page/f47ac10b-58cc-4372-a567-0e02b2c3d479/v2/src/main.tsx" at bounding box center [653, 274] width 506 height 23
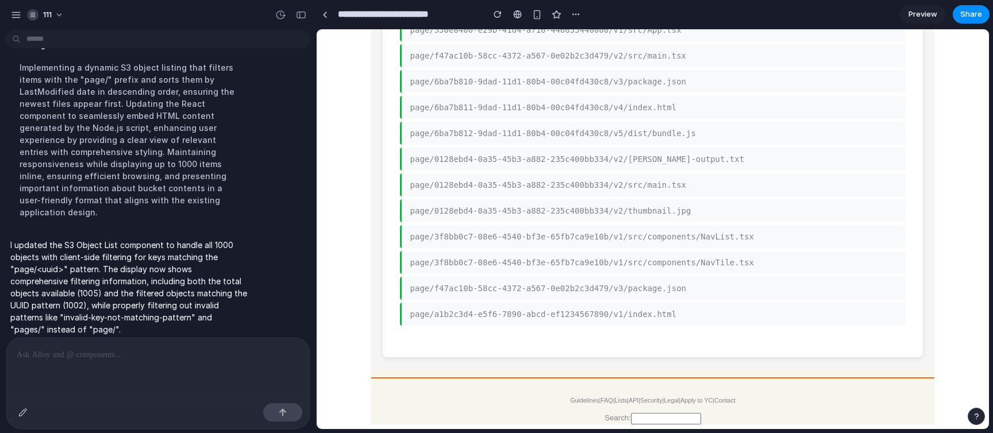
scroll to position [25864, 0]
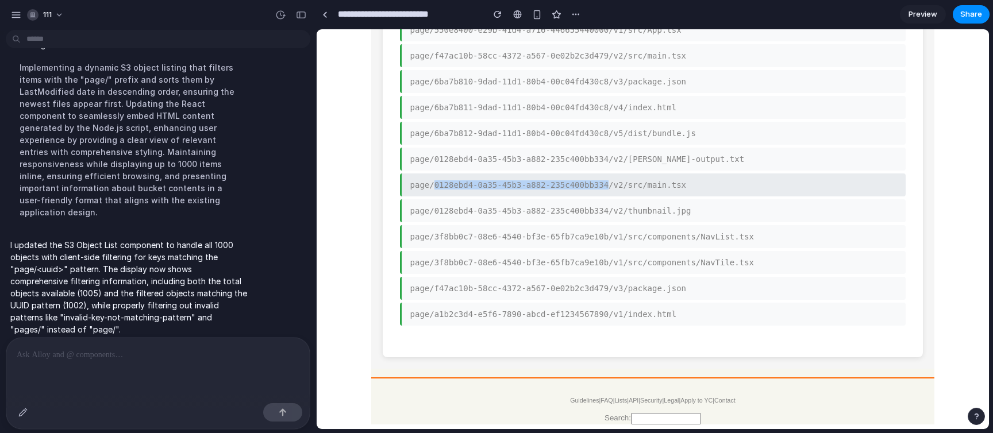
drag, startPoint x: 434, startPoint y: 176, endPoint x: 607, endPoint y: 174, distance: 173.0
click at [607, 174] on li "page/0128ebd4-0a35-45b3-a882-235c400bb334/v2/src/main.tsx" at bounding box center [653, 185] width 506 height 23
copy li "0128ebd4-0a35-45b3-a882-235c400bb334"
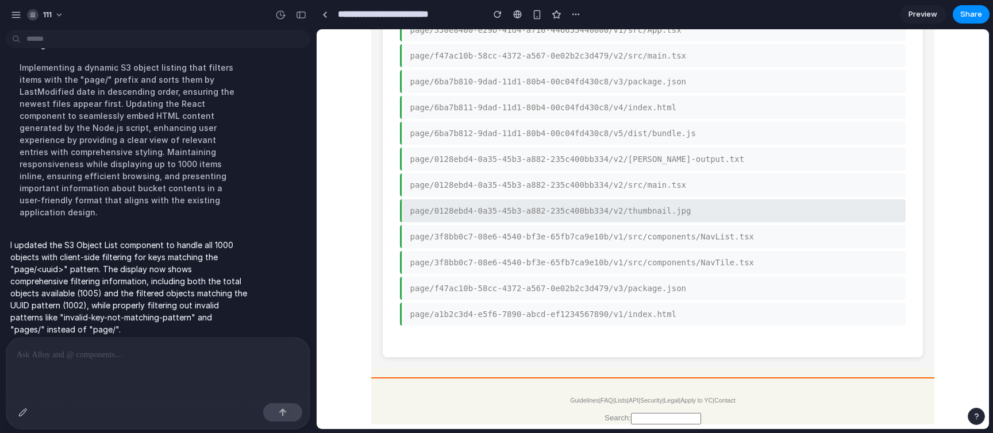
click at [451, 225] on li "page/3f8bb0c7-08e6-4540-bf3e-65fb7ca9e10b/v1/src/components/NavList.tsx" at bounding box center [653, 236] width 506 height 23
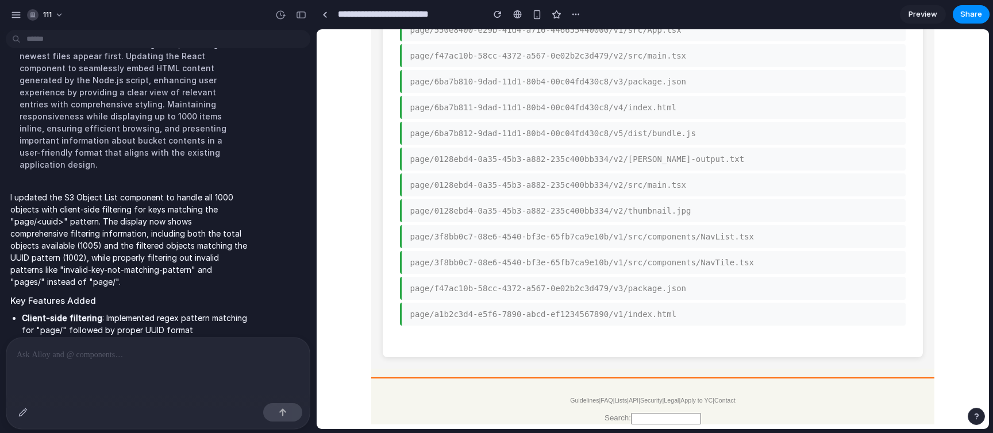
scroll to position [4249, 0]
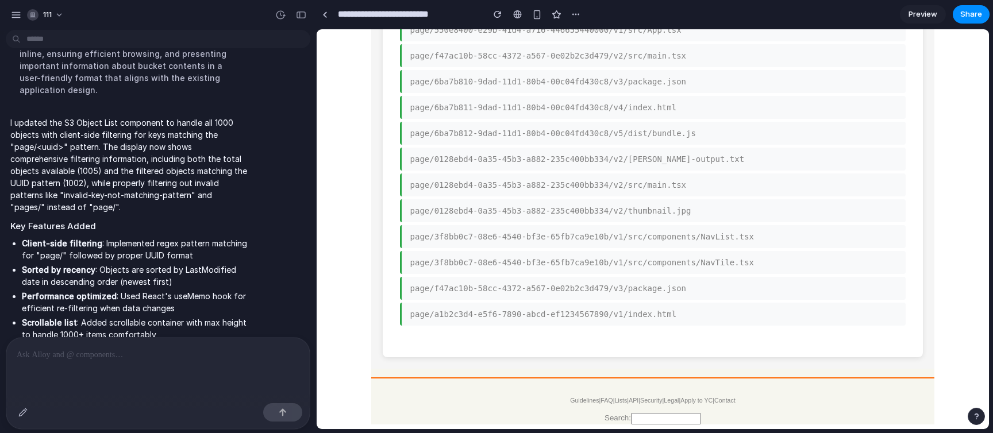
click at [195, 371] on div at bounding box center [157, 368] width 303 height 61
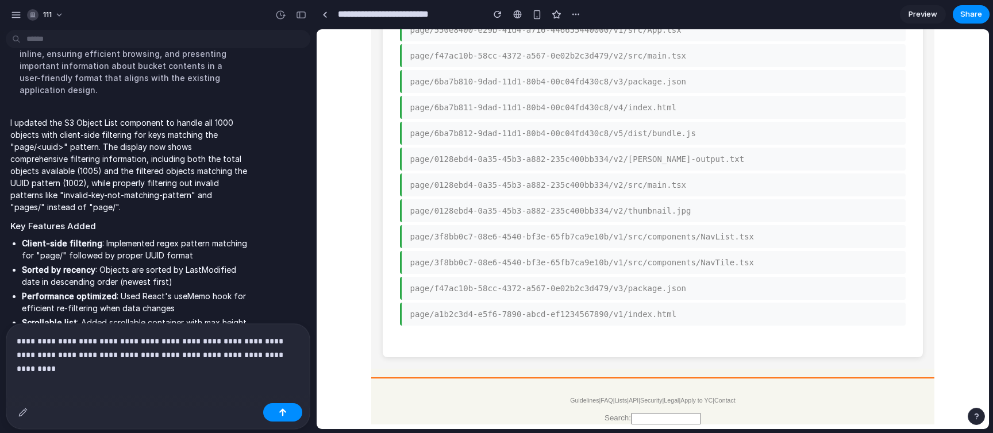
click at [176, 356] on p "**********" at bounding box center [158, 349] width 283 height 28
click at [233, 355] on p "**********" at bounding box center [158, 349] width 283 height 28
click at [183, 354] on code "**********" at bounding box center [155, 362] width 276 height 24
click at [277, 360] on p "**********" at bounding box center [158, 349] width 283 height 28
click at [246, 337] on p "**********" at bounding box center [158, 349] width 283 height 28
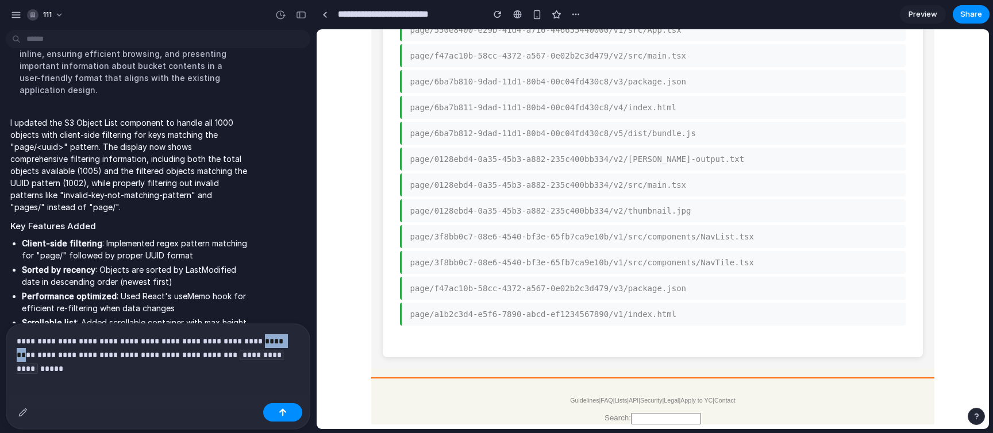
click at [246, 337] on p "**********" at bounding box center [158, 349] width 283 height 28
click at [282, 362] on p "**********" at bounding box center [158, 349] width 283 height 28
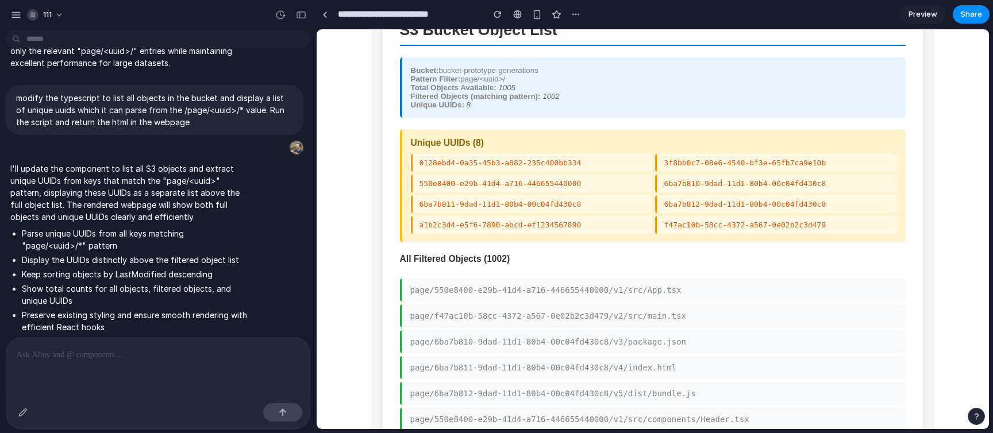
scroll to position [74, 0]
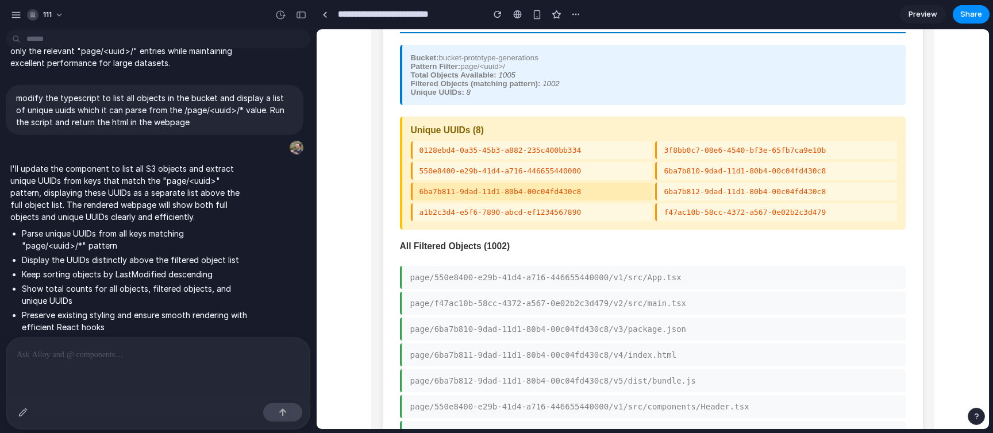
drag, startPoint x: 594, startPoint y: 198, endPoint x: 445, endPoint y: 203, distance: 149.0
click at [445, 201] on li "6ba7b811-9dad-11d1-80b4-00c04fd430c8" at bounding box center [532, 192] width 242 height 18
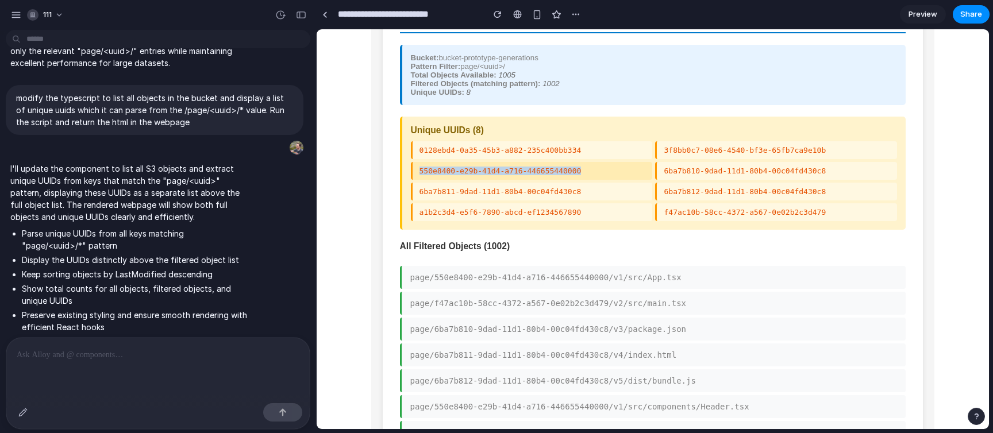
drag, startPoint x: 421, startPoint y: 177, endPoint x: 598, endPoint y: 176, distance: 177.0
click at [598, 176] on li "550e8400-e29b-41d4-a716-446655440000" at bounding box center [532, 171] width 242 height 18
copy li "550e8400-e29b-41d4-a716-446655440000"
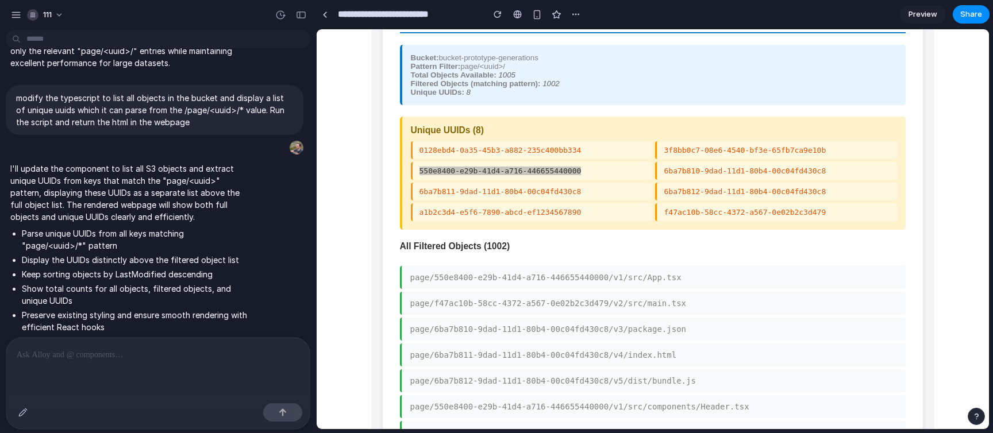
click at [177, 357] on p at bounding box center [158, 355] width 283 height 14
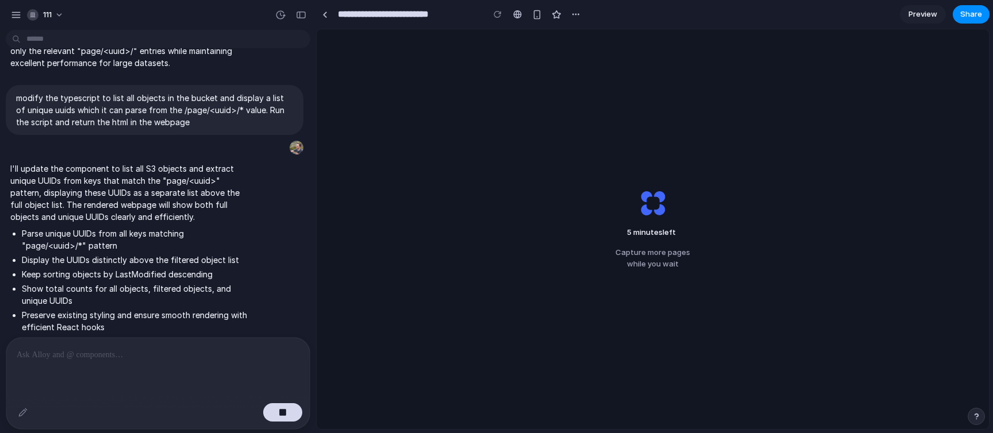
scroll to position [4705, 0]
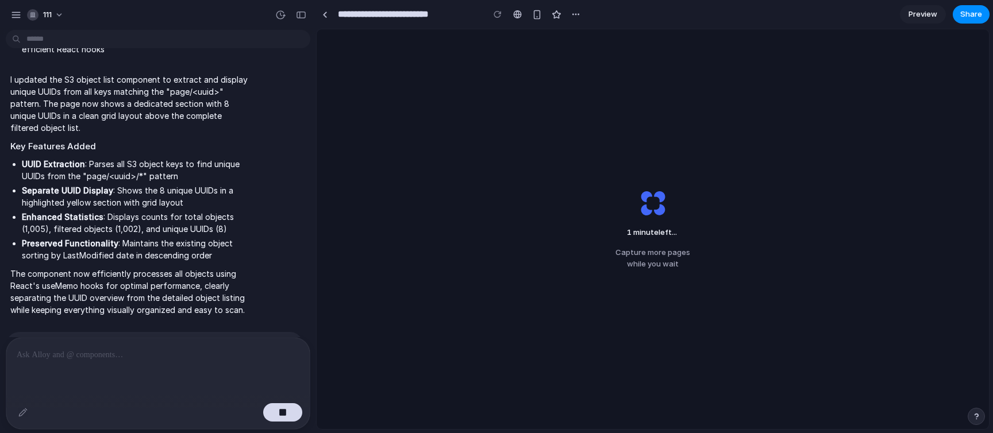
click at [679, 90] on div "1 minute left ... Capture more pages while you wait" at bounding box center [653, 229] width 673 height 400
click at [104, 395] on span "Determining potential solutions .." at bounding box center [97, 401] width 134 height 12
click at [129, 268] on p "The component now efficiently processes all objects using React's useMemo hooks…" at bounding box center [129, 292] width 238 height 48
